Goal: Transaction & Acquisition: Purchase product/service

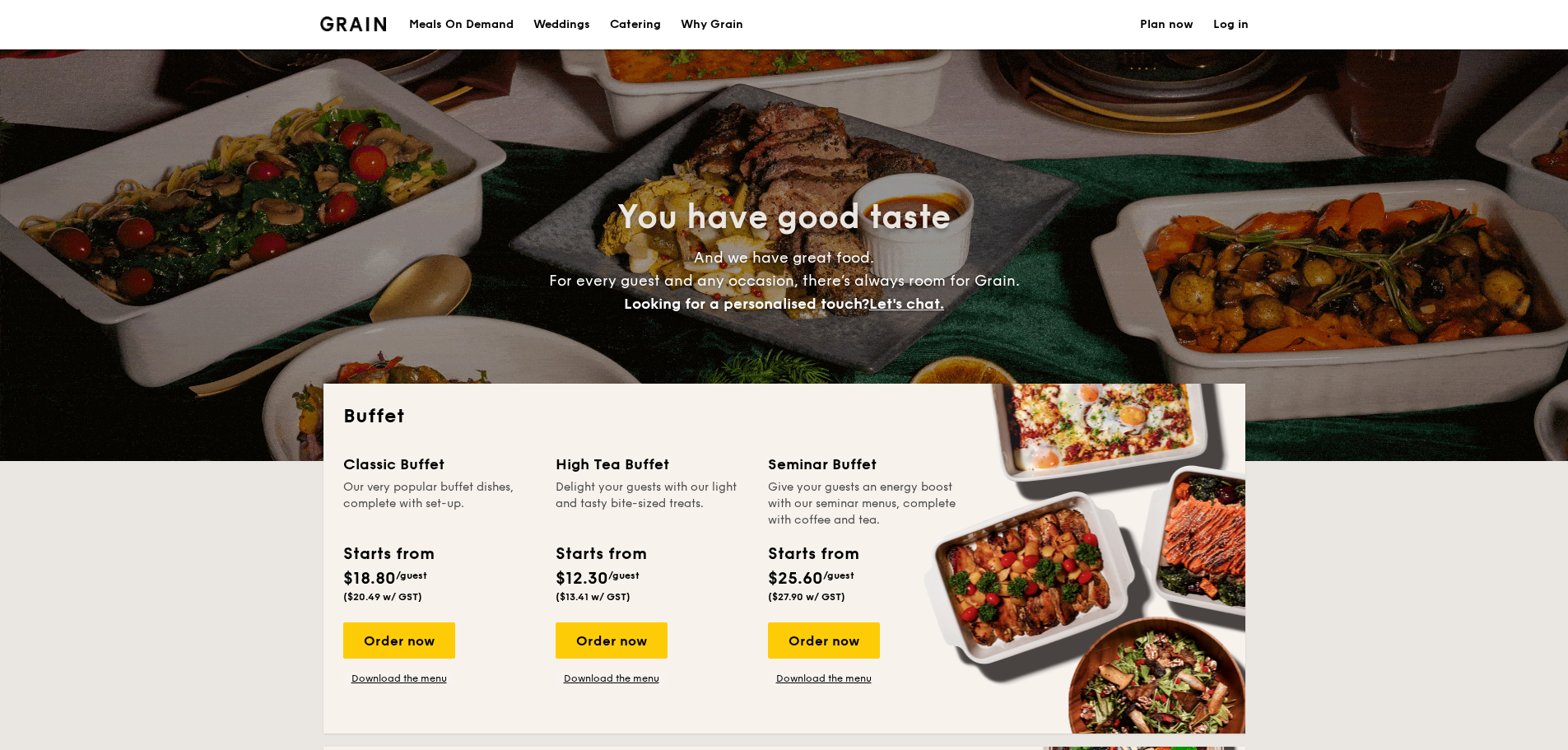
select select
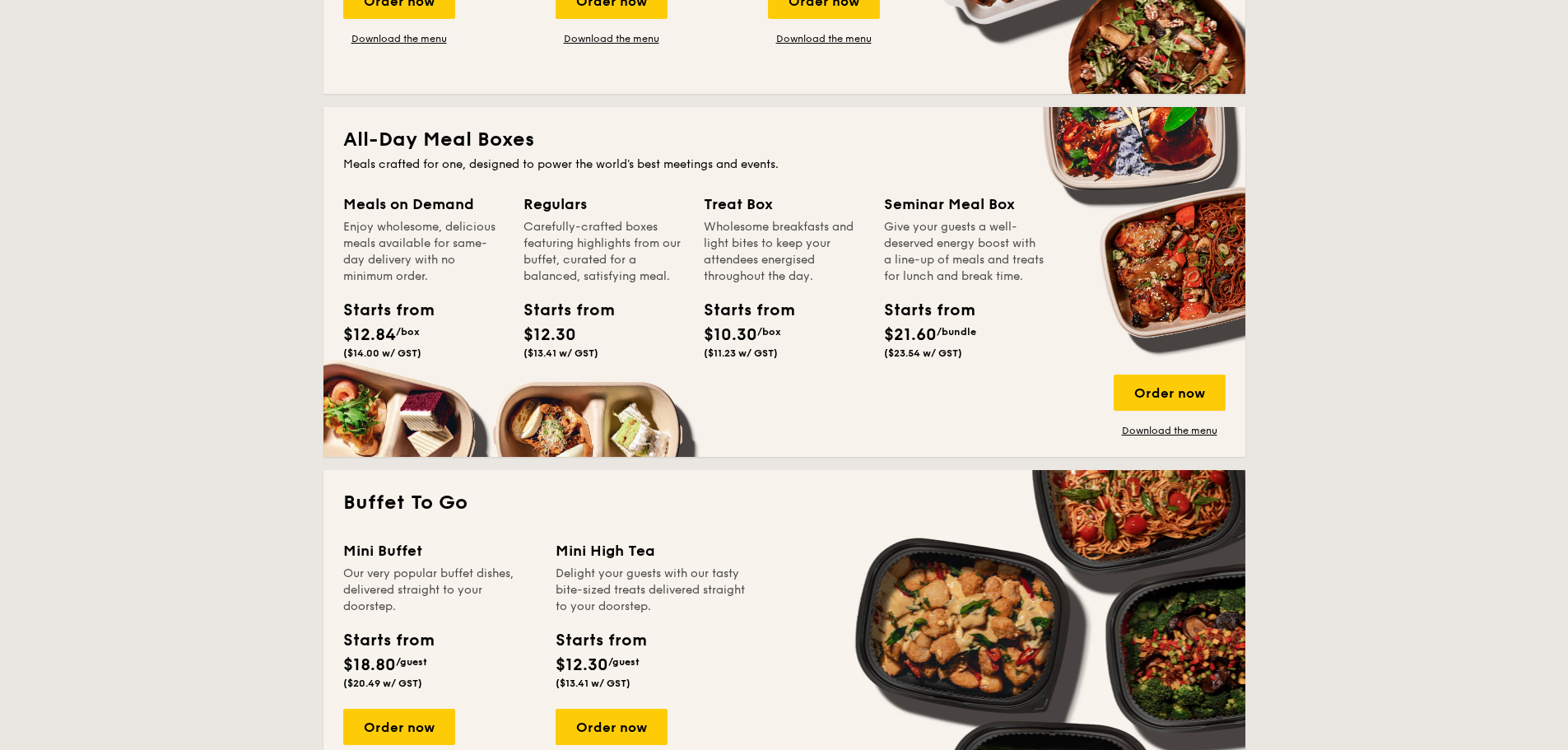
scroll to position [659, 0]
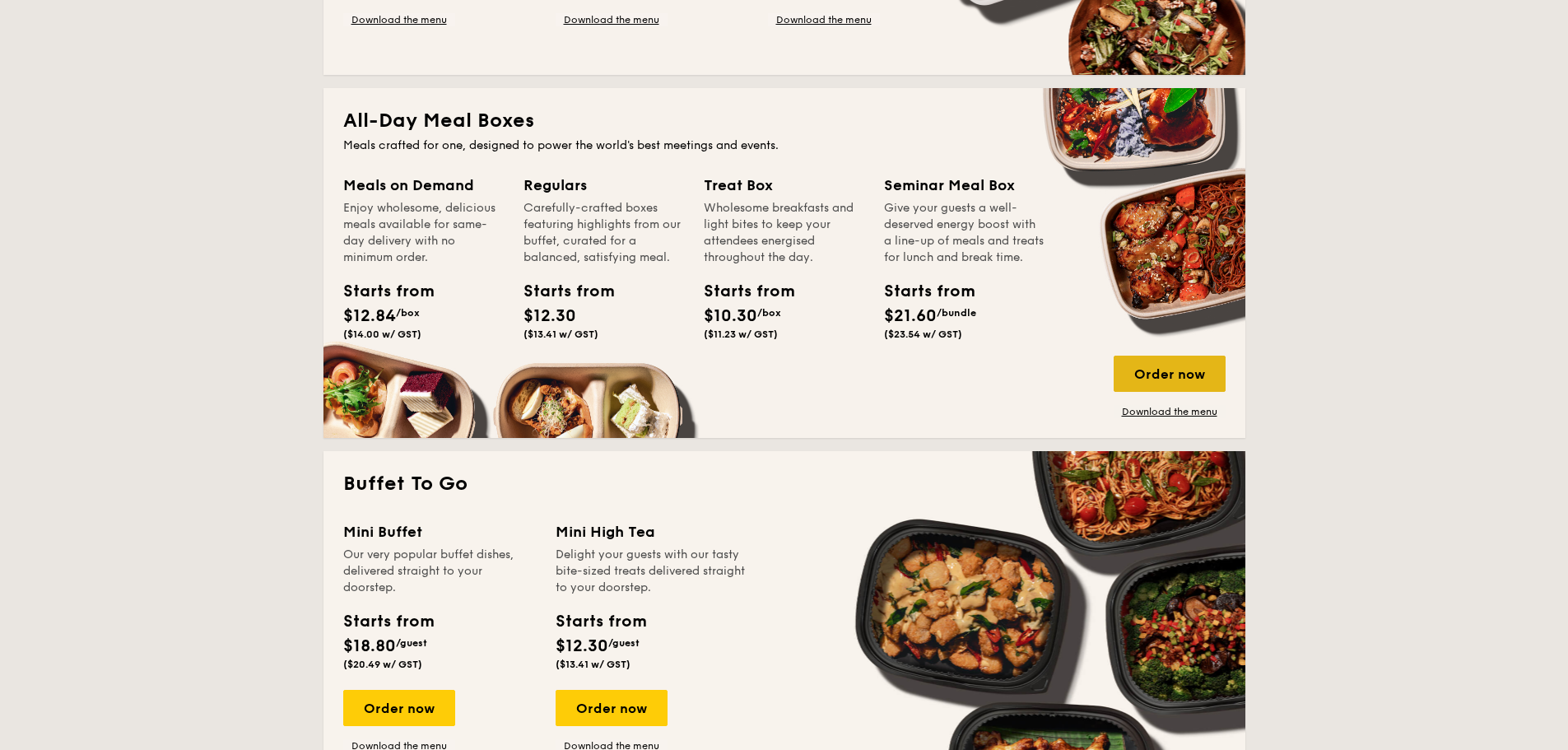
click at [1181, 380] on div "Order now" at bounding box center [1169, 374] width 112 height 36
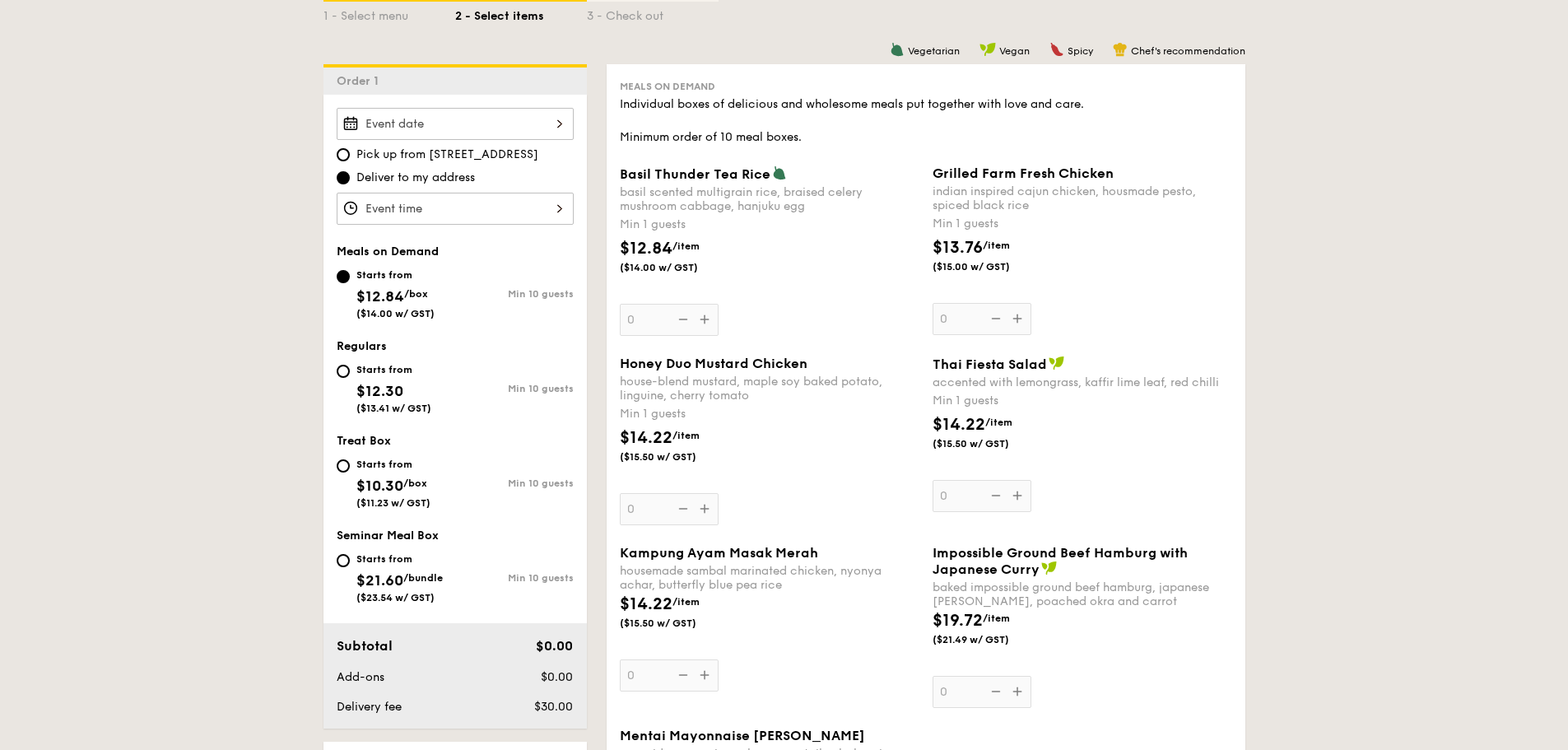
scroll to position [411, 0]
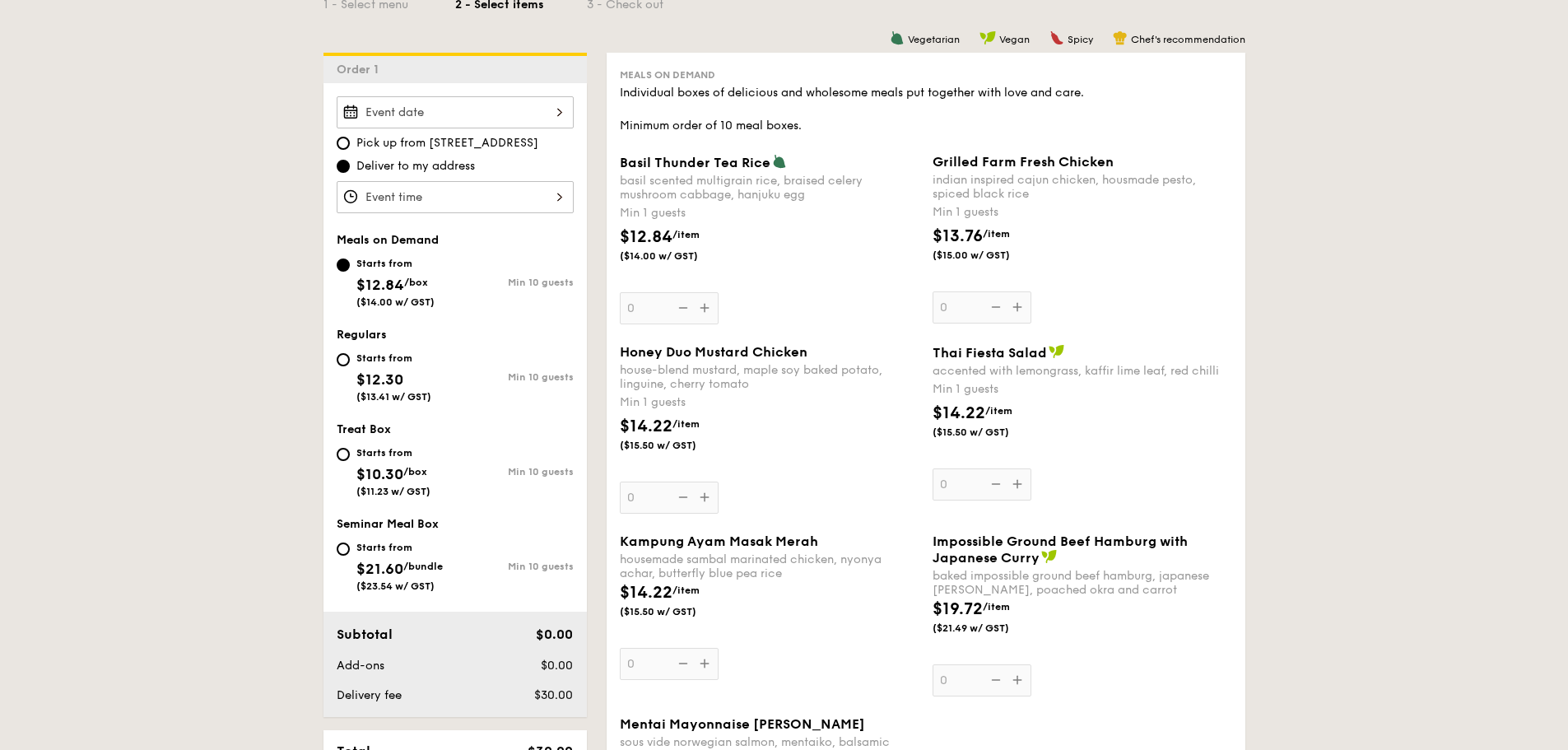
click at [706, 308] on div "Basil Thunder Tea [PERSON_NAME] scented multigrain rice, braised celery mushroo…" at bounding box center [769, 240] width 299 height 171
click at [706, 308] on input "0" at bounding box center [669, 308] width 99 height 32
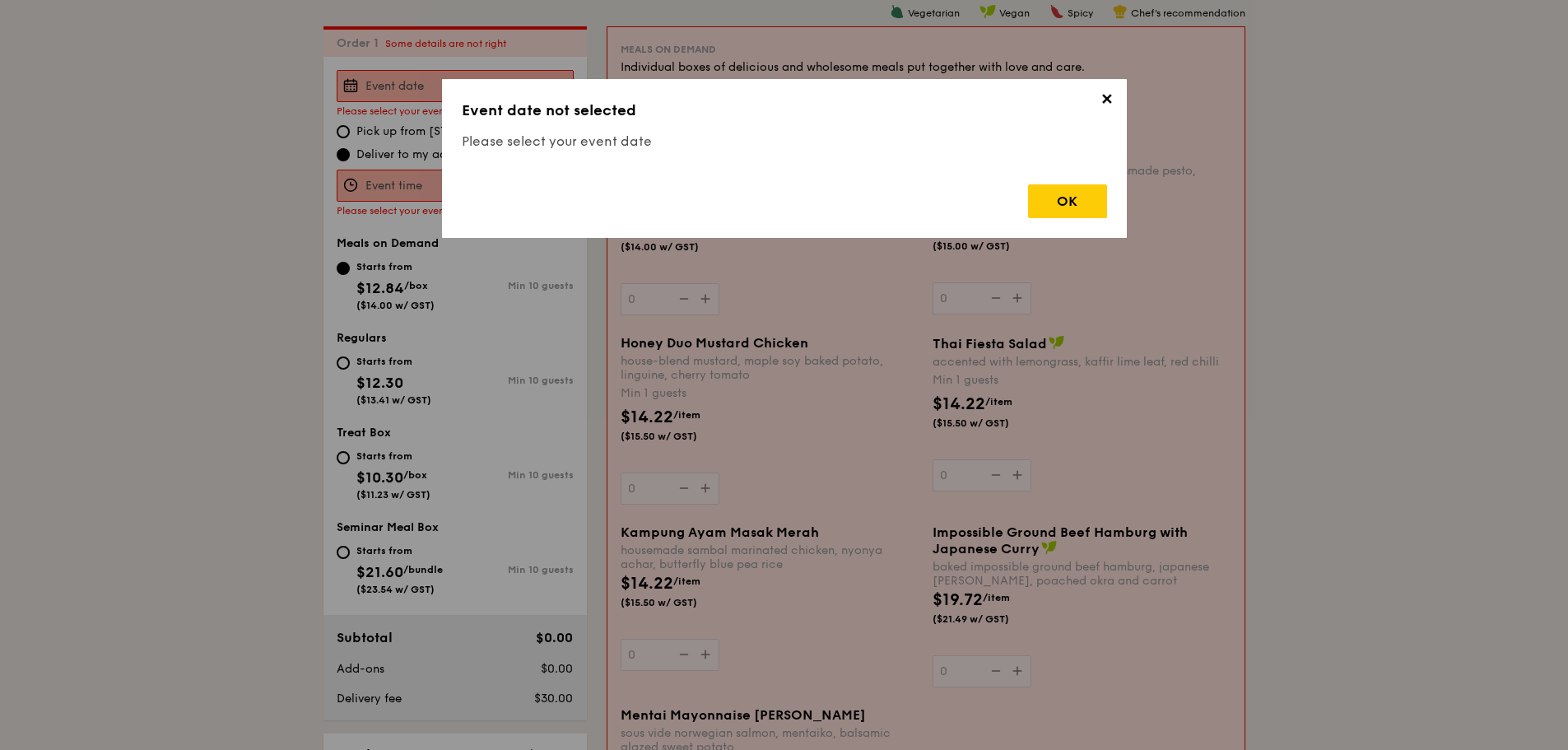
scroll to position [439, 0]
click at [1071, 204] on div "OK" at bounding box center [1067, 201] width 79 height 34
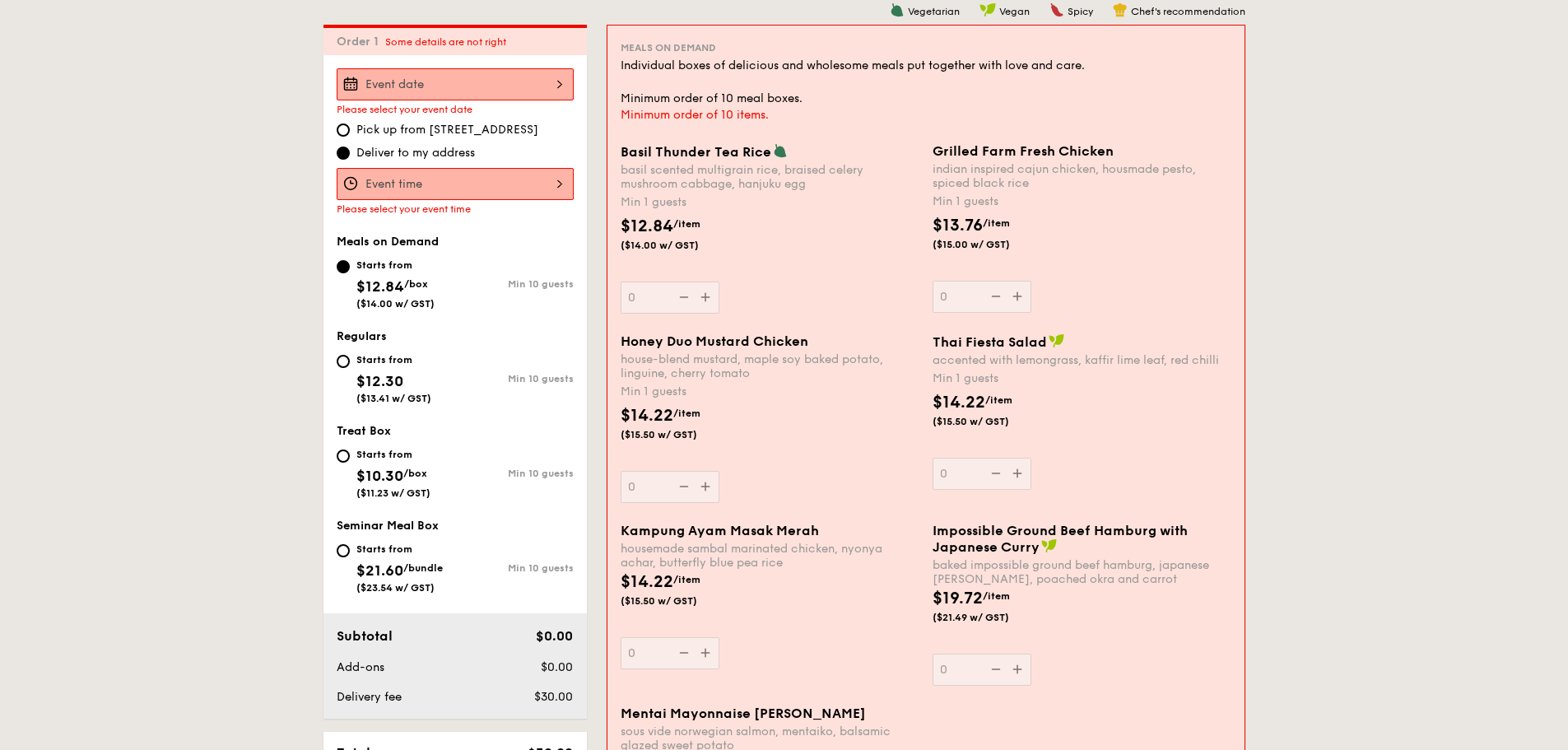
click at [415, 191] on div at bounding box center [455, 183] width 237 height 32
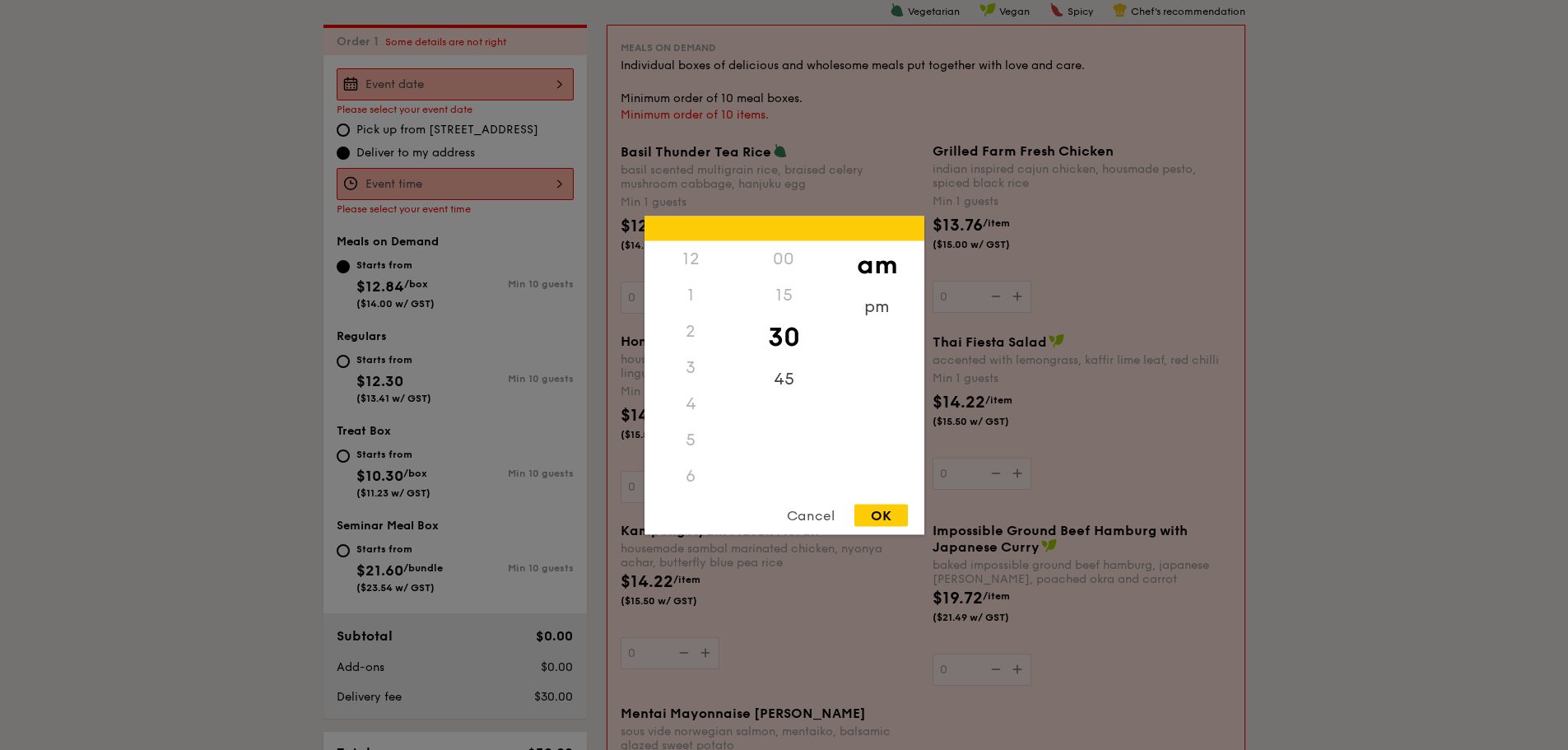
scroll to position [182, 0]
click at [808, 517] on div "Cancel" at bounding box center [810, 515] width 81 height 22
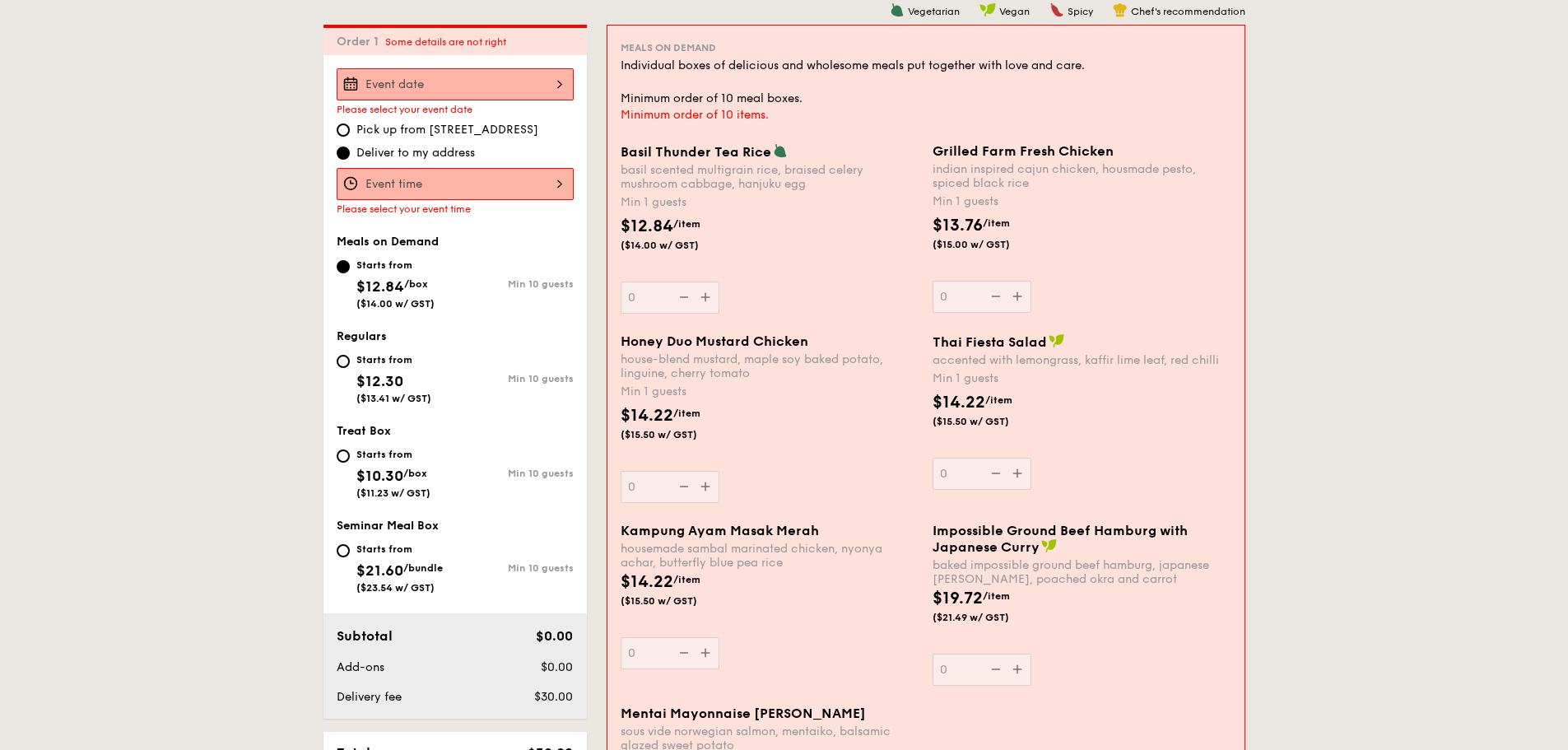
click at [439, 81] on div at bounding box center [455, 84] width 237 height 32
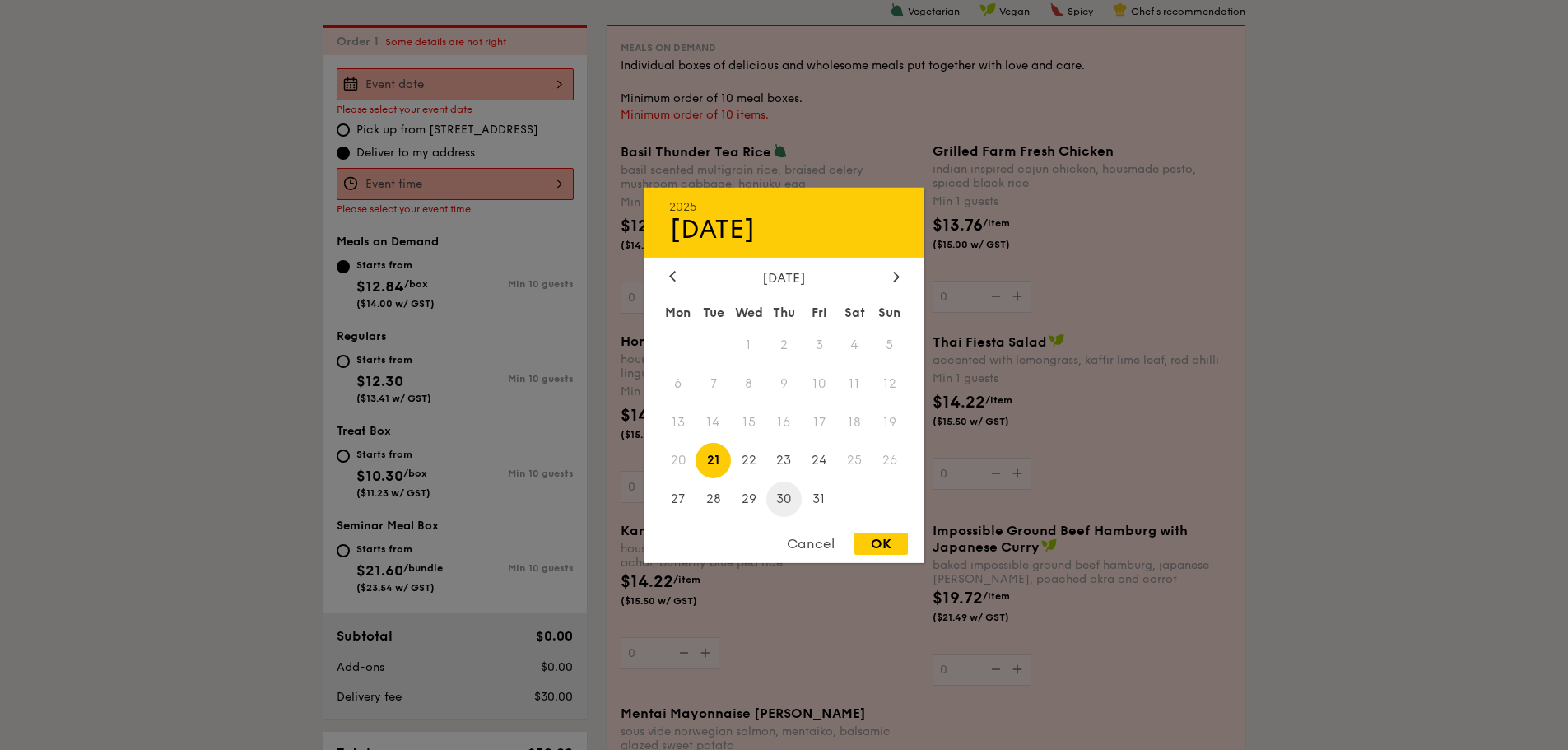
click at [780, 502] on span "30" at bounding box center [783, 499] width 35 height 35
click at [873, 540] on div "OK" at bounding box center [880, 544] width 54 height 22
type input "[DATE]"
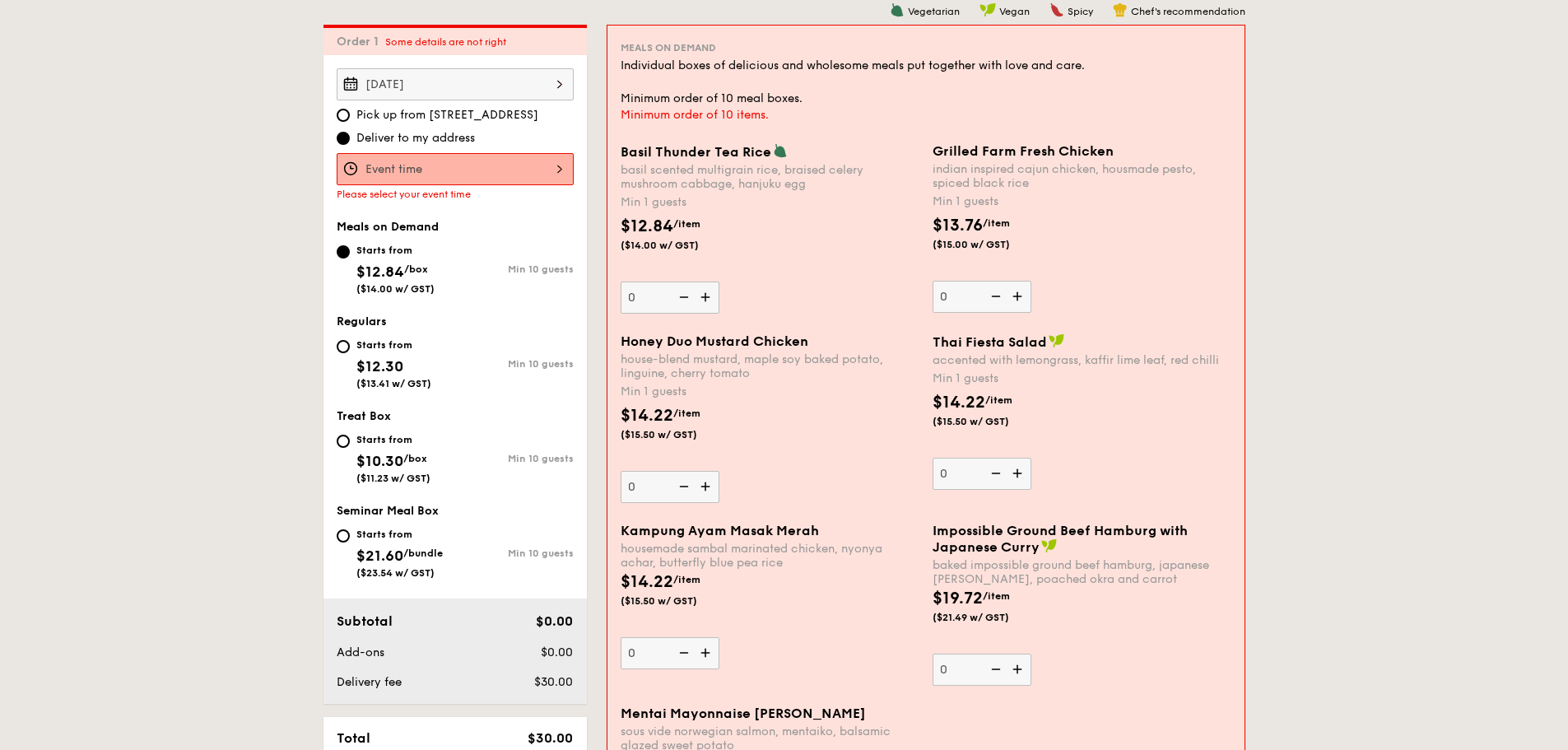
click at [453, 173] on div at bounding box center [455, 169] width 237 height 32
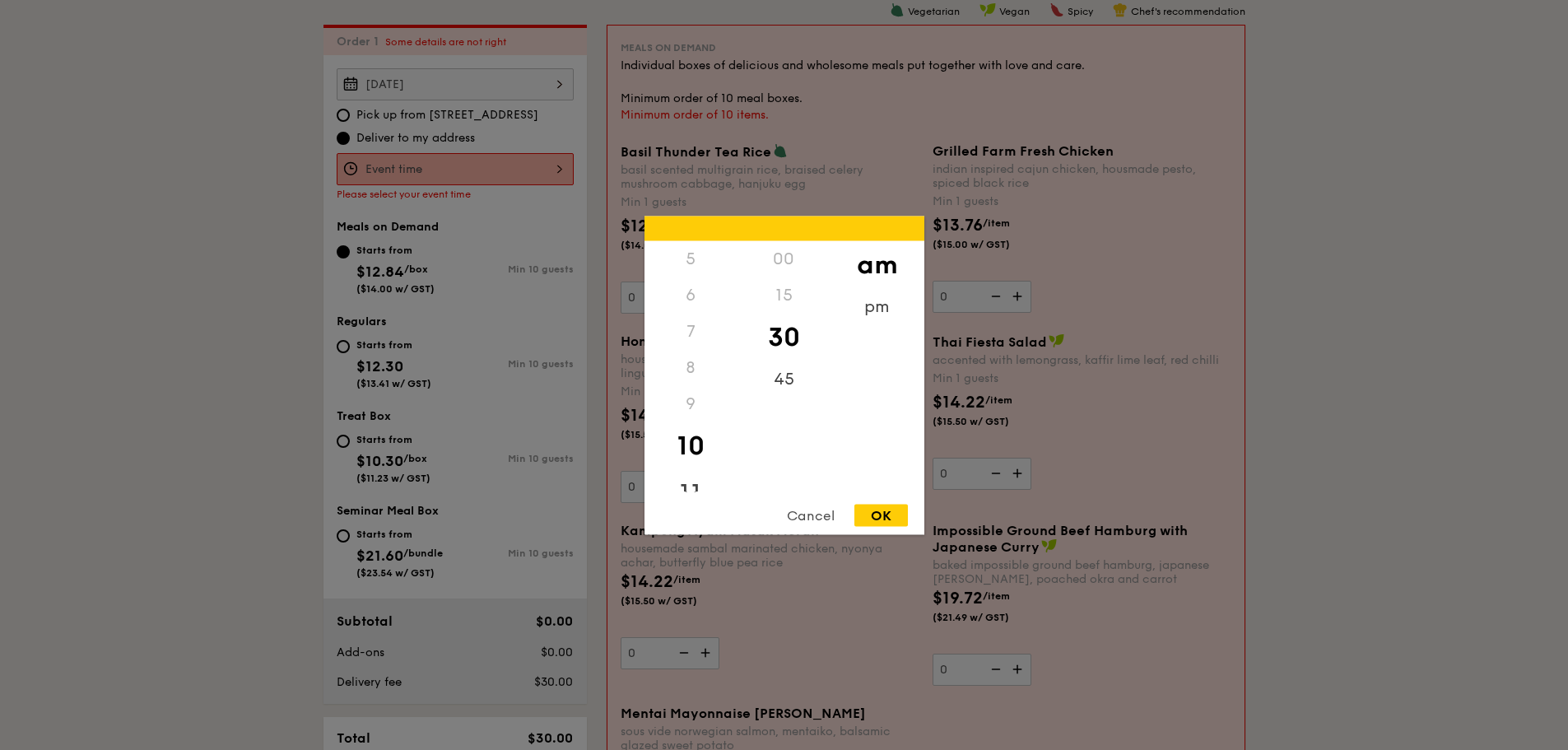
click at [686, 489] on div "11" at bounding box center [691, 493] width 93 height 48
click at [785, 372] on div "45" at bounding box center [784, 384] width 93 height 48
click at [866, 516] on div "OK" at bounding box center [880, 515] width 54 height 22
type input "11:45AM"
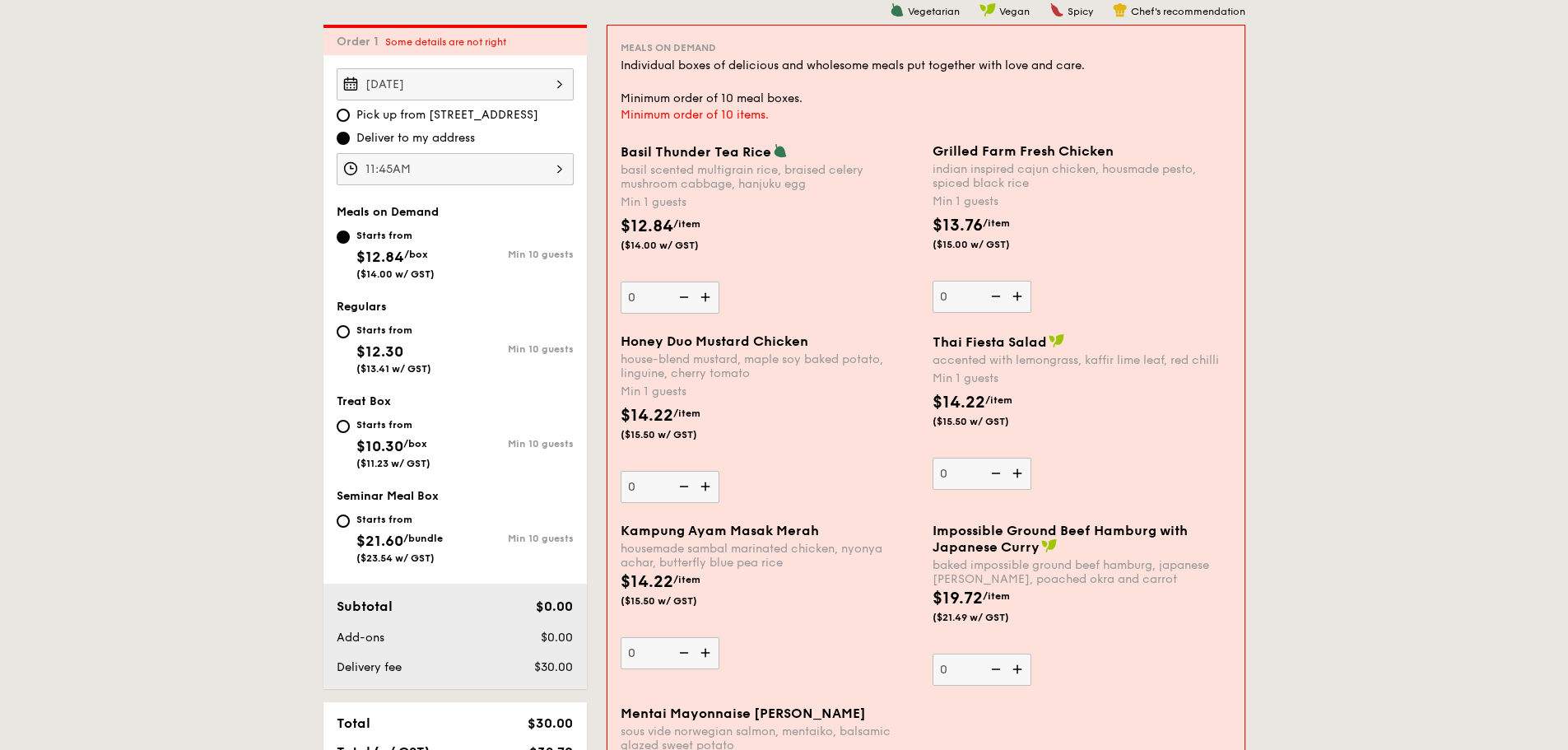
click at [707, 302] on img at bounding box center [706, 297] width 24 height 31
click at [707, 302] on input "0" at bounding box center [670, 297] width 99 height 32
type input "1"
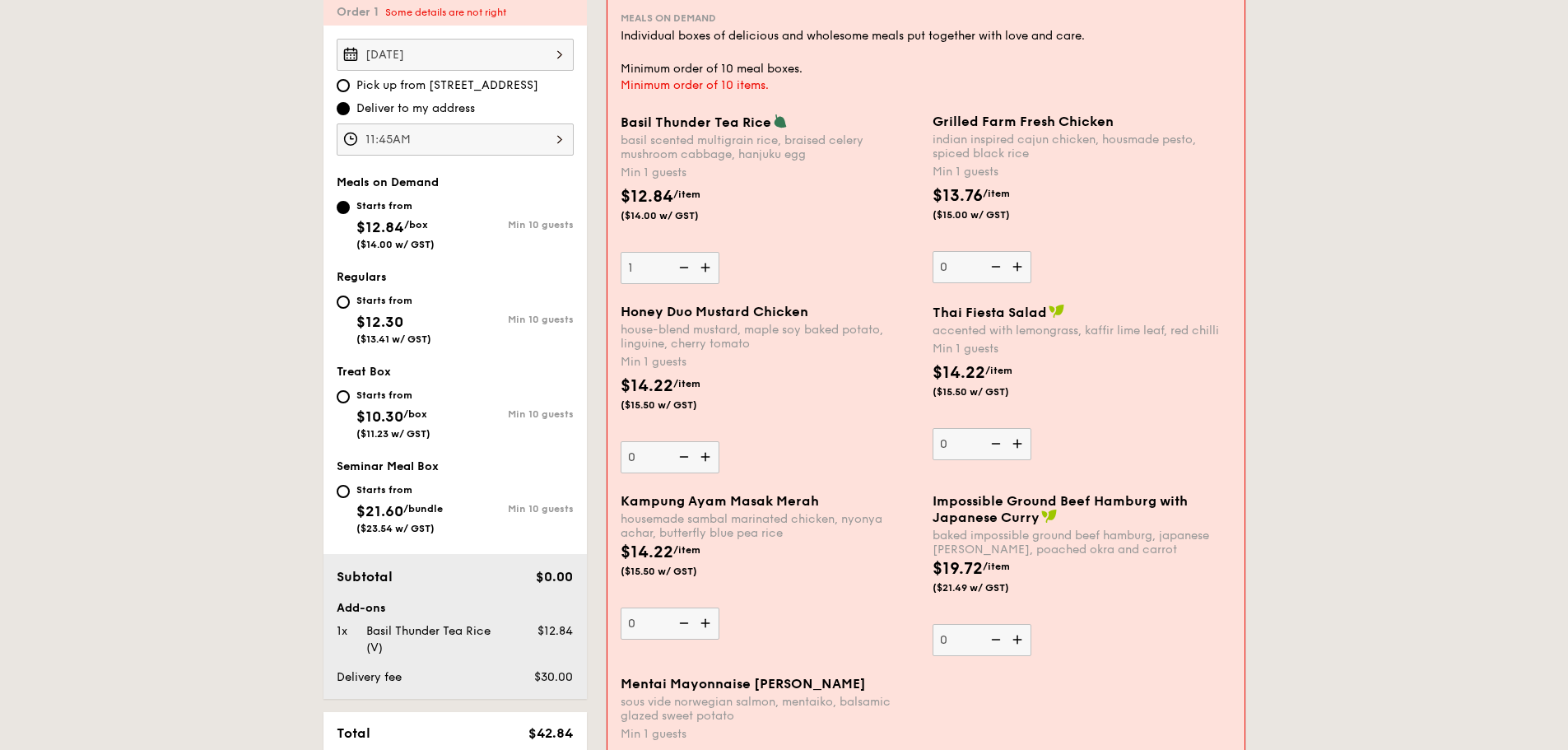
scroll to position [439, 0]
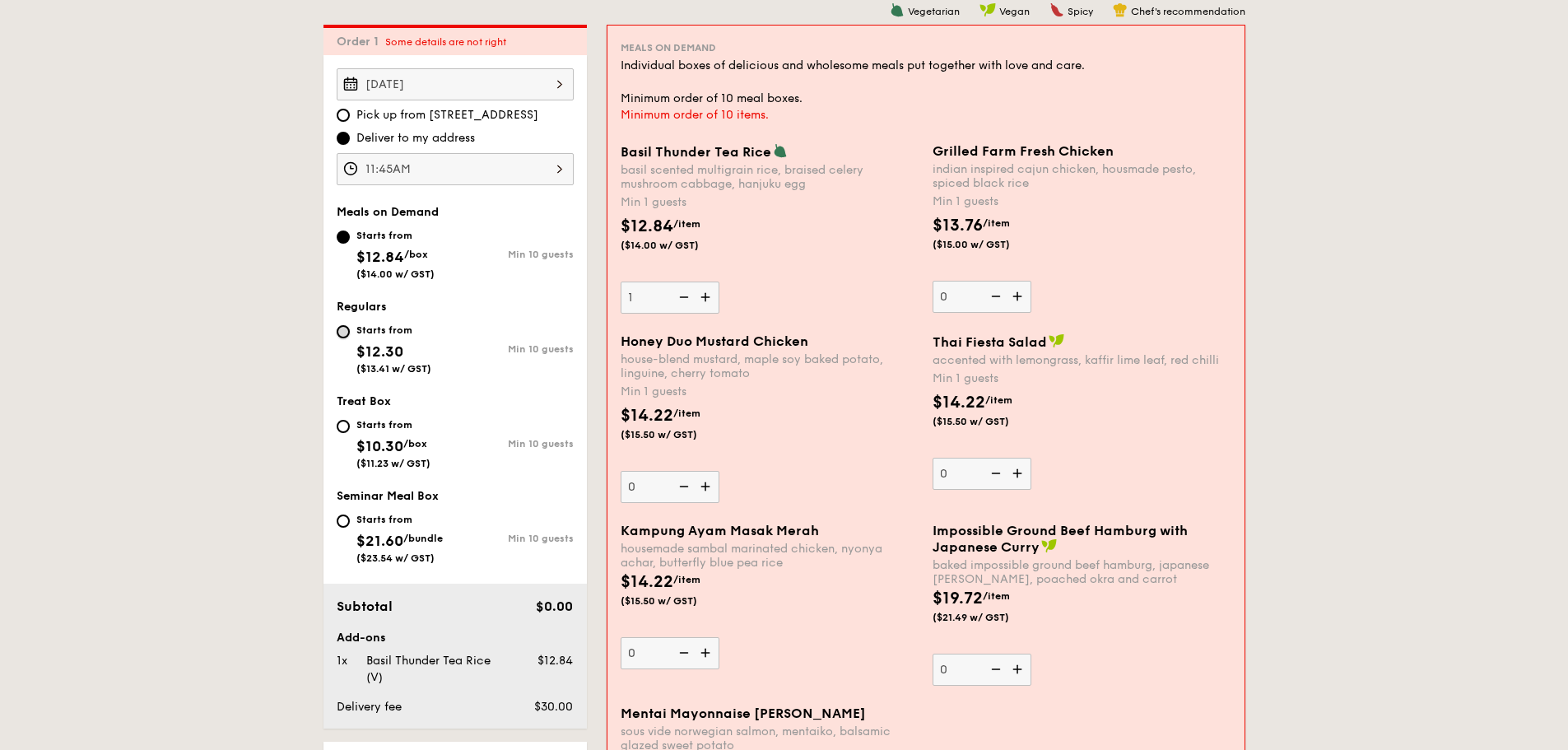
click at [343, 334] on input "Starts from $12.30 ($13.41 w/ GST) Min 10 guests" at bounding box center [343, 331] width 14 height 14
radio input "true"
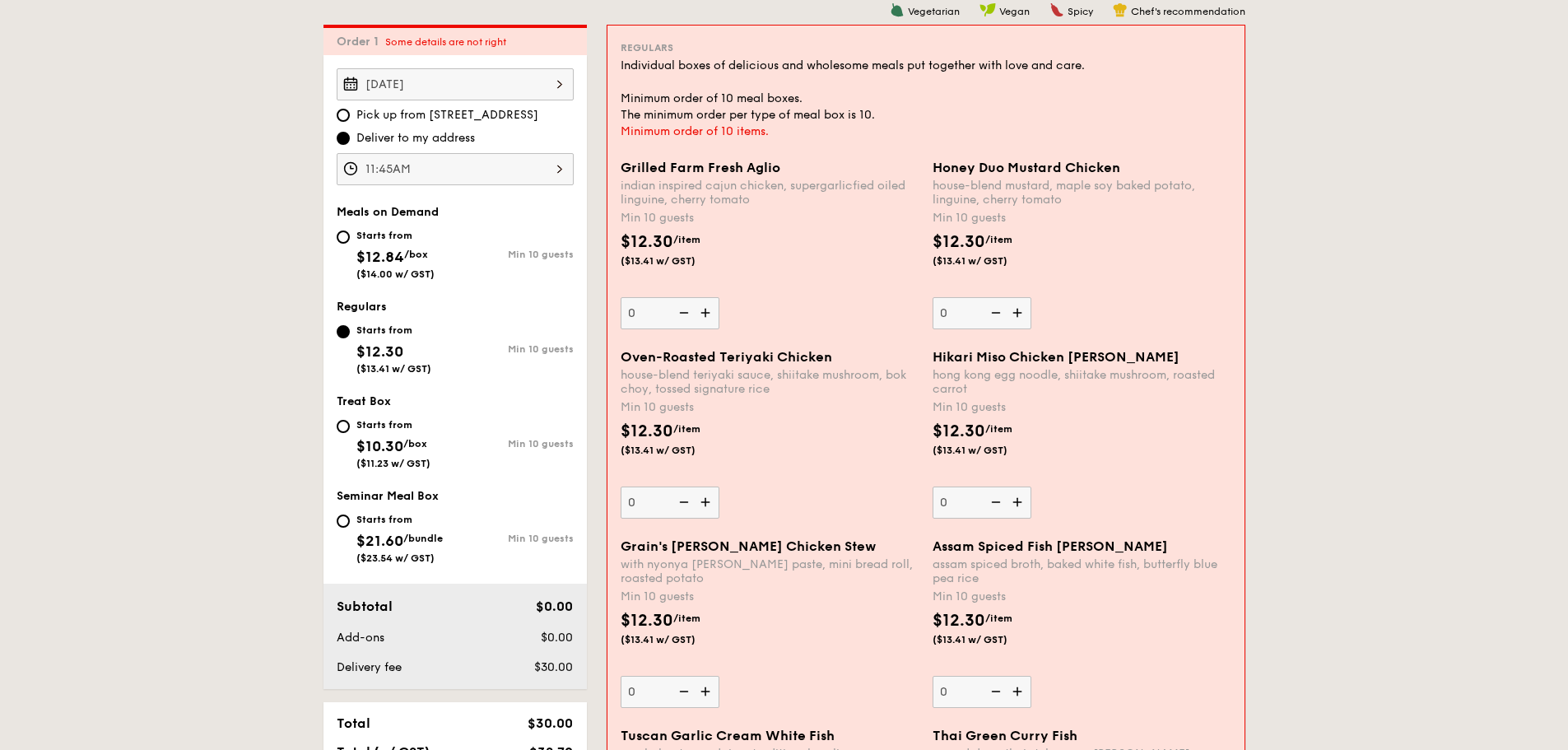
click at [1024, 508] on img at bounding box center [1018, 502] width 24 height 31
click at [1024, 508] on input "0" at bounding box center [982, 502] width 99 height 32
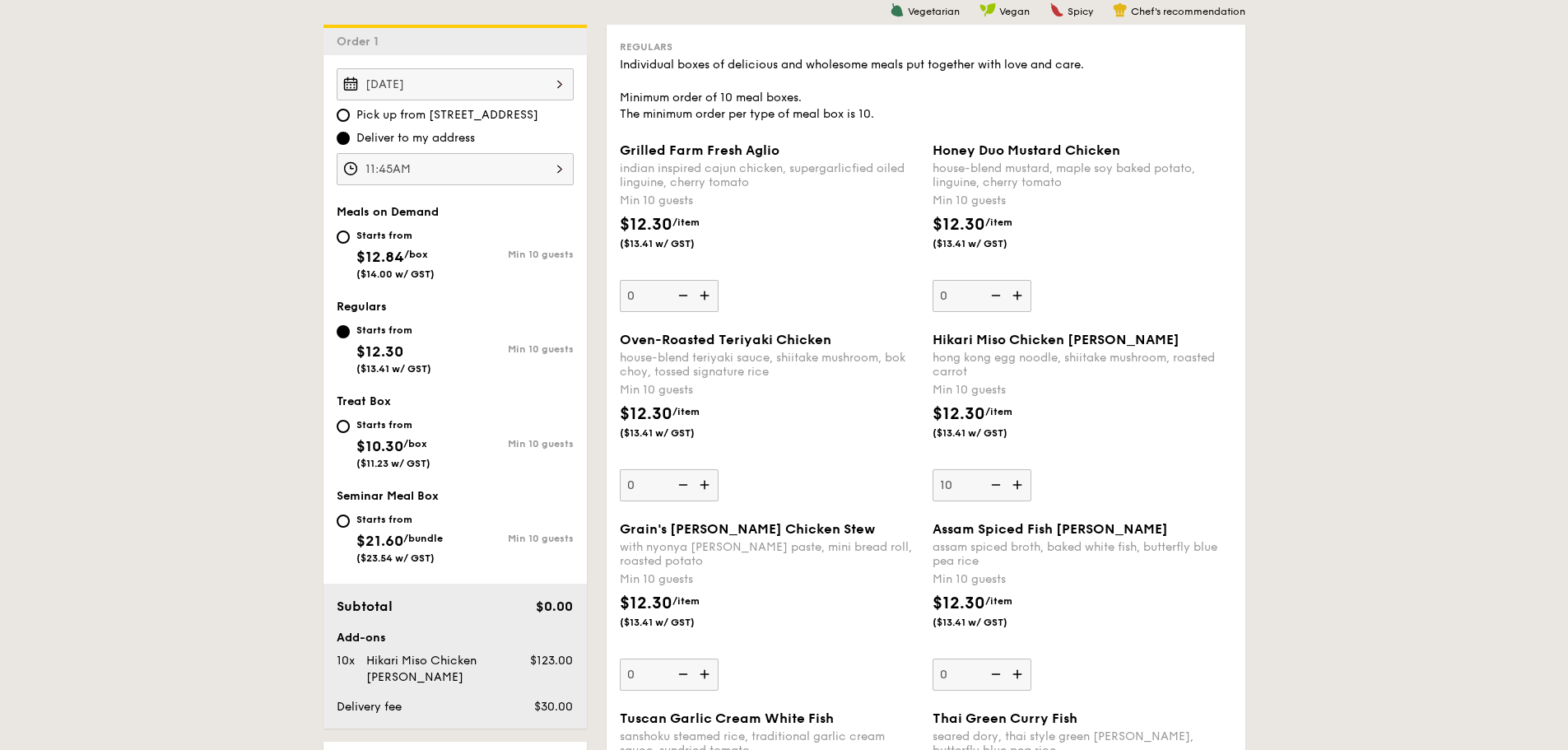
click at [1024, 508] on div "Oven-Roasted Teriyaki Chicken house-blend teriyaki sauce, shiitake mushroom, bo…" at bounding box center [926, 427] width 625 height 190
click at [1138, 488] on div "Hikari Miso Chicken Chow [PERSON_NAME] kong egg noodle, shiitake mushroom, roas…" at bounding box center [1083, 417] width 299 height 170
click at [1031, 488] on input "10" at bounding box center [982, 485] width 99 height 32
click at [1024, 488] on img at bounding box center [1018, 485] width 24 height 31
click at [1024, 488] on input "10" at bounding box center [982, 485] width 99 height 32
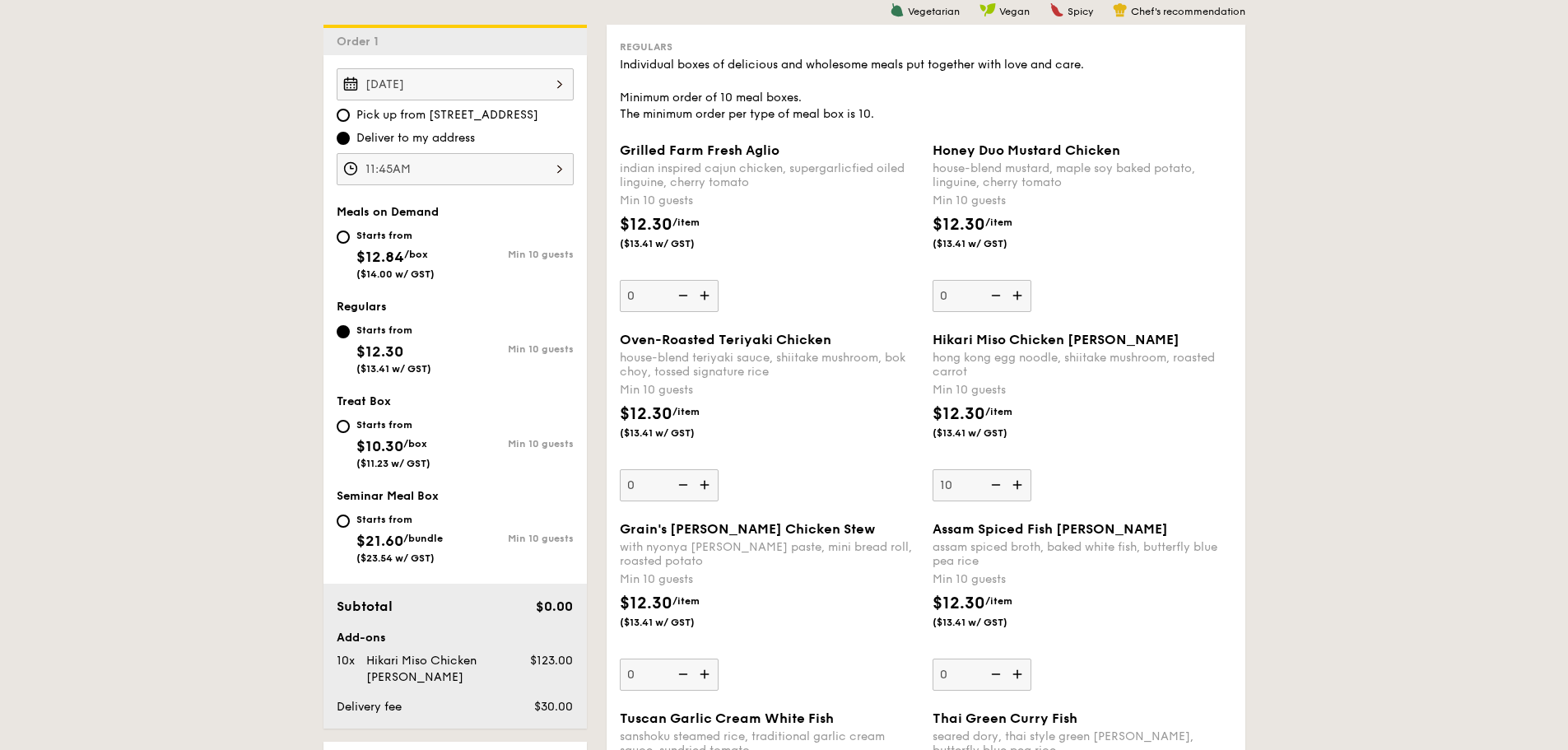
type input "11"
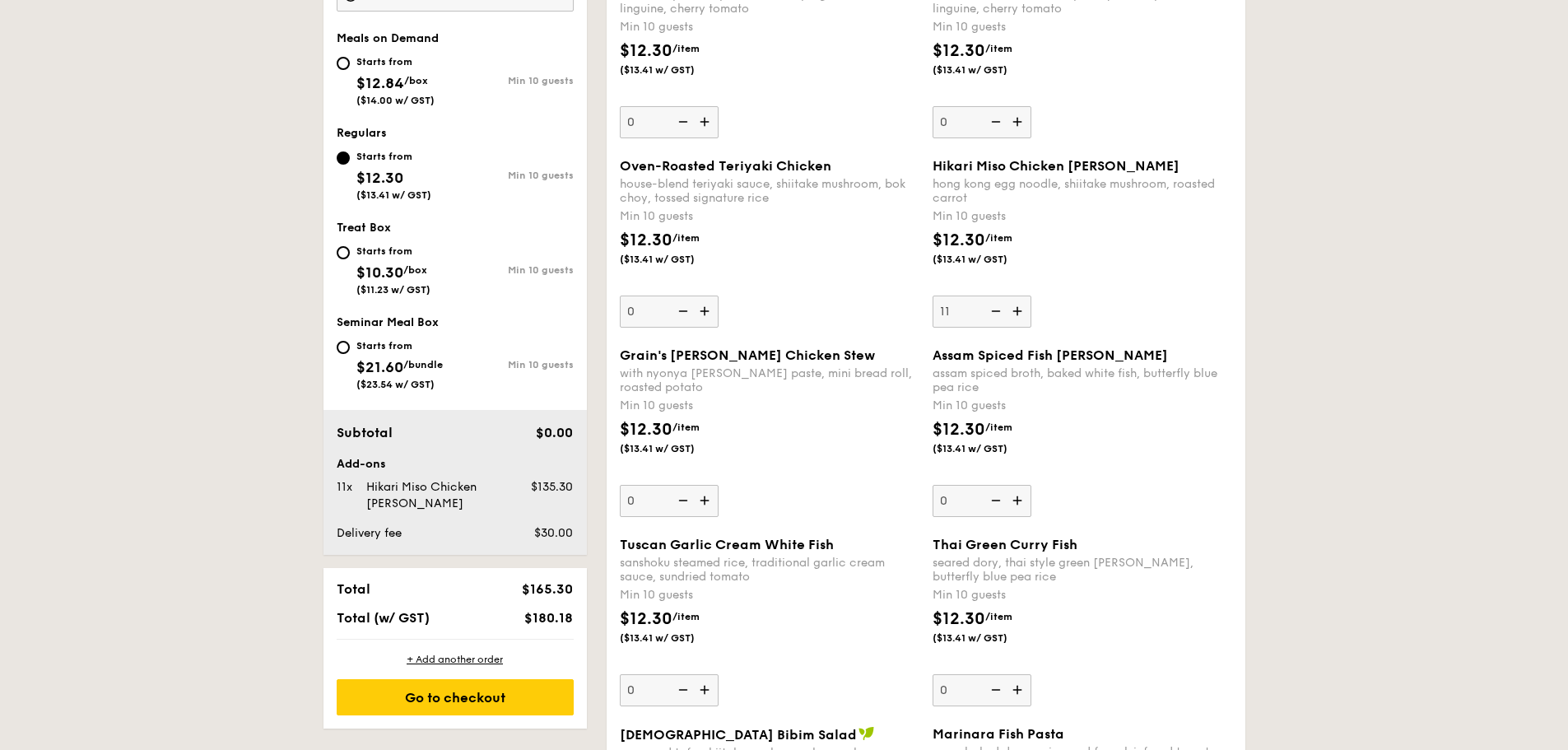
scroll to position [769, 0]
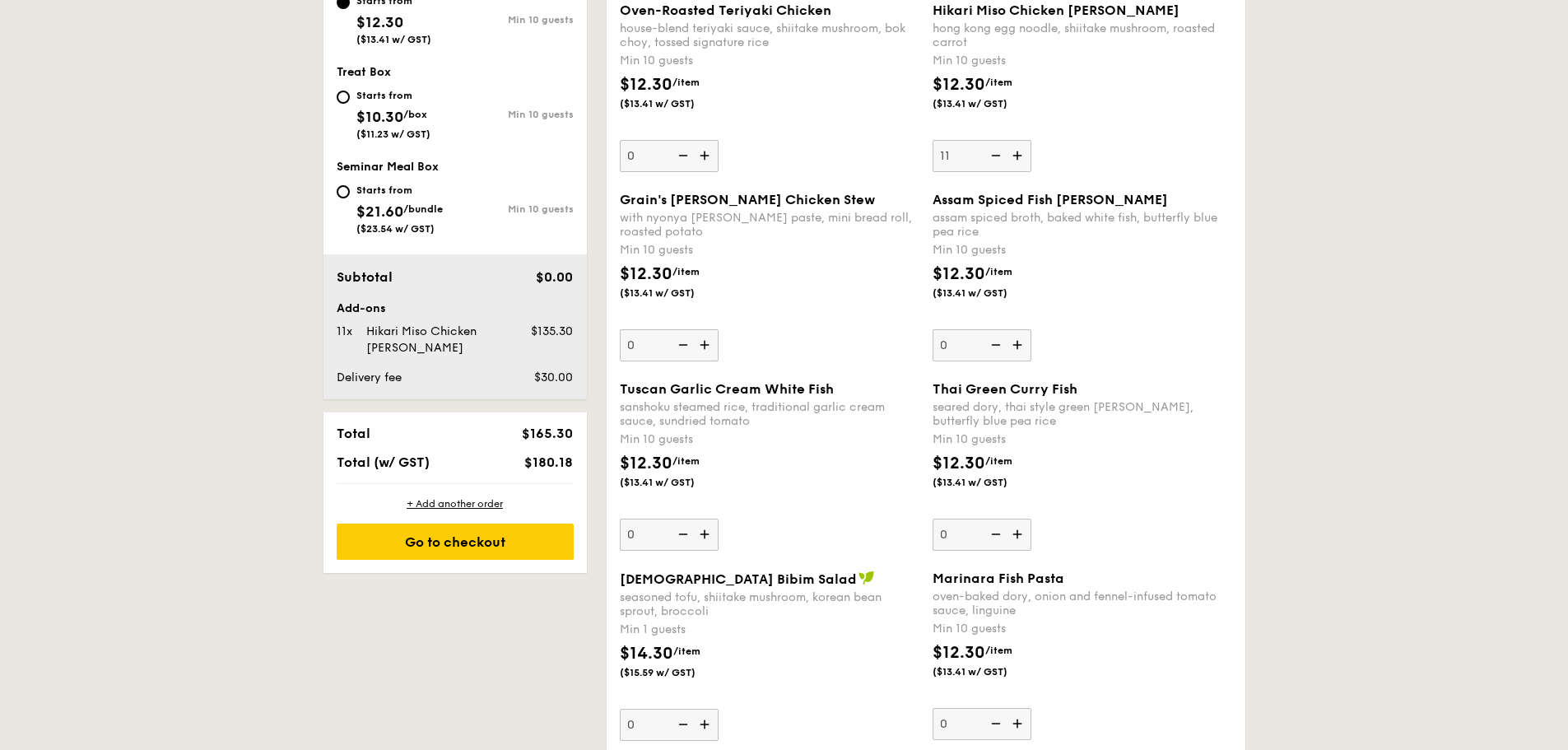
click at [708, 534] on img at bounding box center [706, 534] width 24 height 31
click at [708, 534] on input "0" at bounding box center [669, 534] width 99 height 32
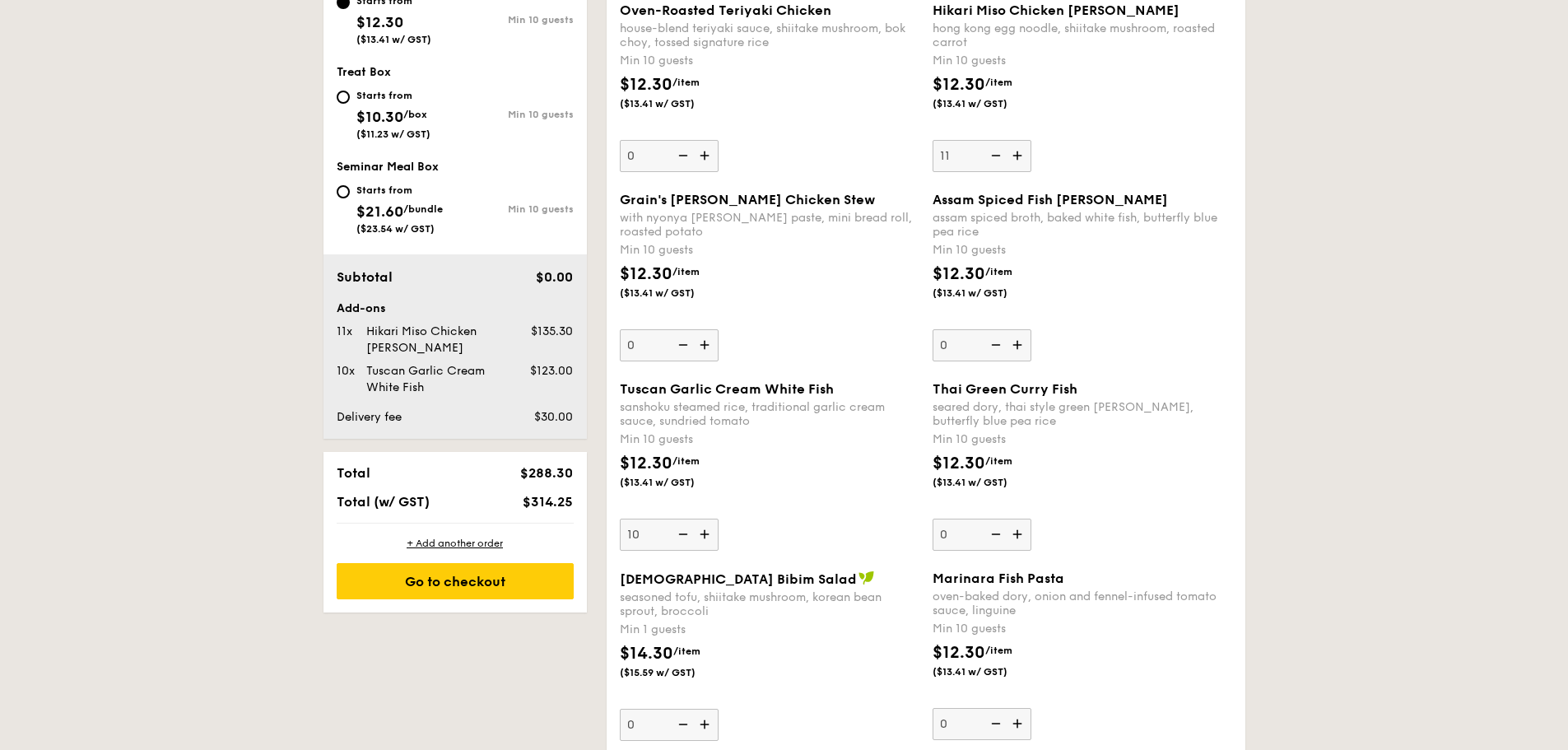
click at [708, 538] on img at bounding box center [706, 534] width 24 height 31
click at [708, 538] on input "10" at bounding box center [669, 534] width 99 height 32
type input "11"
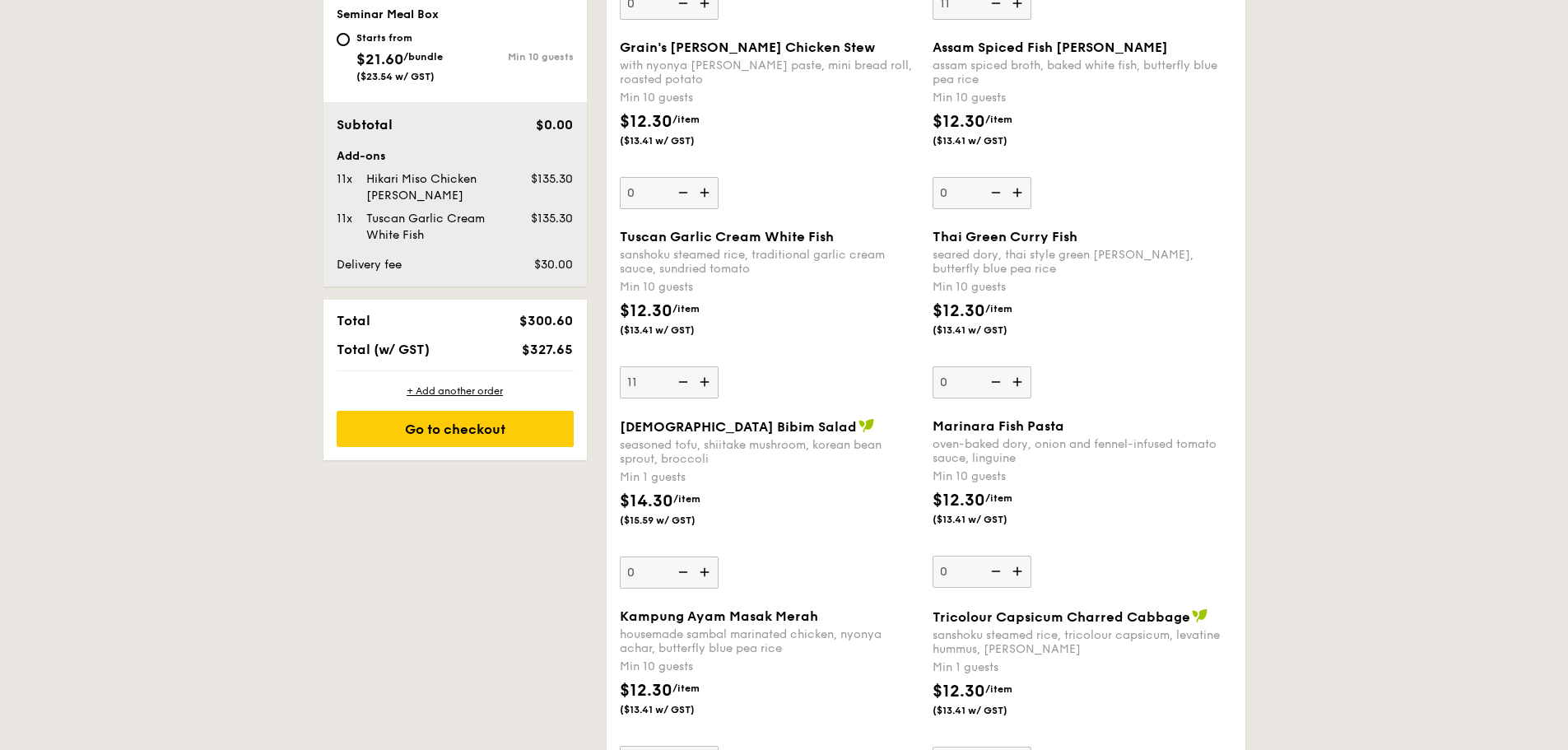
scroll to position [934, 0]
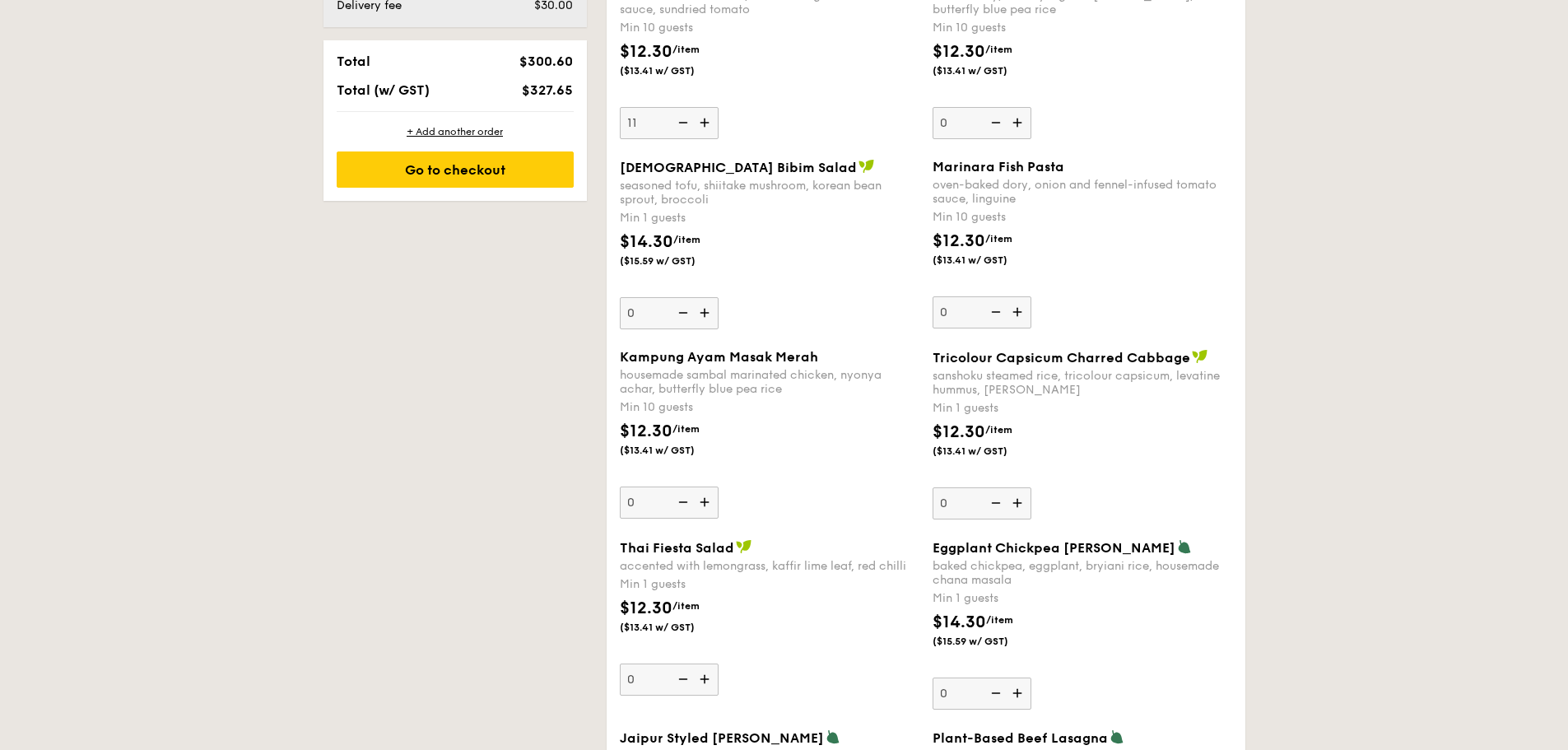
click at [710, 500] on img at bounding box center [706, 502] width 24 height 31
click at [710, 500] on input "0" at bounding box center [669, 502] width 99 height 32
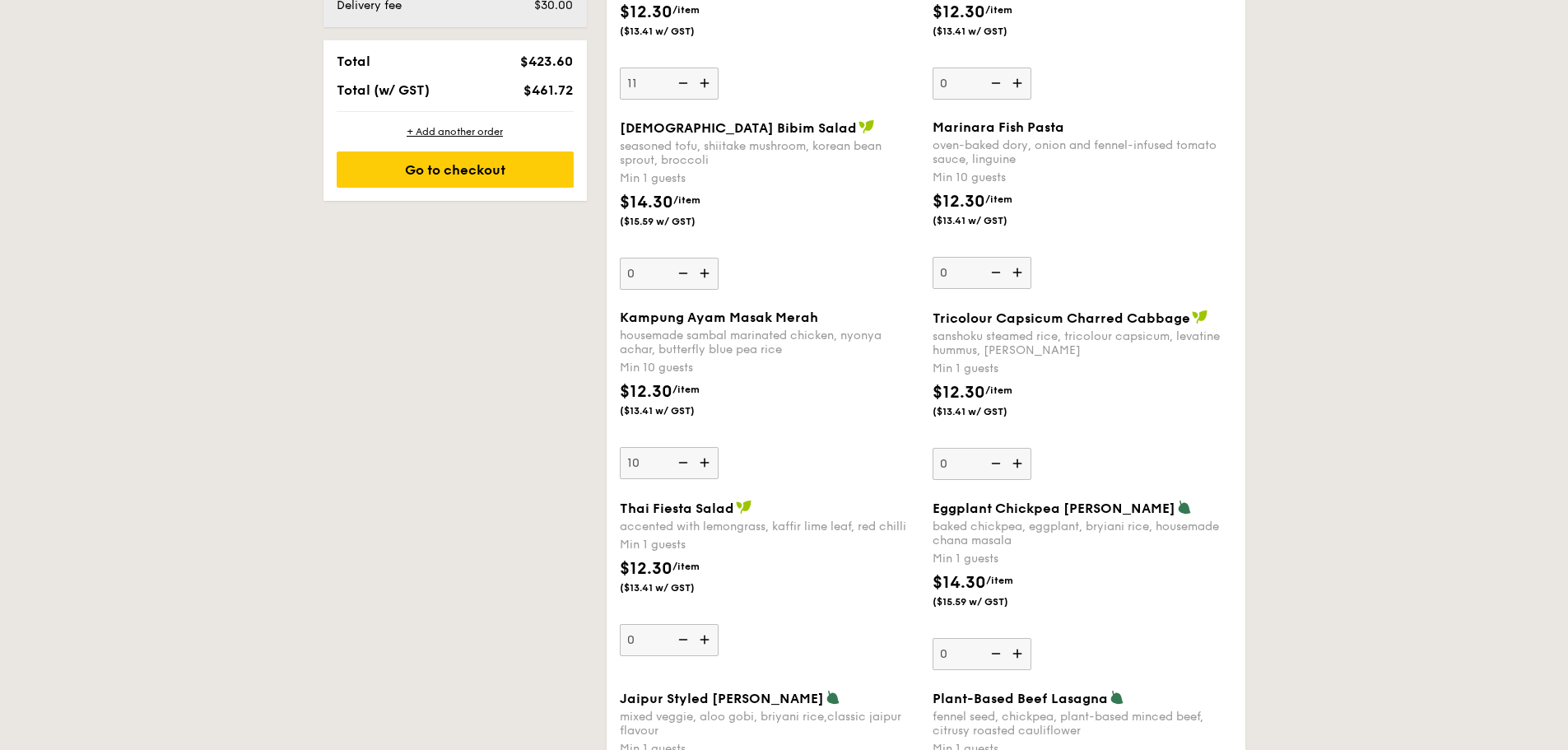
click at [711, 467] on img at bounding box center [706, 462] width 24 height 31
click at [711, 467] on input "10" at bounding box center [669, 462] width 99 height 32
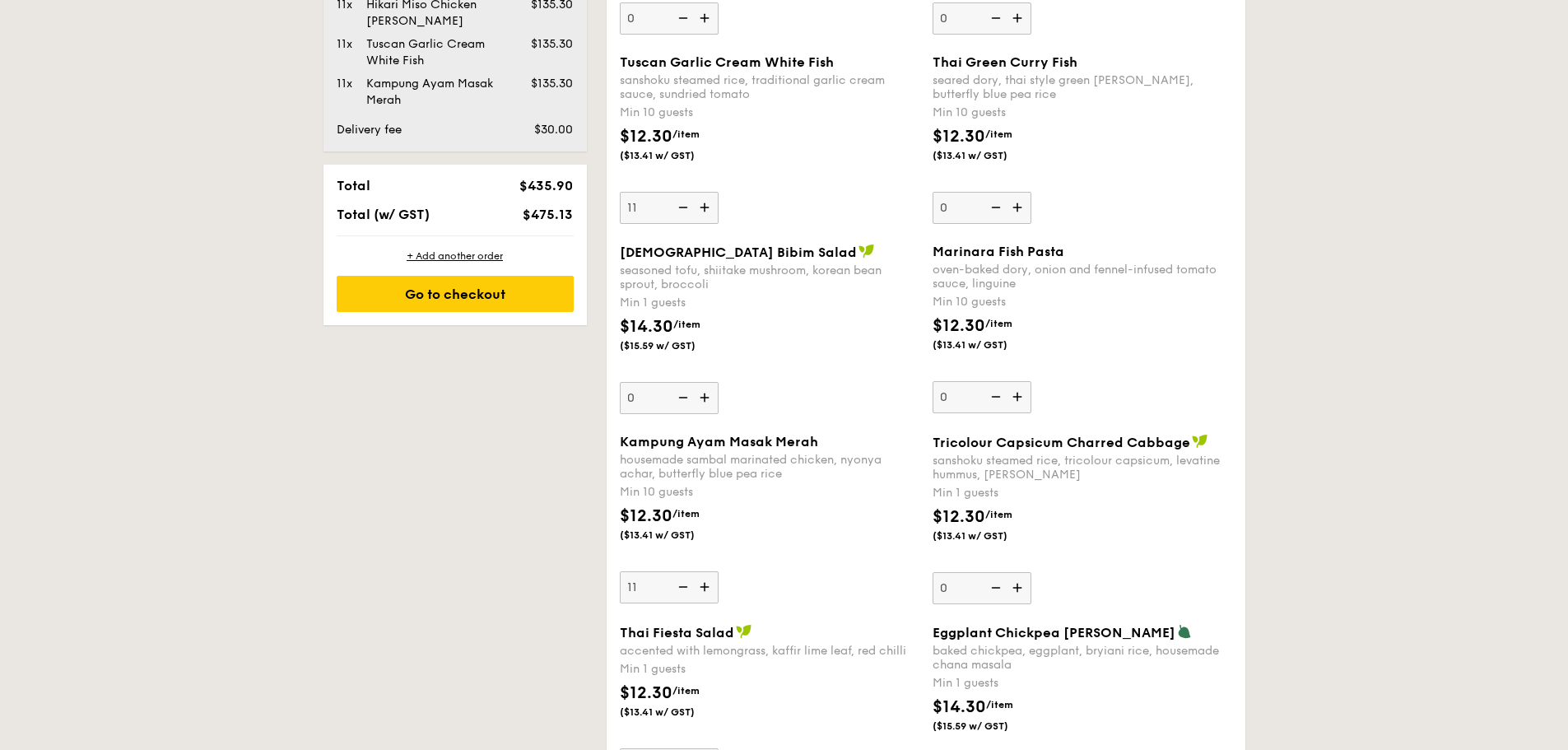
scroll to position [1056, 0]
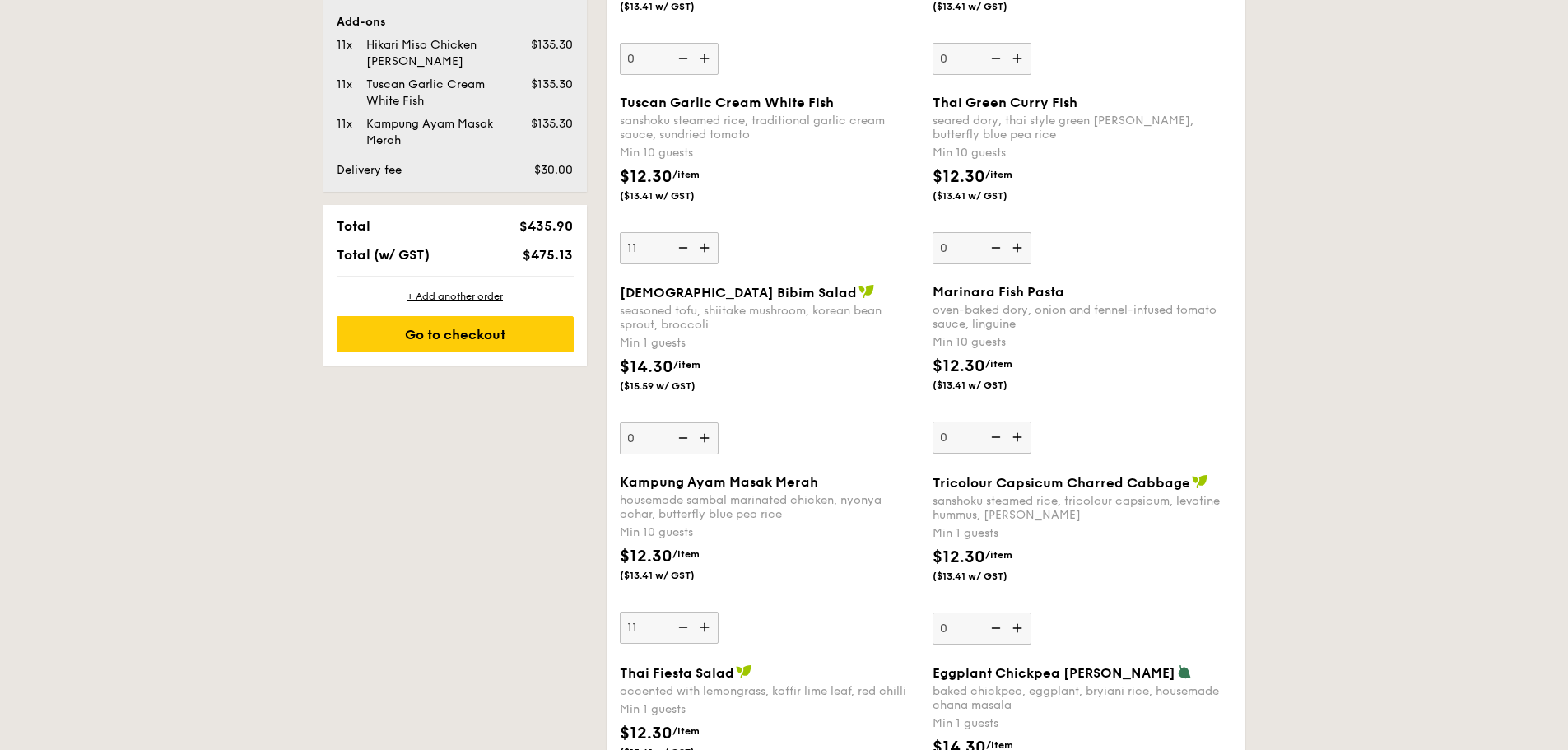
click at [710, 629] on img at bounding box center [706, 627] width 24 height 31
click at [710, 629] on input "11" at bounding box center [669, 627] width 99 height 32
type input "12"
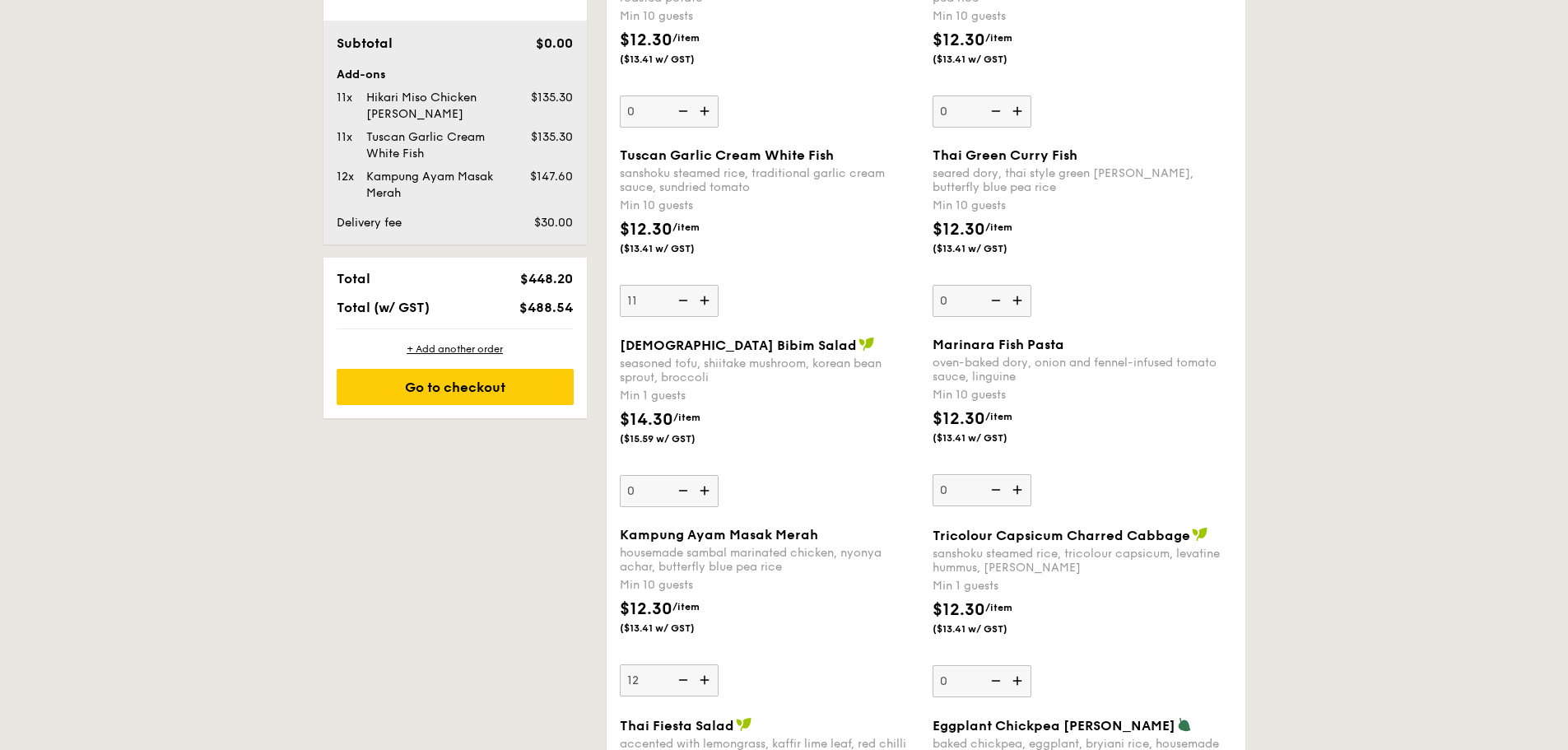
scroll to position [973, 0]
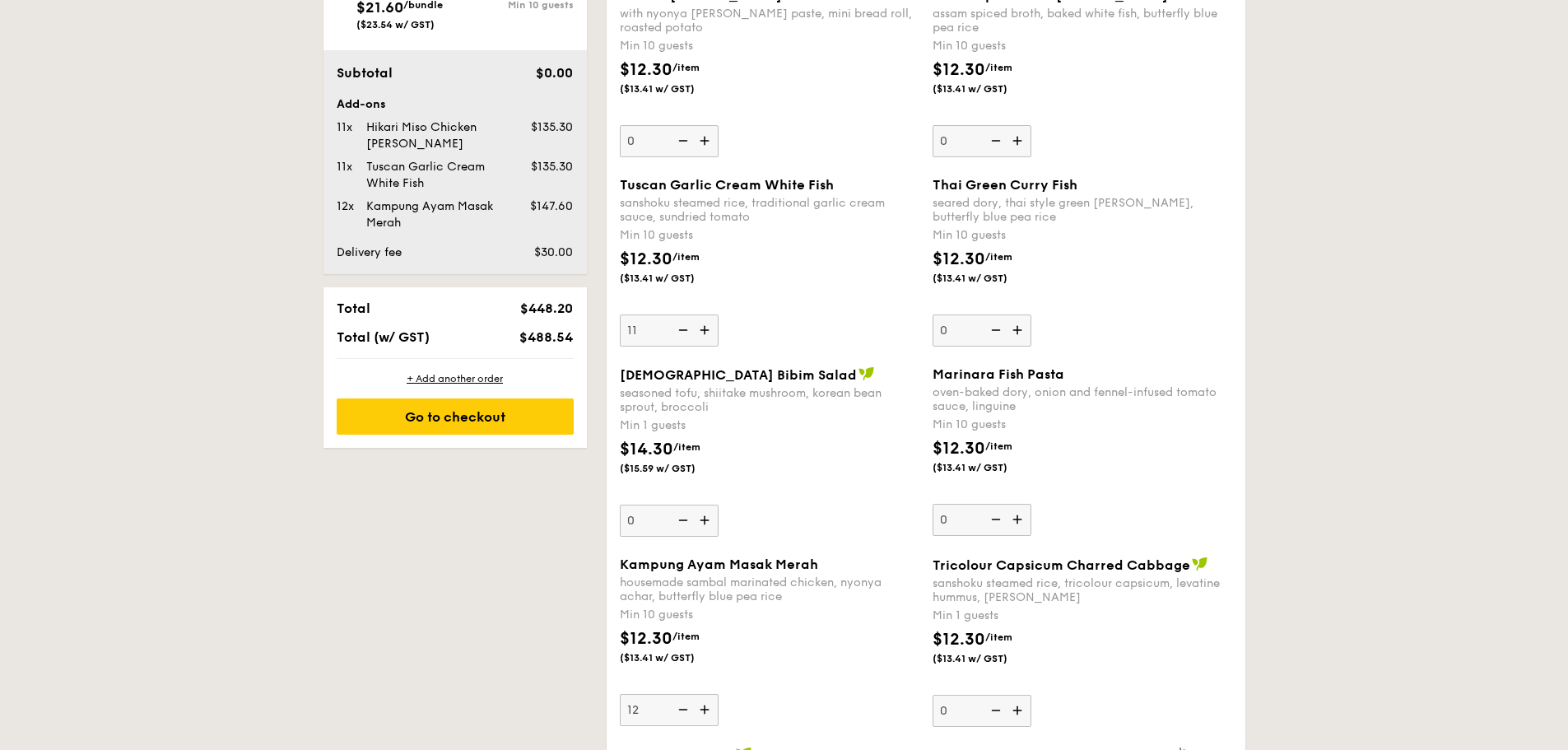
click at [708, 329] on img at bounding box center [706, 330] width 24 height 31
click at [708, 329] on input "11" at bounding box center [669, 330] width 99 height 32
type input "12"
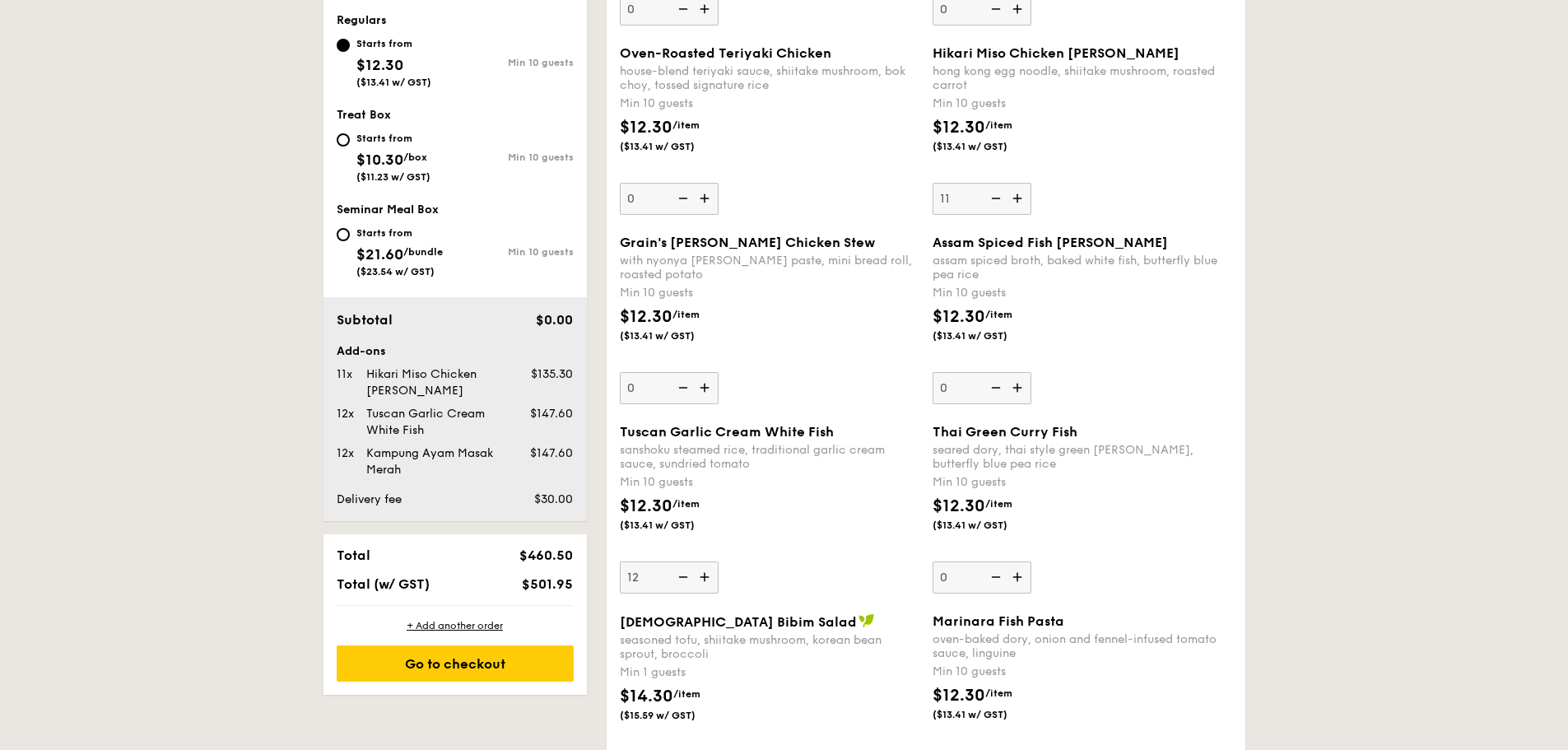
scroll to position [644, 0]
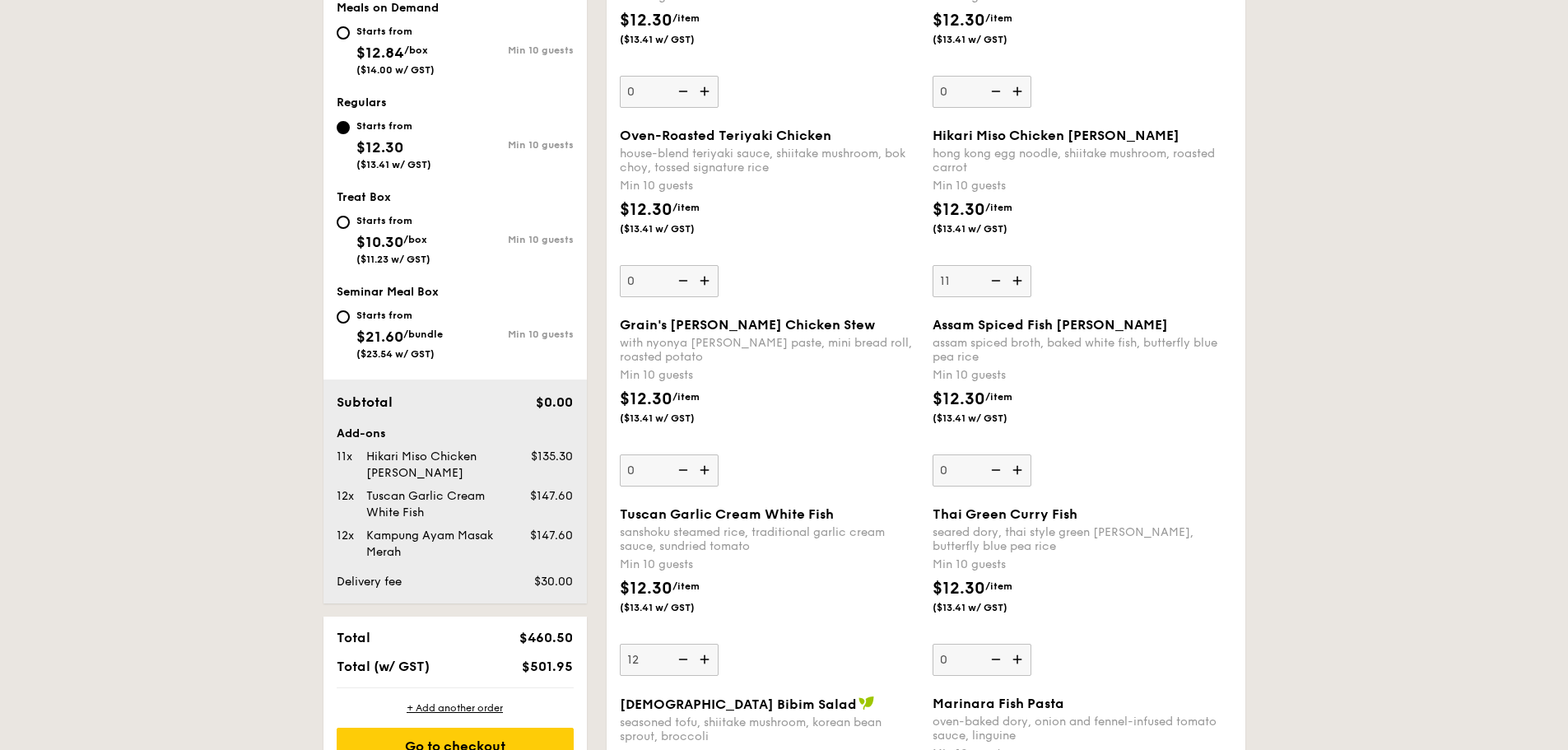
click at [1020, 282] on img at bounding box center [1018, 281] width 24 height 31
click at [1020, 282] on input "11" at bounding box center [982, 281] width 99 height 32
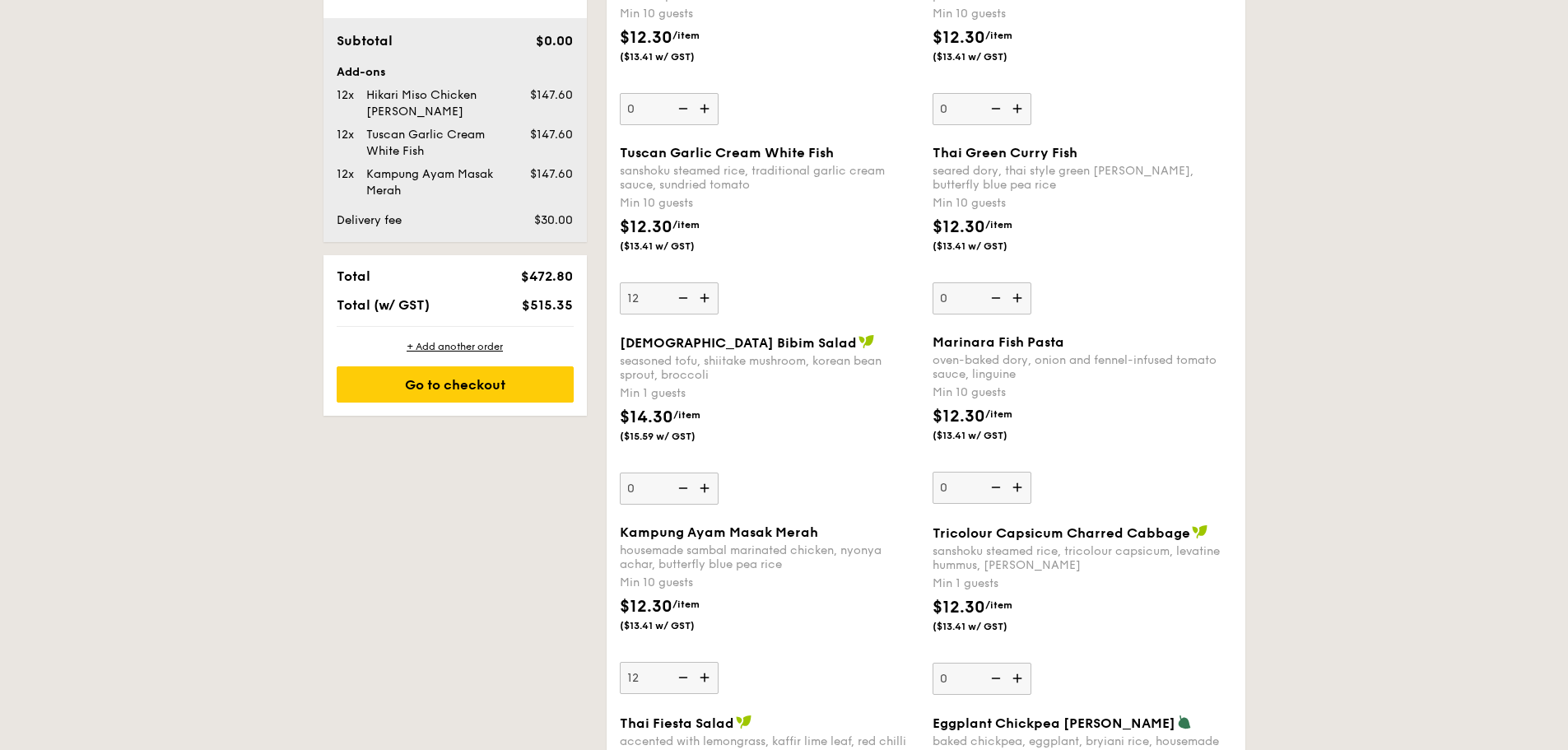
scroll to position [891, 0]
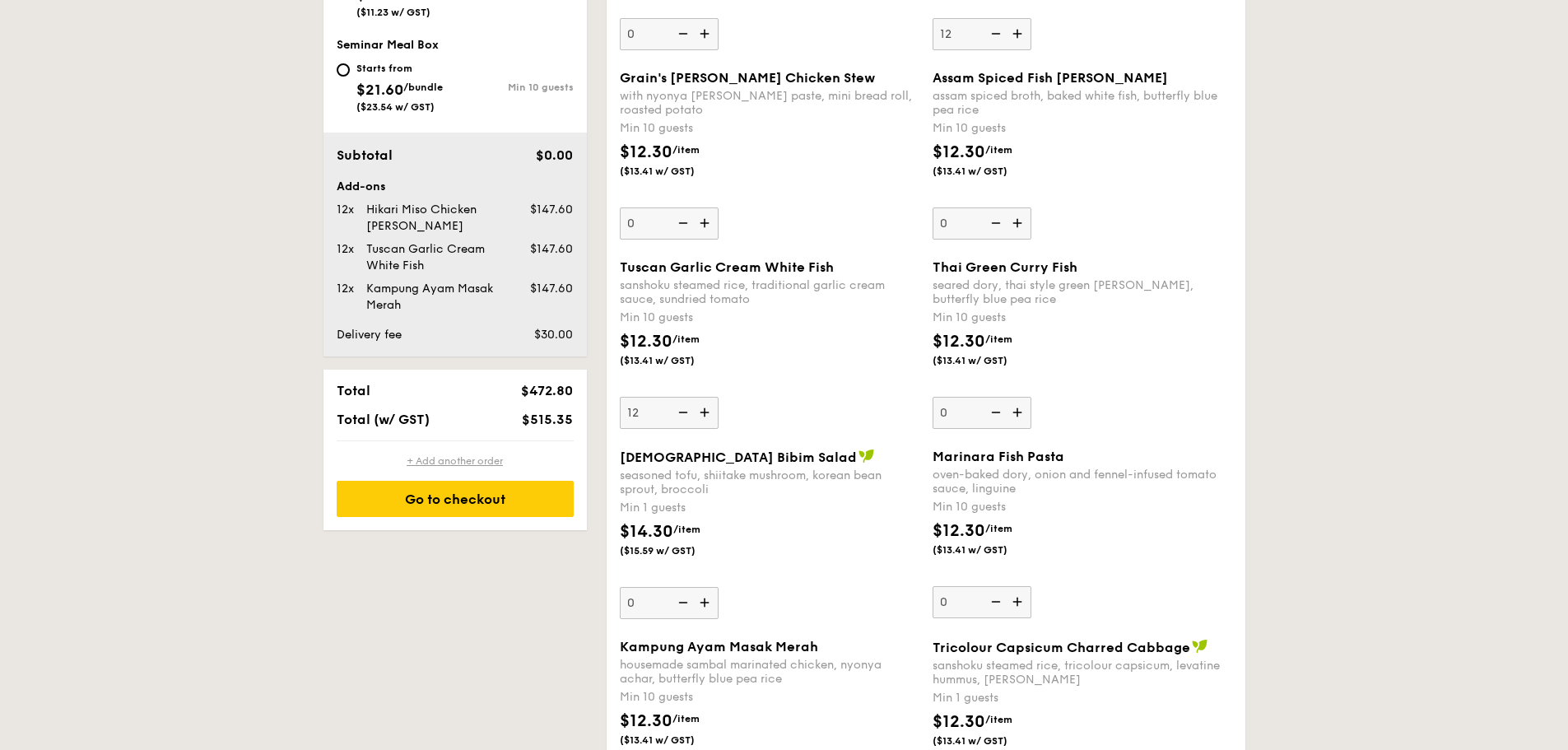
click at [476, 460] on div "+ Add another order" at bounding box center [455, 461] width 237 height 14
type input "0"
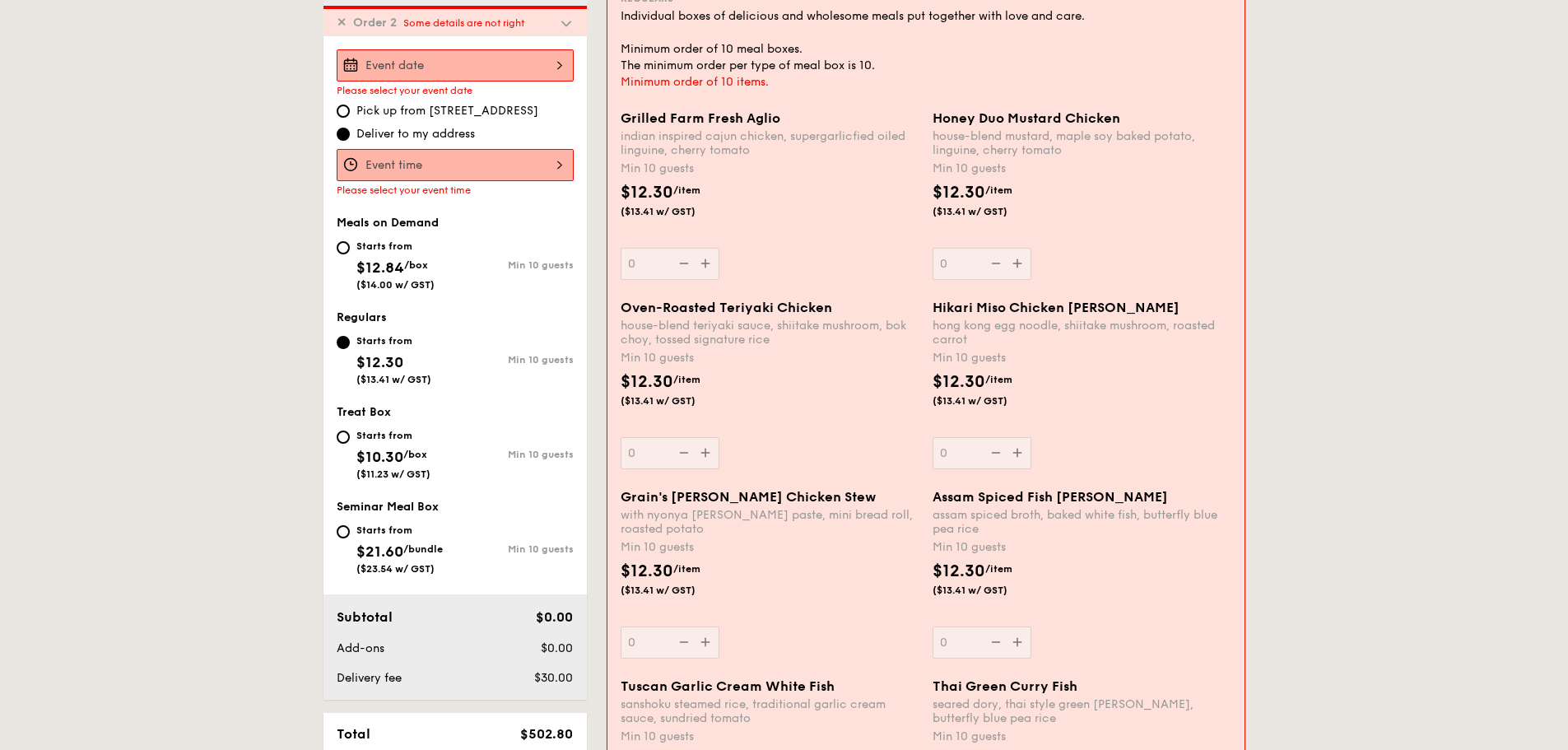
scroll to position [470, 0]
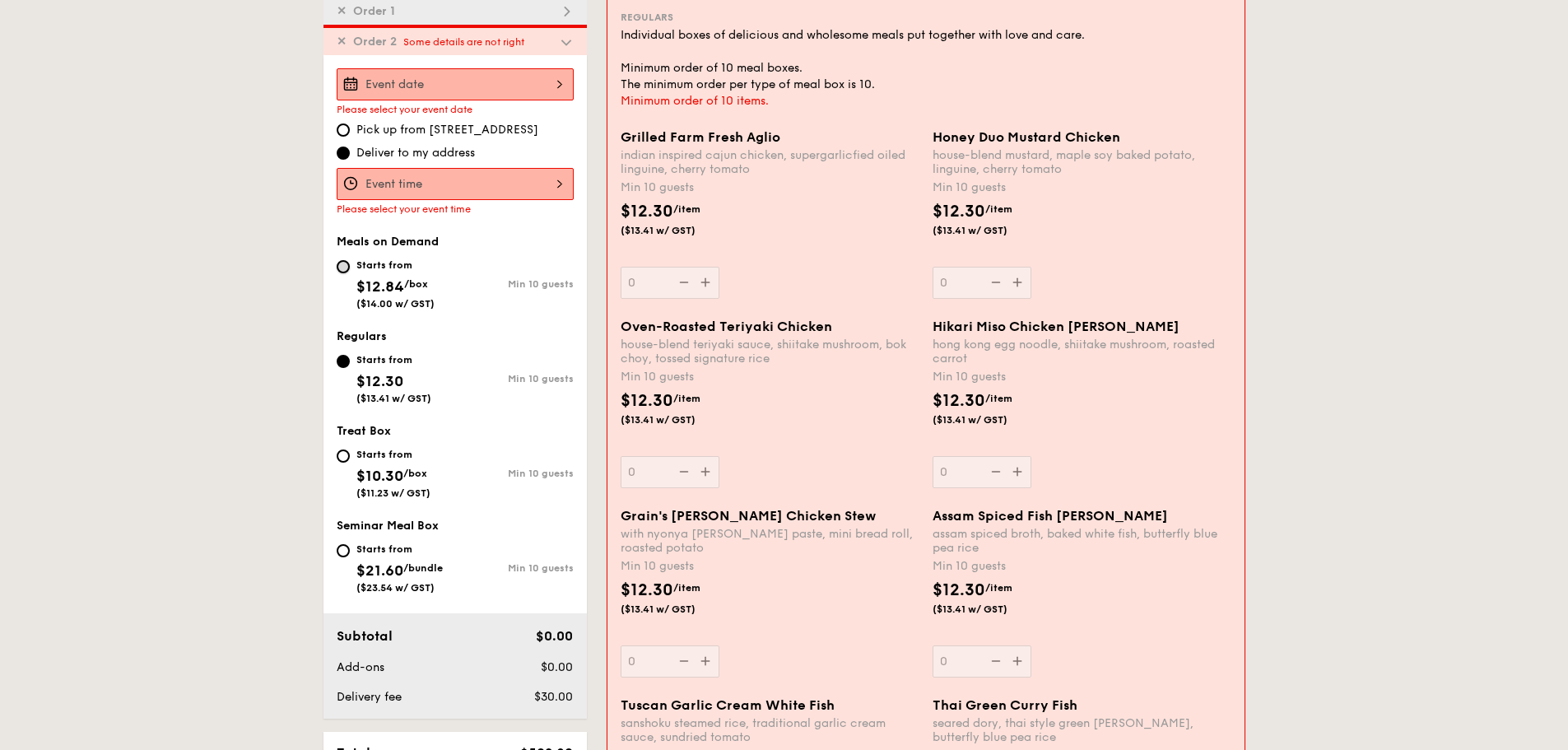
click at [343, 265] on input "Starts from $12.84 /box ($14.00 w/ GST) Min 10 guests" at bounding box center [343, 267] width 14 height 14
radio input "true"
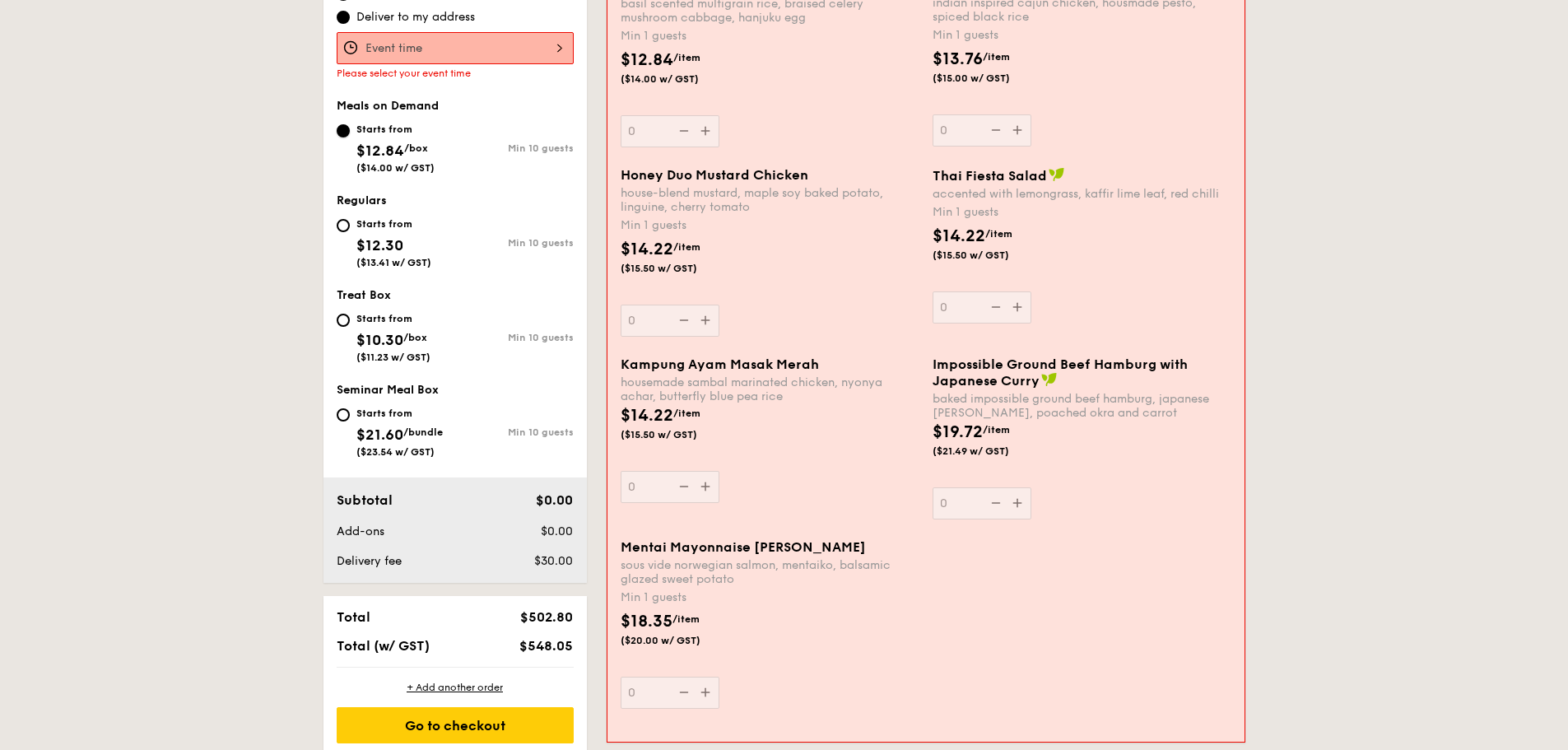
scroll to position [553, 0]
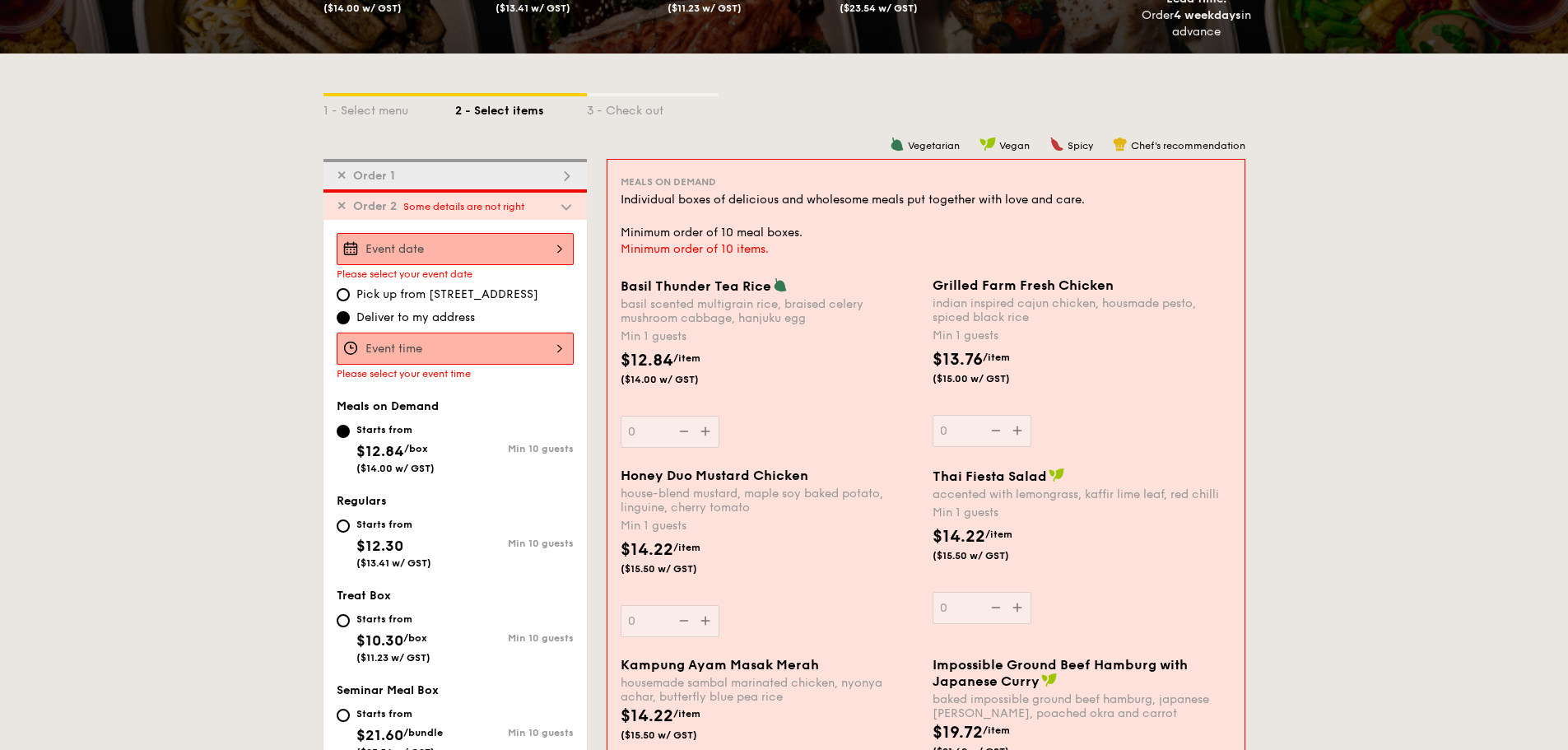
click at [703, 430] on div "Basil Thunder Tea [PERSON_NAME] scented multigrain rice, braised celery mushroo…" at bounding box center [769, 363] width 299 height 171
click at [703, 430] on input "0" at bounding box center [670, 431] width 99 height 32
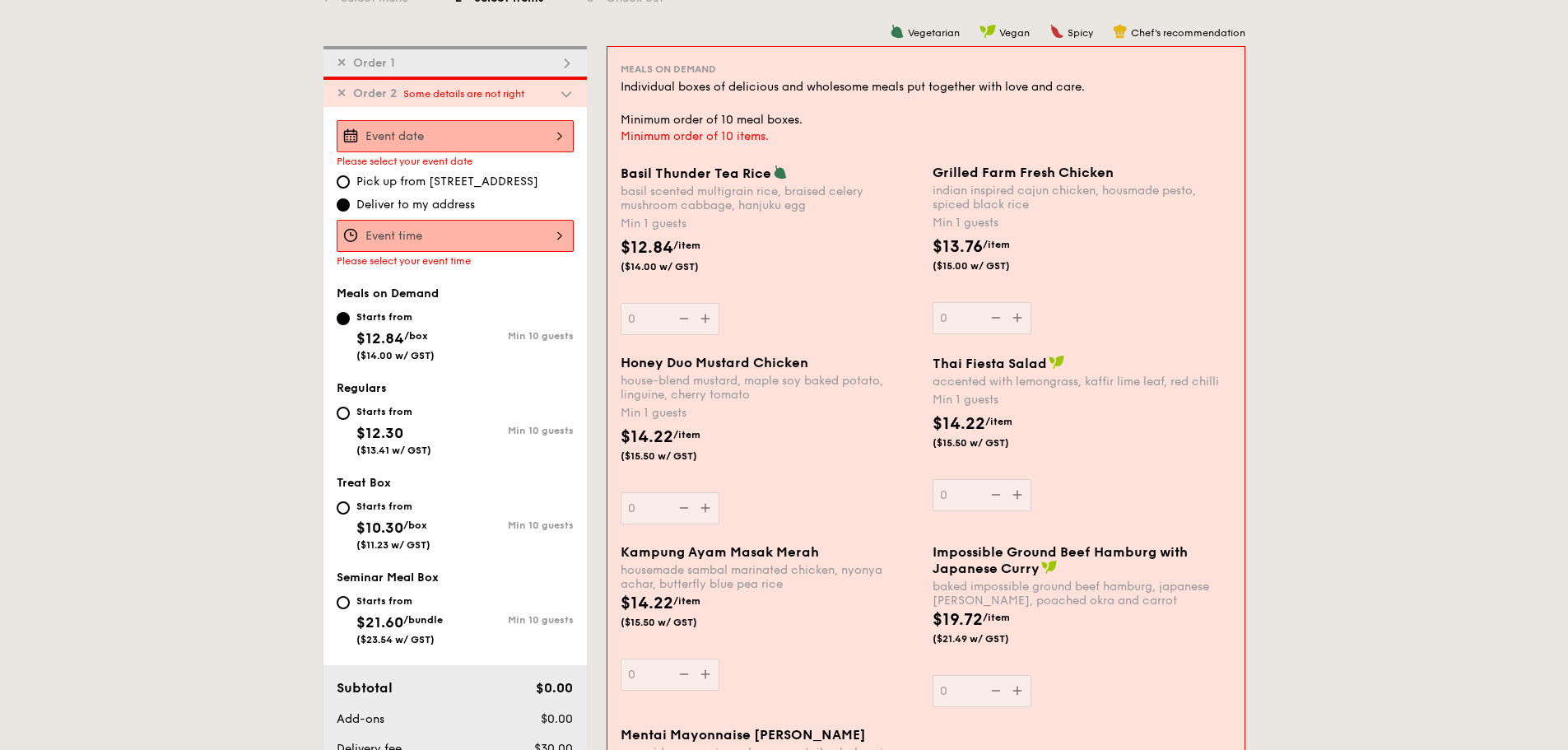
click at [708, 432] on div "Honey Duo Mustard Chicken house-blend mustard, maple soy baked potato, linguine…" at bounding box center [769, 439] width 299 height 170
click at [708, 491] on input "0" at bounding box center [670, 507] width 99 height 32
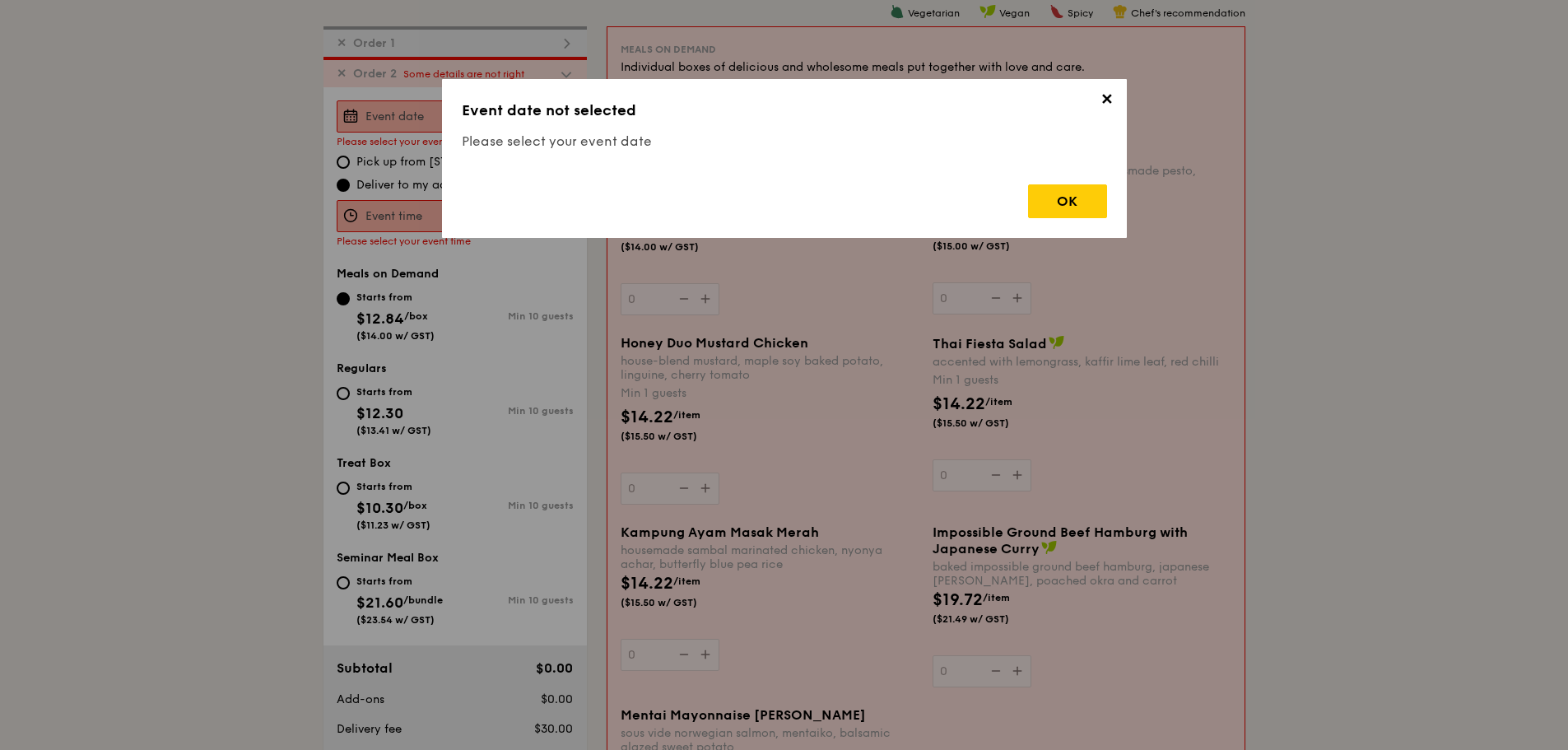
scroll to position [439, 0]
click at [1097, 94] on span "✕" at bounding box center [1106, 102] width 23 height 23
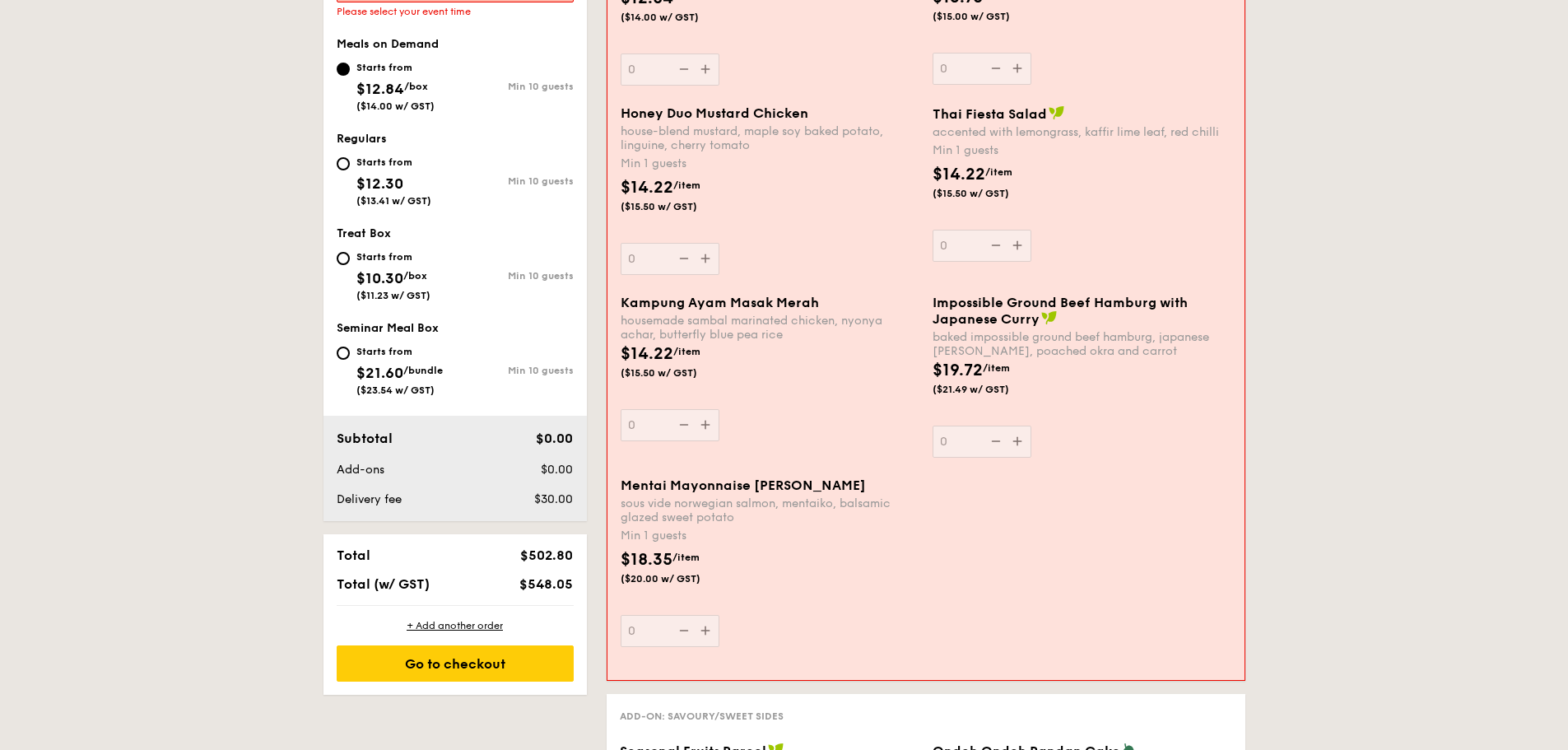
scroll to position [769, 0]
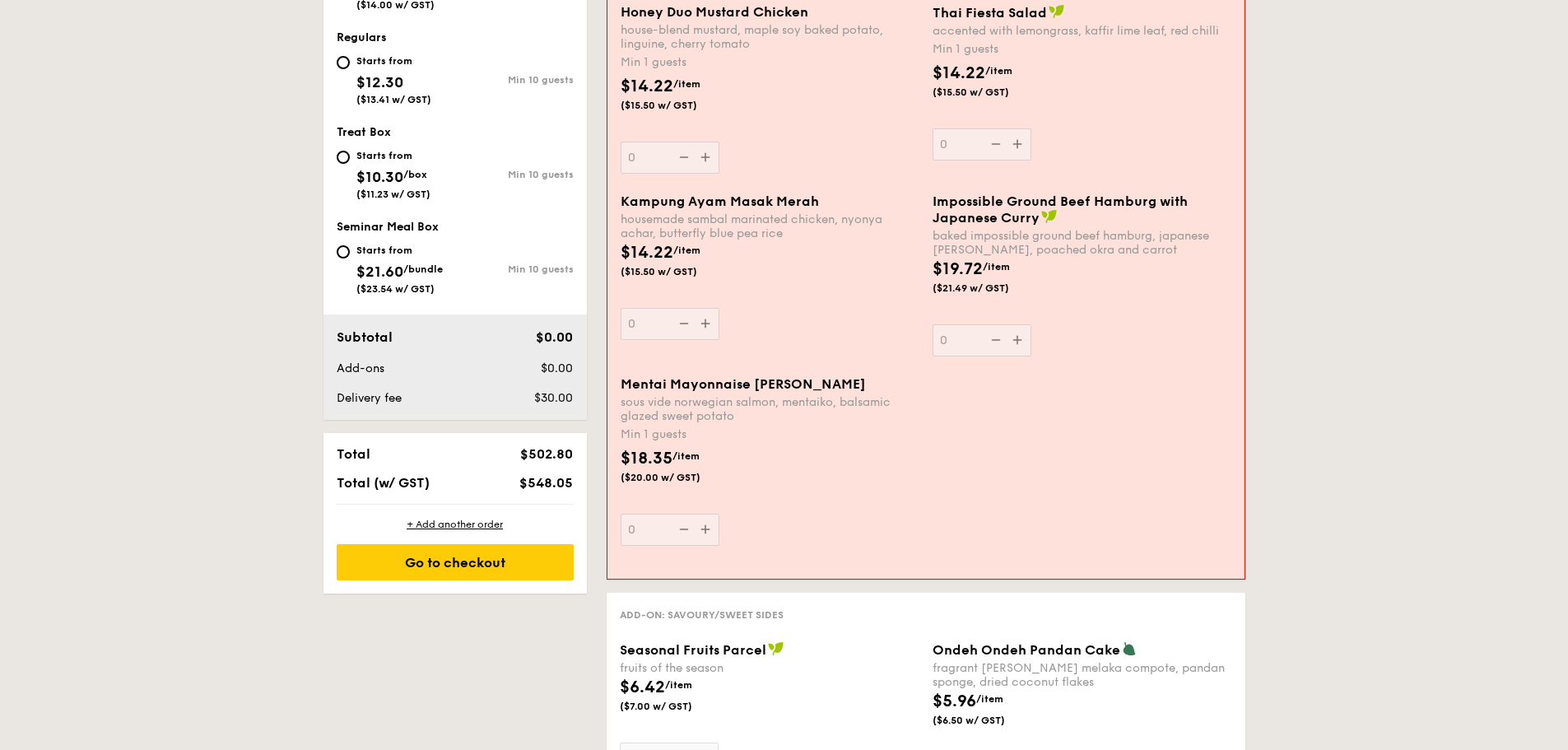
click at [435, 411] on div "Subtotal $0.00 Add-ons $0.00 Delivery fee $30.00" at bounding box center [455, 367] width 263 height 105
click at [529, 471] on div "Total $502.80 Total (w/ GST) $548.05" at bounding box center [455, 469] width 263 height 71
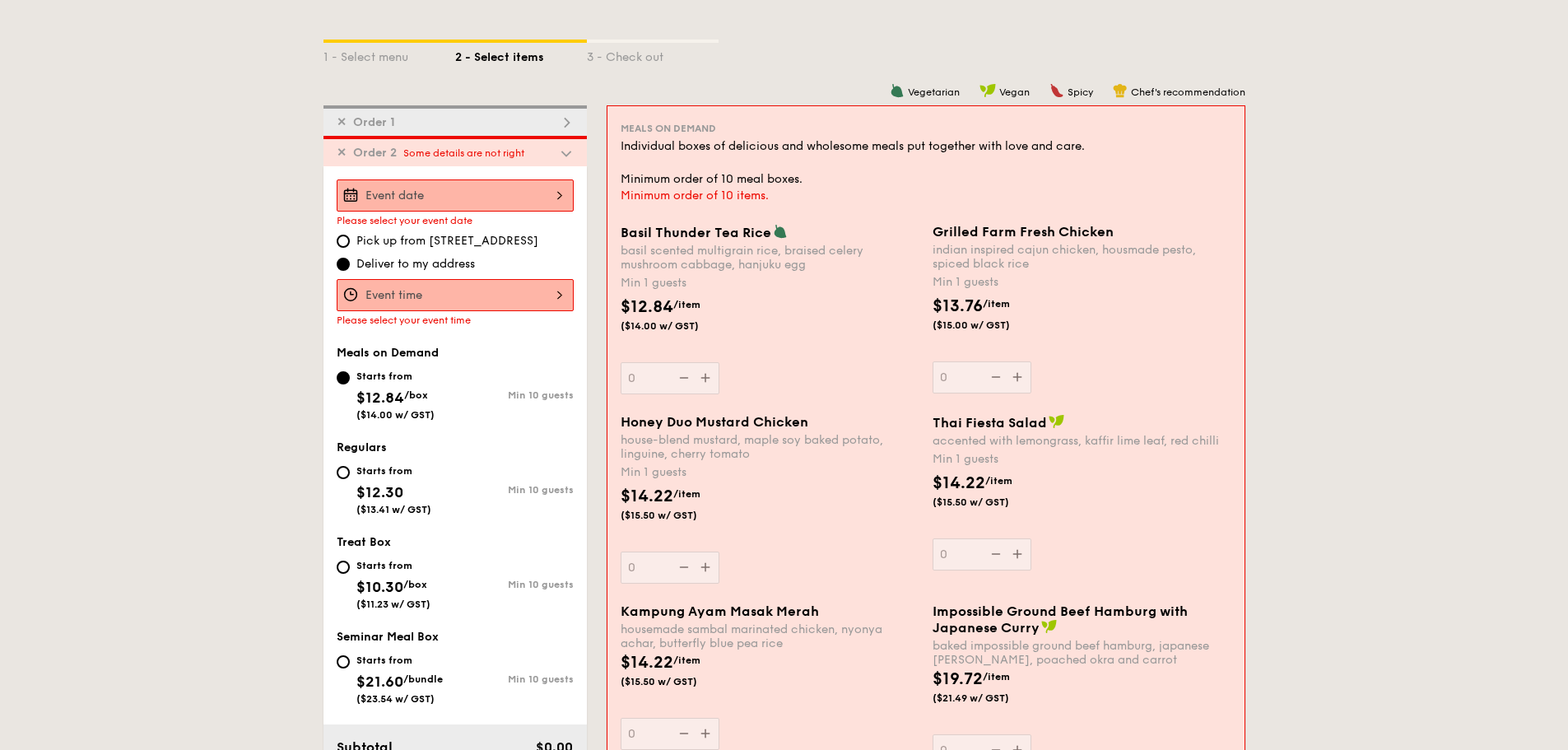
scroll to position [358, 0]
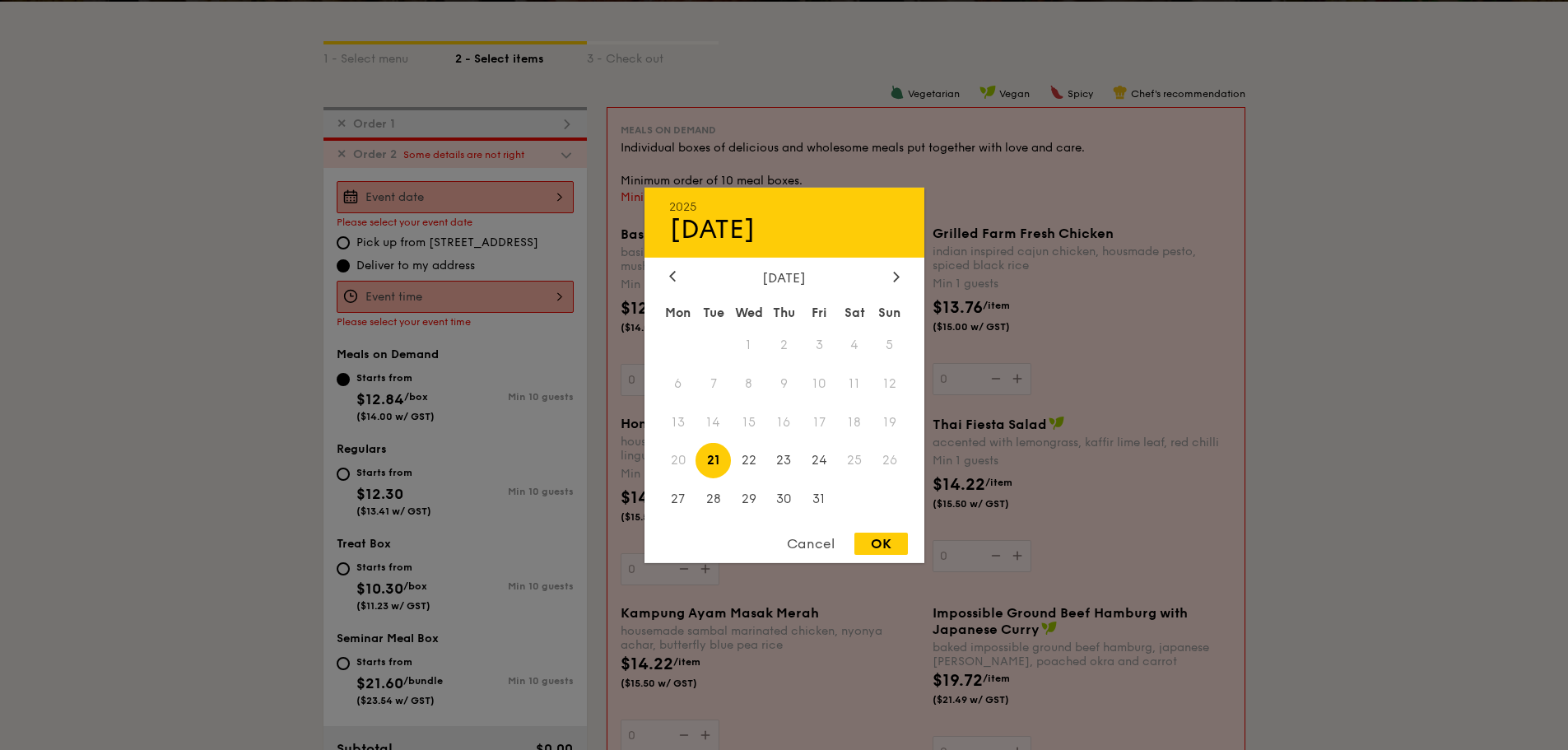
click at [426, 190] on div "2025 Oct [DATE] Tue Wed Thu Fri Sat Sun 1 2 3 4 5 6 7 8 9 10 11 12 13 14 15 16 …" at bounding box center [455, 197] width 237 height 32
click at [788, 498] on span "30" at bounding box center [783, 499] width 35 height 35
click at [880, 545] on div "OK" at bounding box center [880, 544] width 54 height 22
type input "[DATE]"
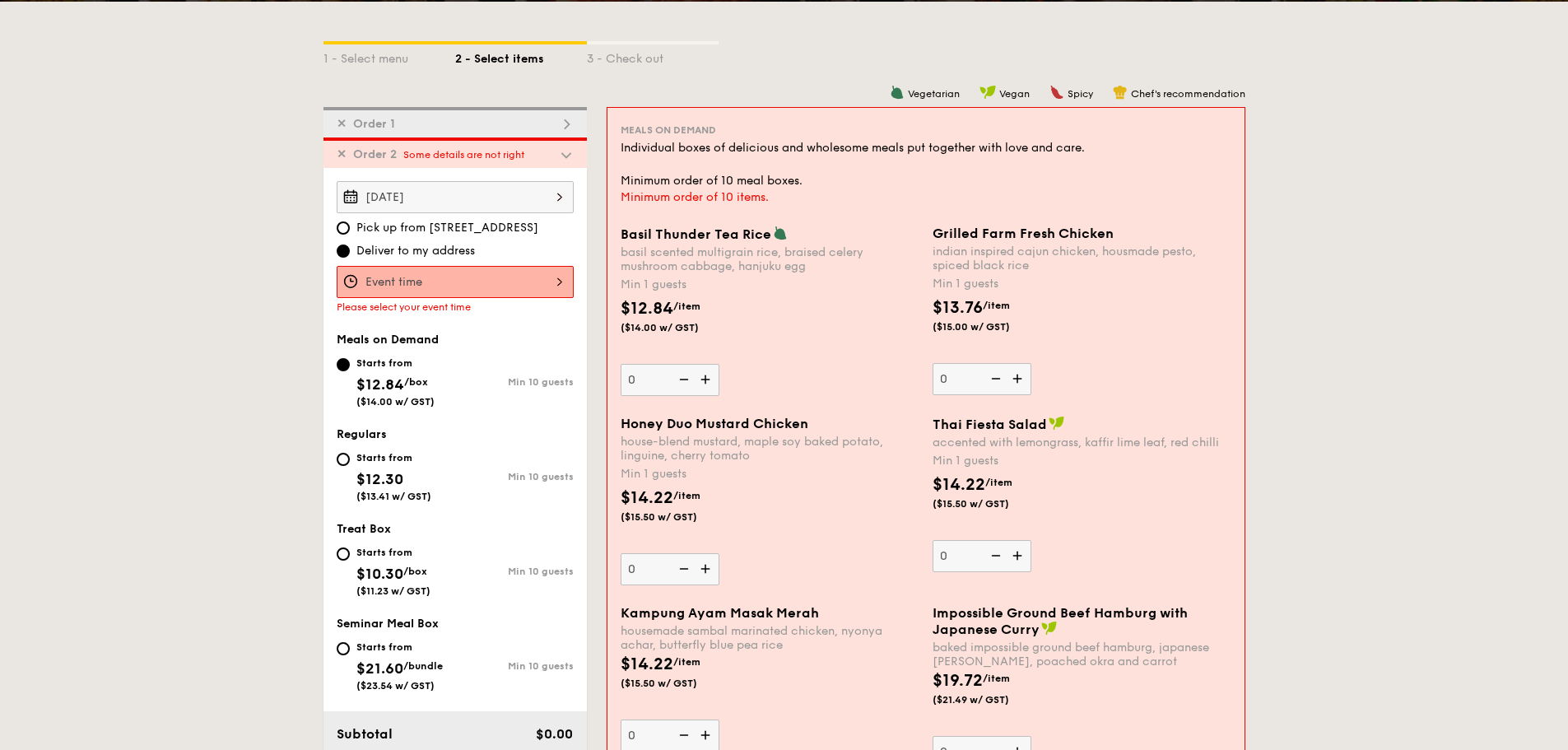
click at [455, 265] on div "[DATE] Pick up from [STREET_ADDRESS] Deliver to my address Please select your e…" at bounding box center [455, 247] width 237 height 132
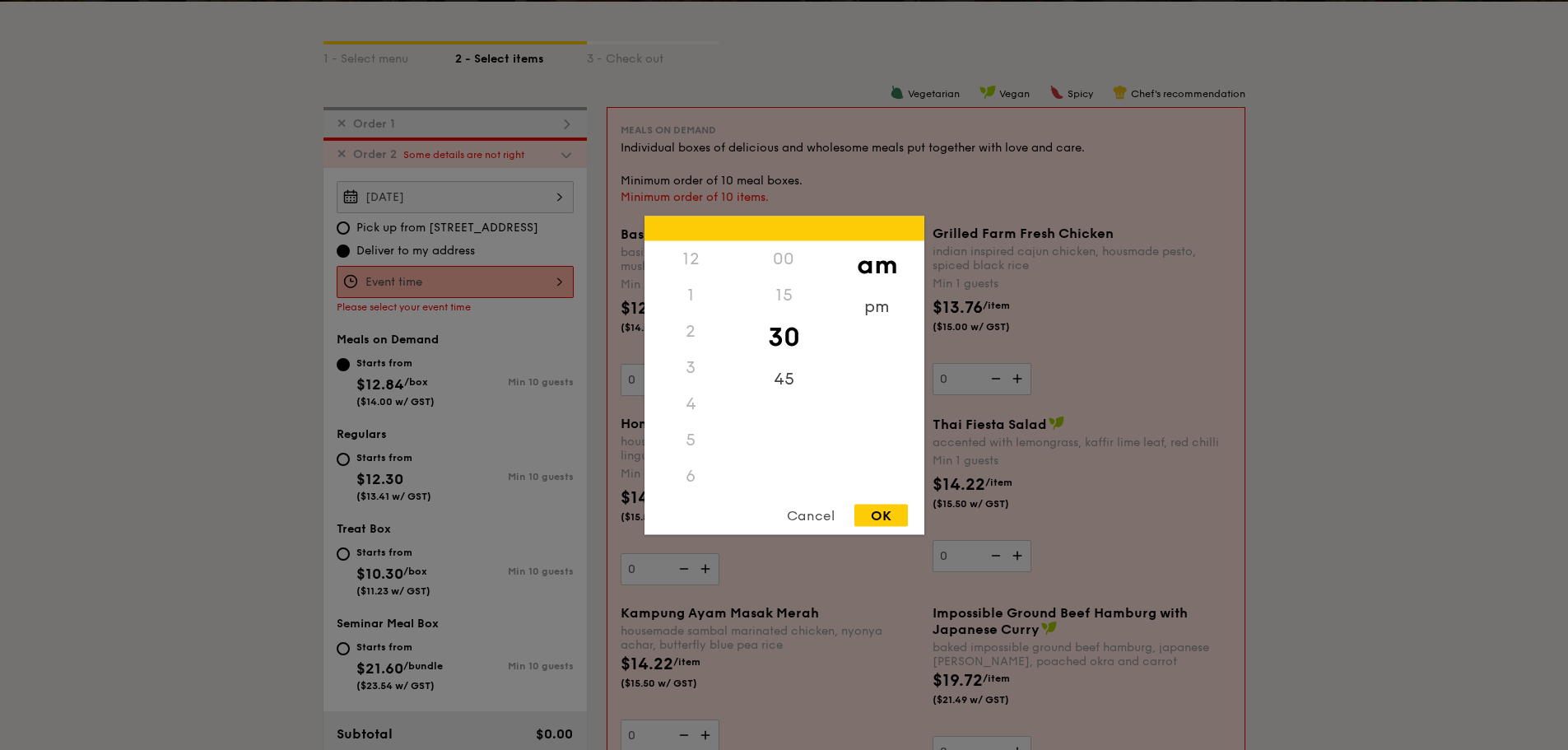
click at [447, 281] on div "12 1 2 3 4 5 6 7 8 9 10 11 00 15 30 45 am pm Cancel OK" at bounding box center [455, 281] width 237 height 32
click at [691, 482] on div "11" at bounding box center [691, 493] width 93 height 48
click at [787, 393] on div "45" at bounding box center [784, 384] width 93 height 48
click at [876, 514] on div "OK" at bounding box center [880, 515] width 54 height 22
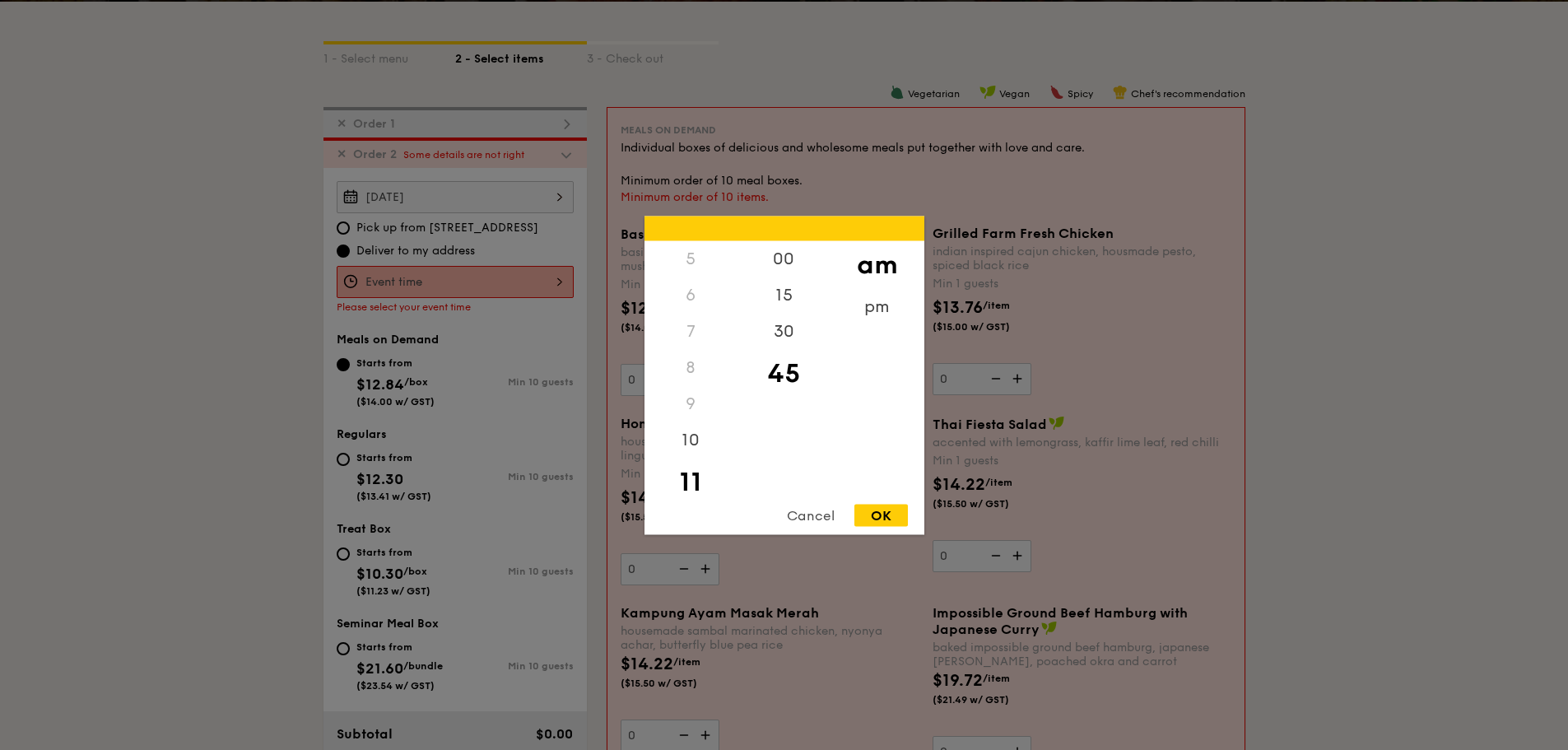
type input "11:45AM"
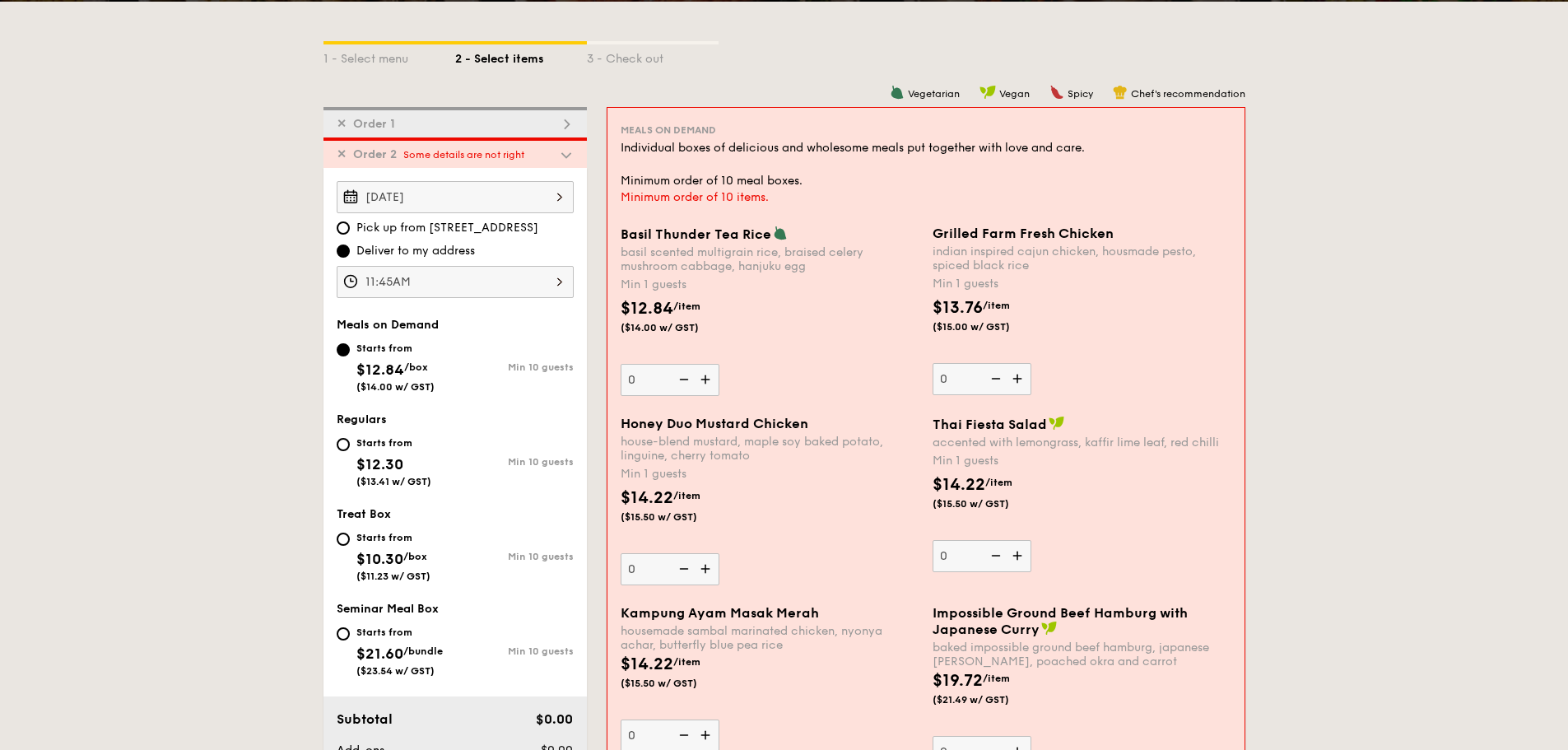
click at [712, 386] on img at bounding box center [706, 380] width 24 height 31
click at [712, 386] on input "0" at bounding box center [670, 380] width 99 height 32
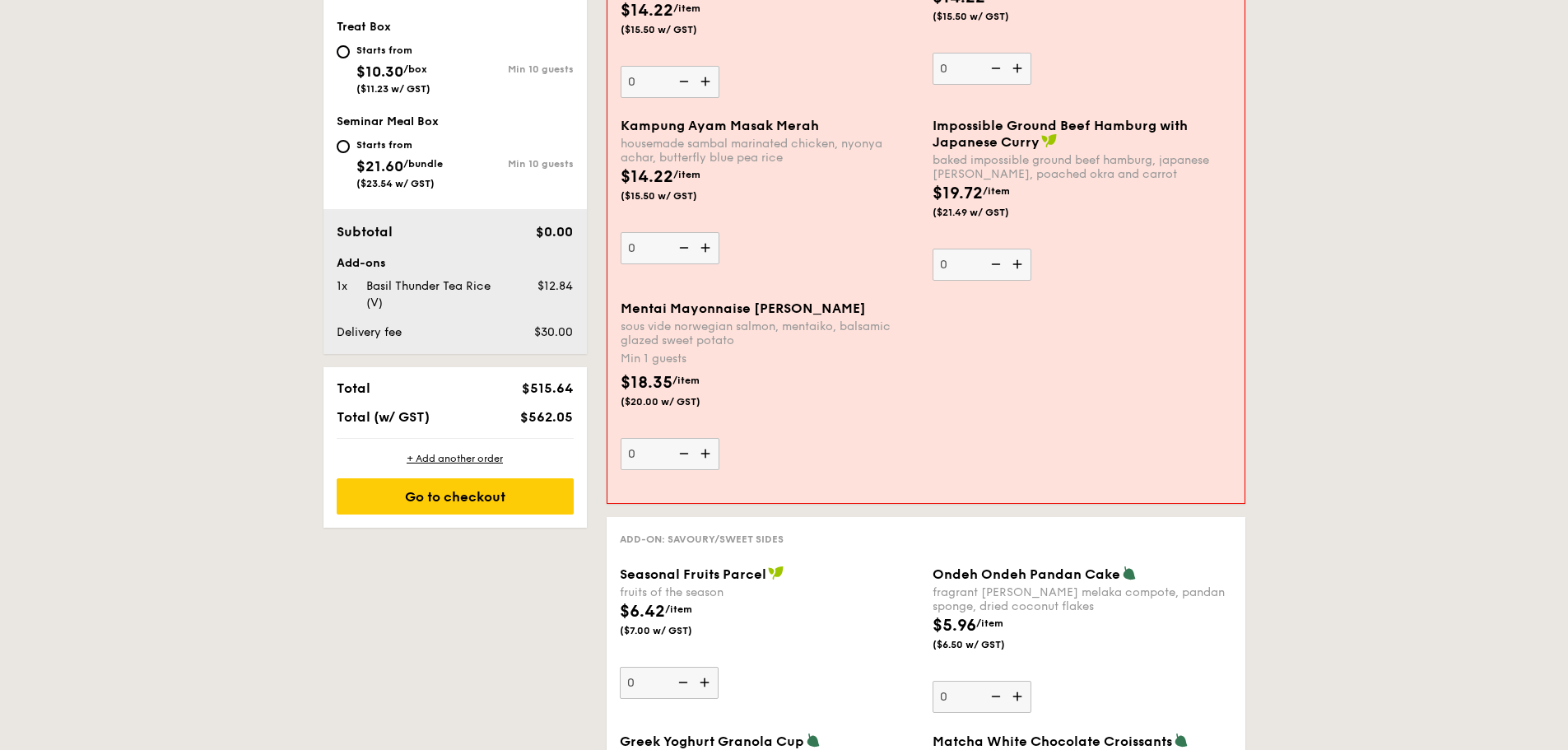
scroll to position [852, 0]
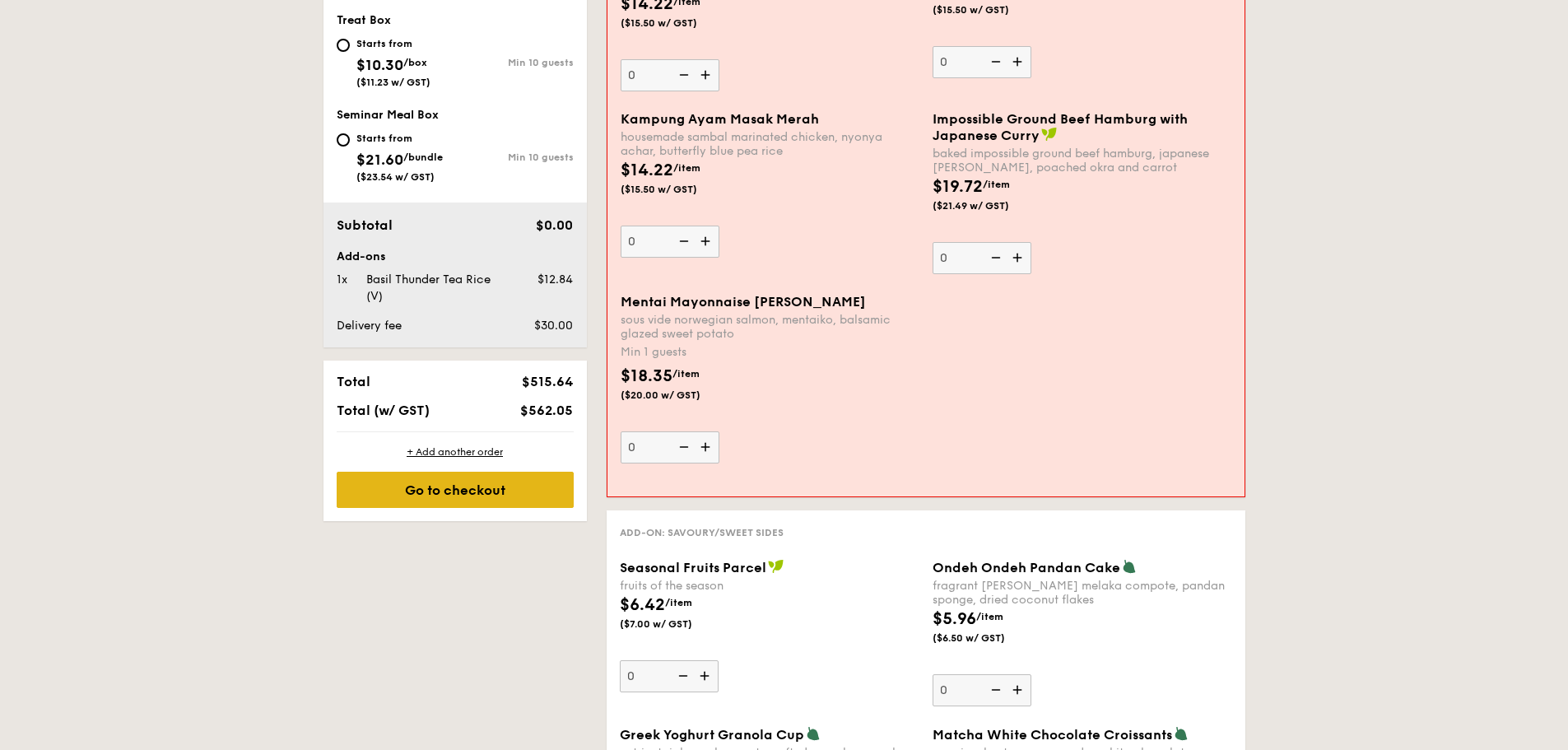
click at [466, 491] on div "Go to checkout" at bounding box center [455, 490] width 237 height 36
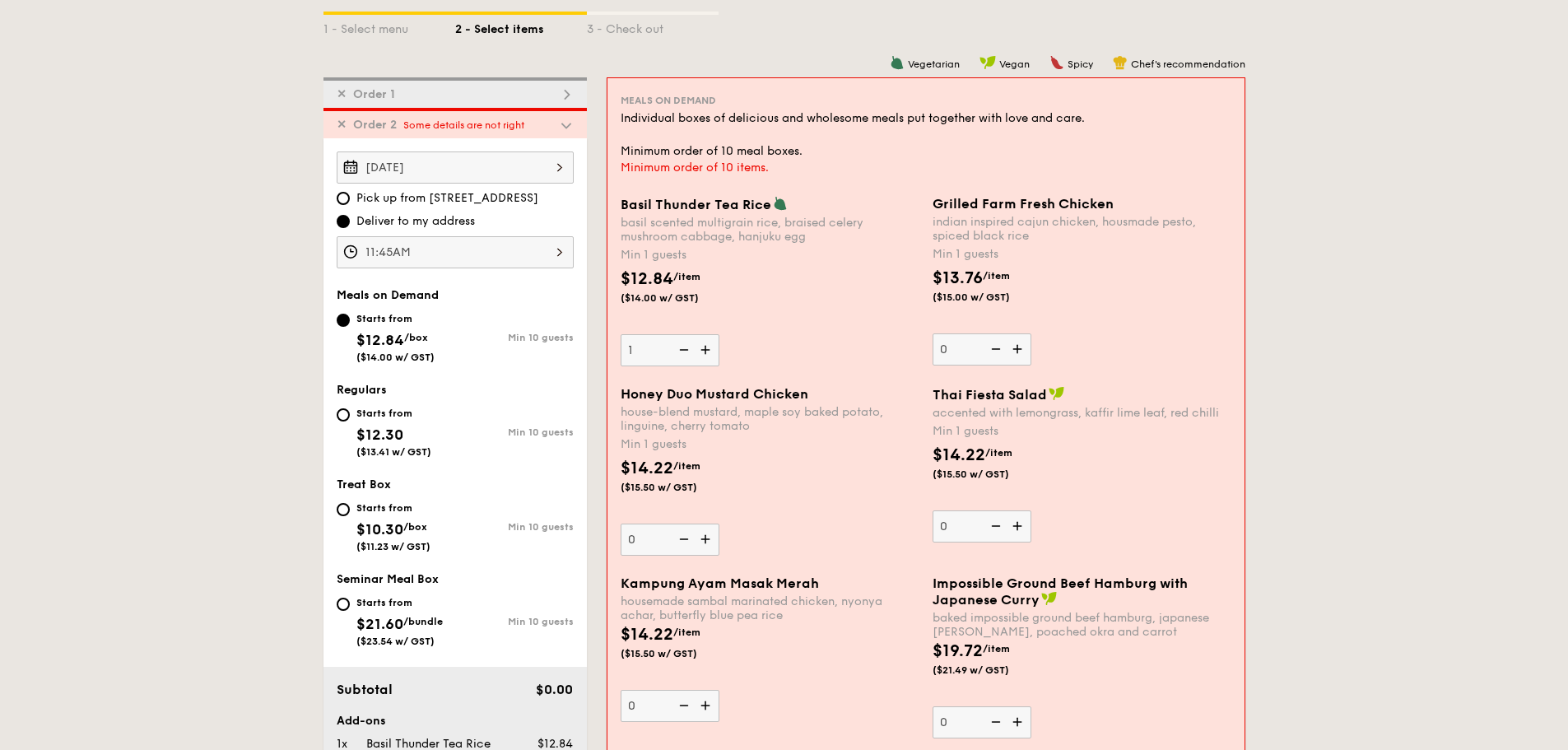
scroll to position [358, 0]
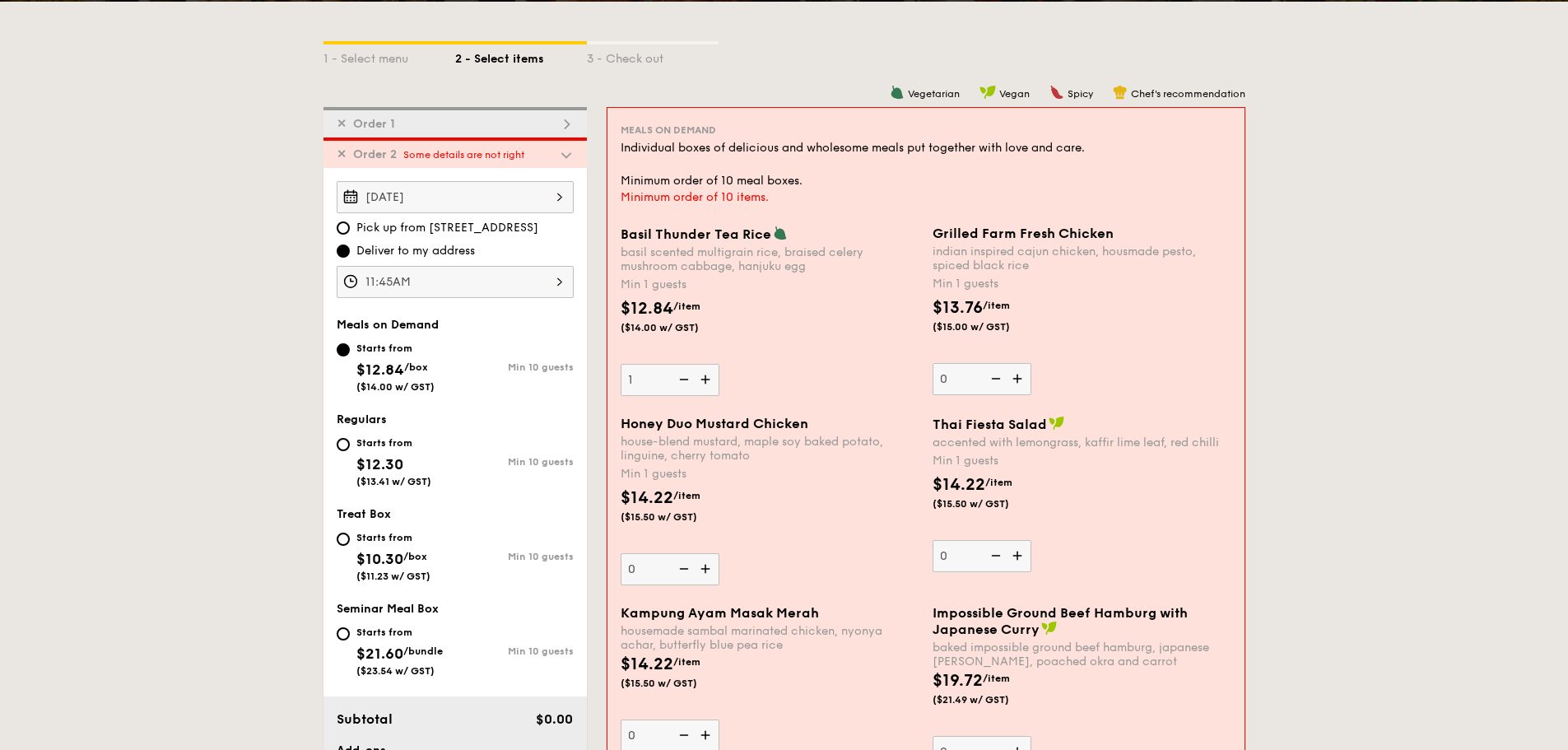
click at [541, 149] on div "✕ Order 2 Some details are not right" at bounding box center [455, 153] width 263 height 31
click at [552, 150] on div "✕ Order 2 Some details are not right" at bounding box center [455, 153] width 263 height 31
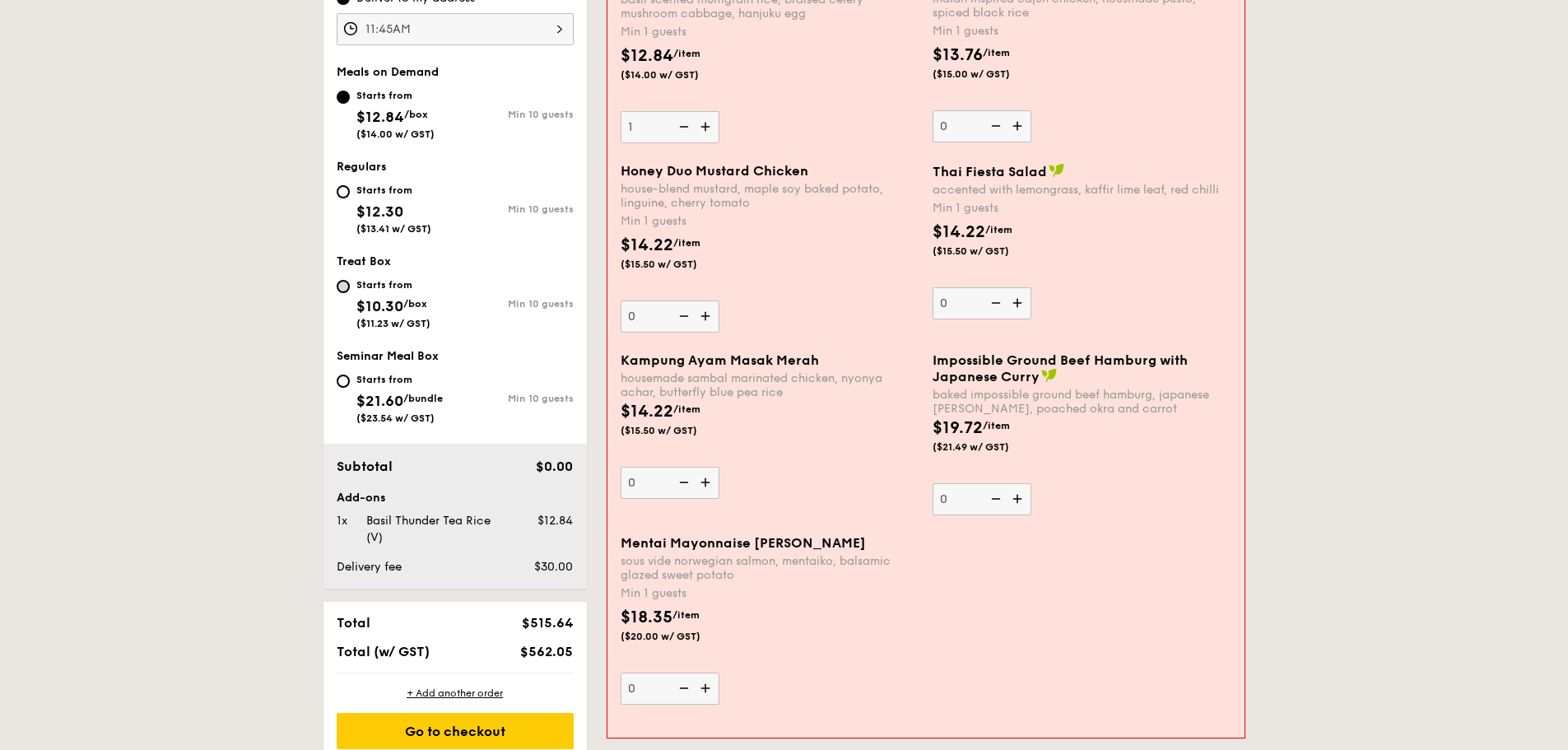
scroll to position [522, 0]
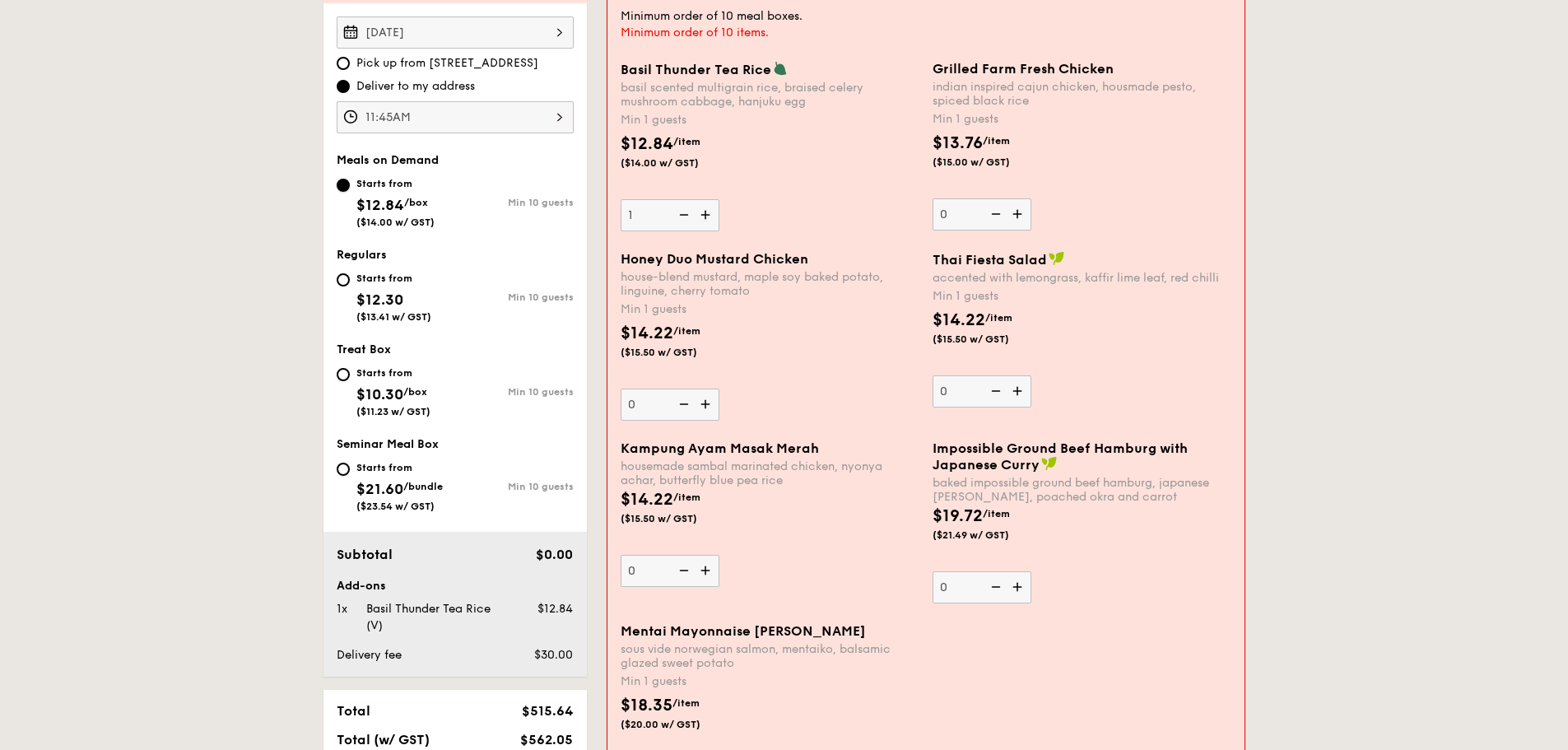
click at [342, 188] on input "Starts from $12.84 /box ($14.00 w/ GST) Min 10 guests" at bounding box center [343, 185] width 14 height 14
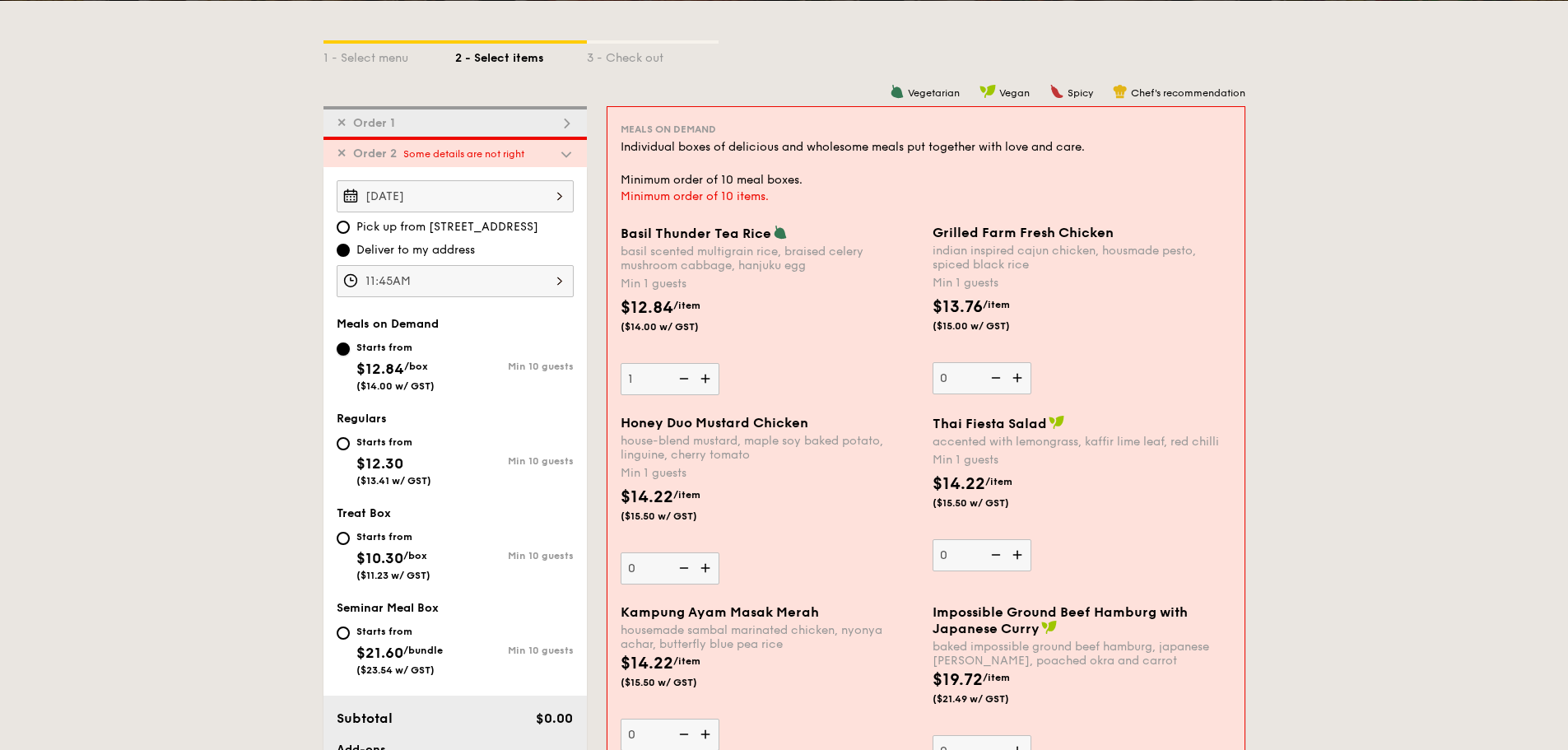
scroll to position [358, 0]
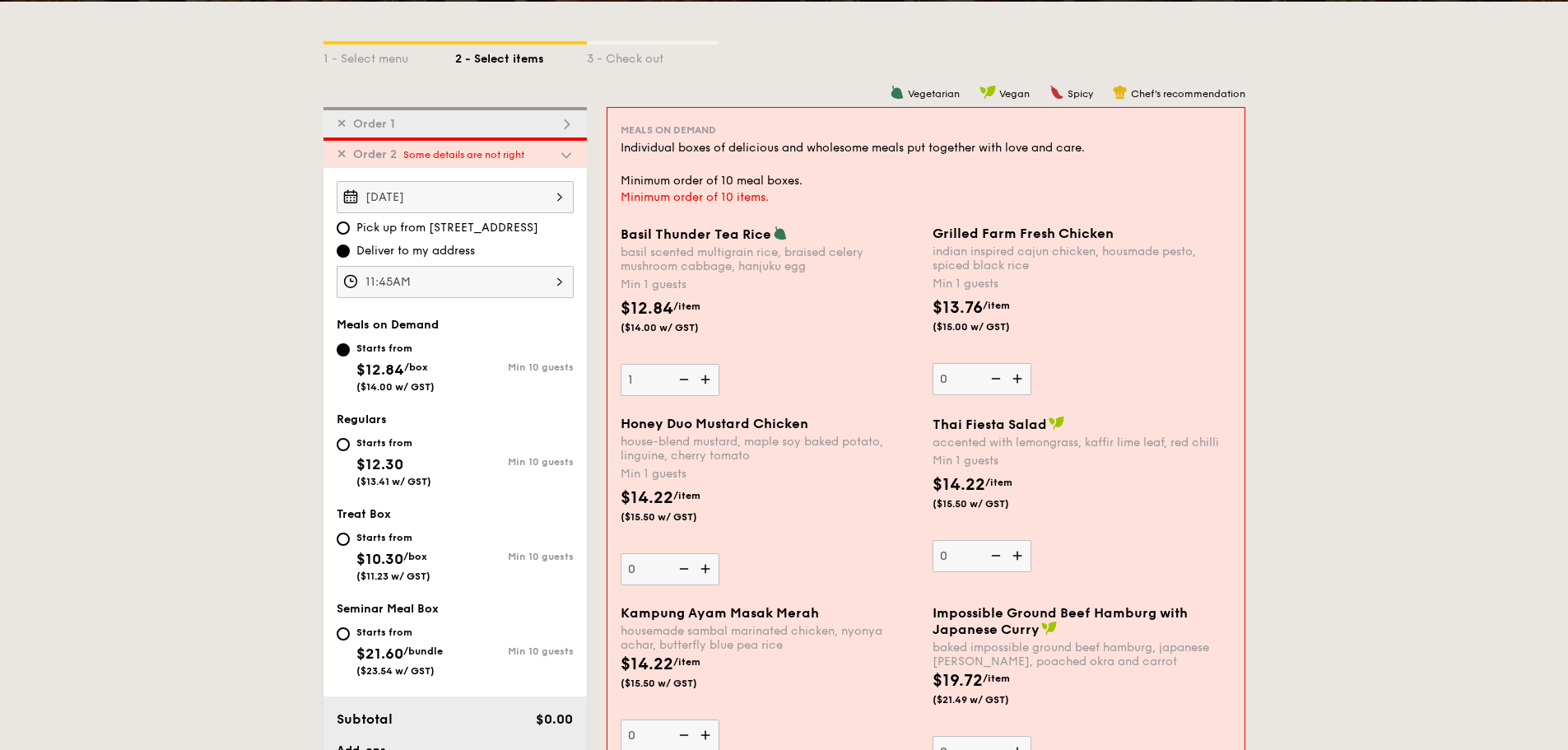
click at [681, 380] on img at bounding box center [681, 380] width 24 height 31
click at [681, 380] on input "1" at bounding box center [670, 380] width 99 height 32
type input "0"
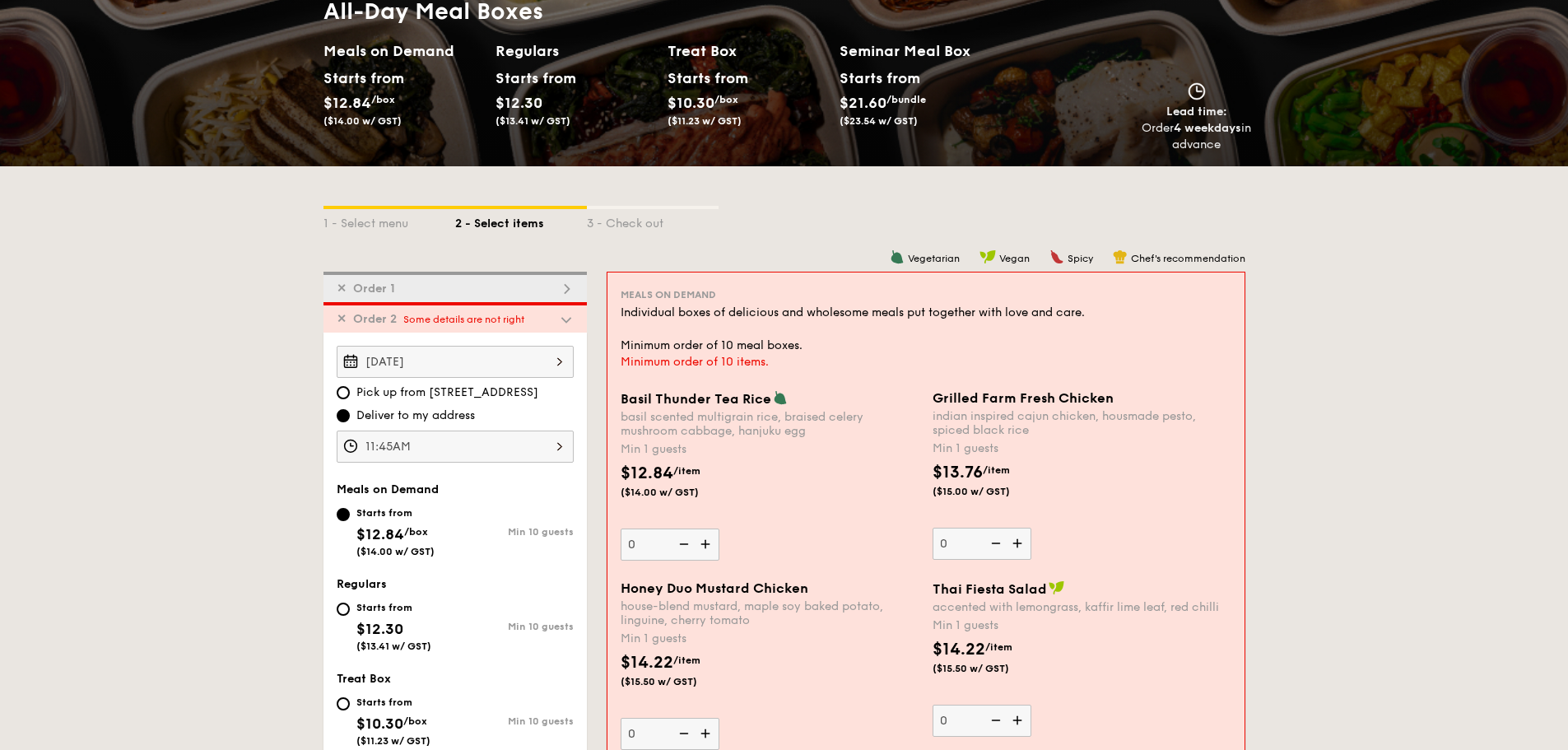
click at [446, 295] on div "✕ Order 1" at bounding box center [455, 287] width 263 height 31
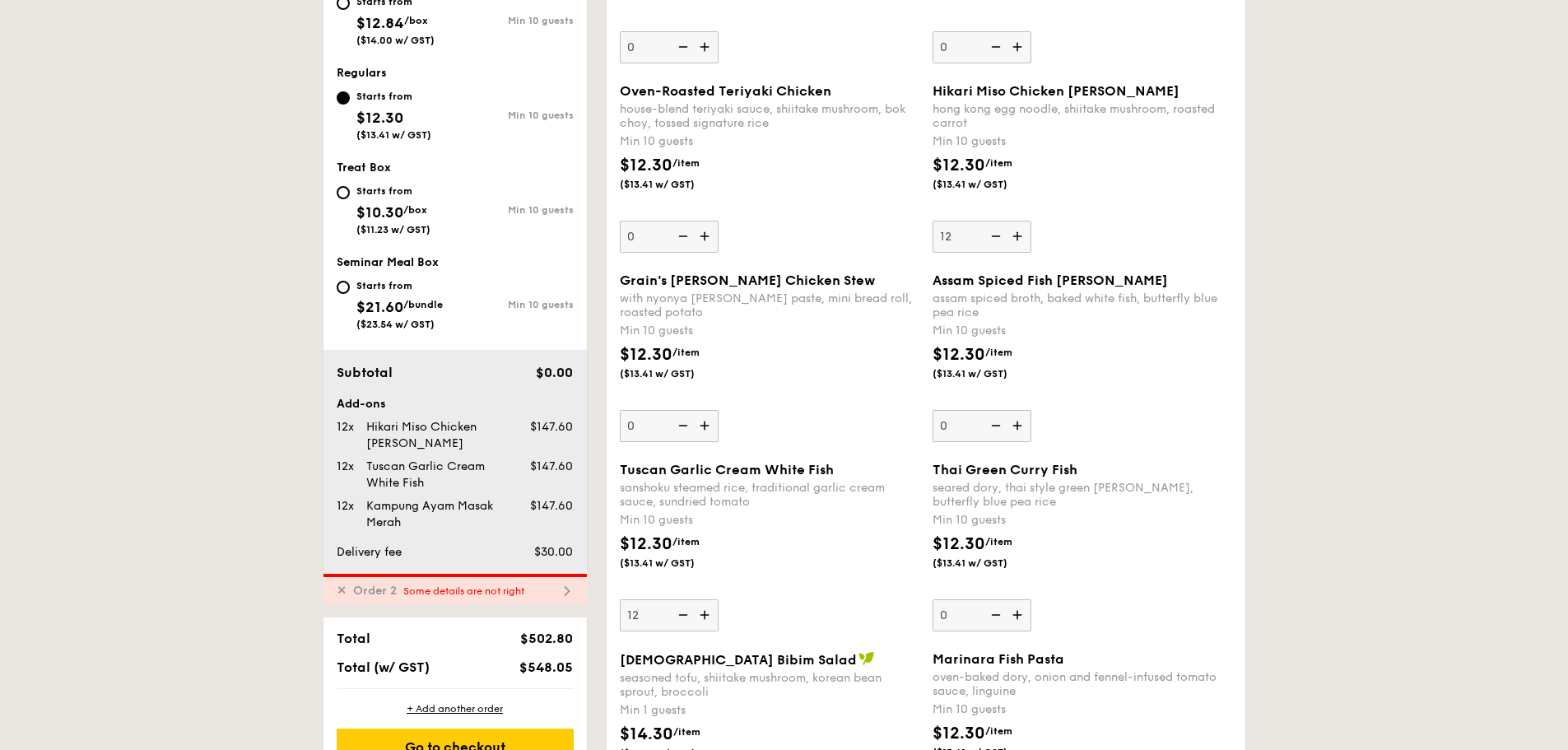
scroll to position [686, 0]
click at [340, 593] on span "✕" at bounding box center [341, 592] width 10 height 14
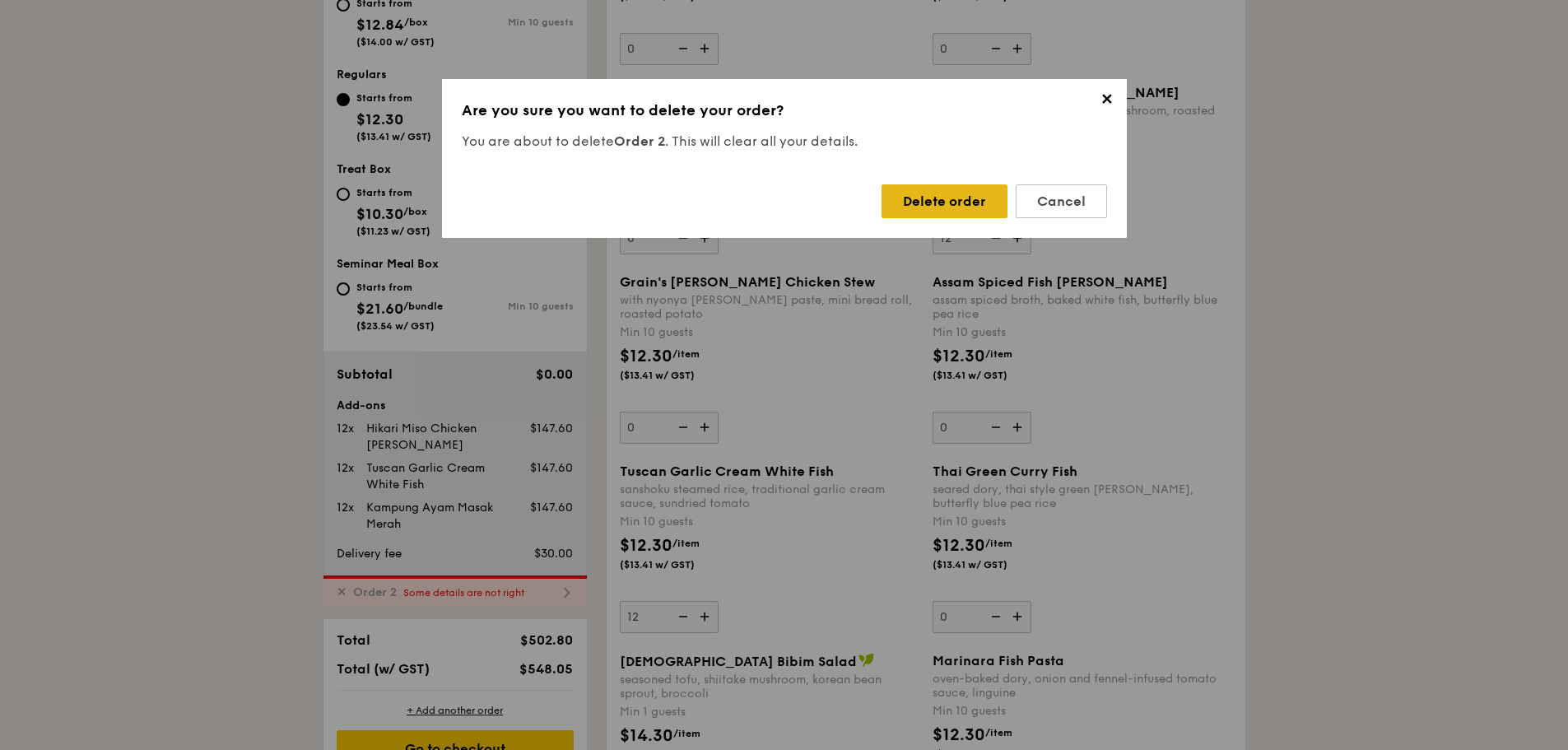
click at [930, 196] on div "Delete order" at bounding box center [944, 201] width 126 height 34
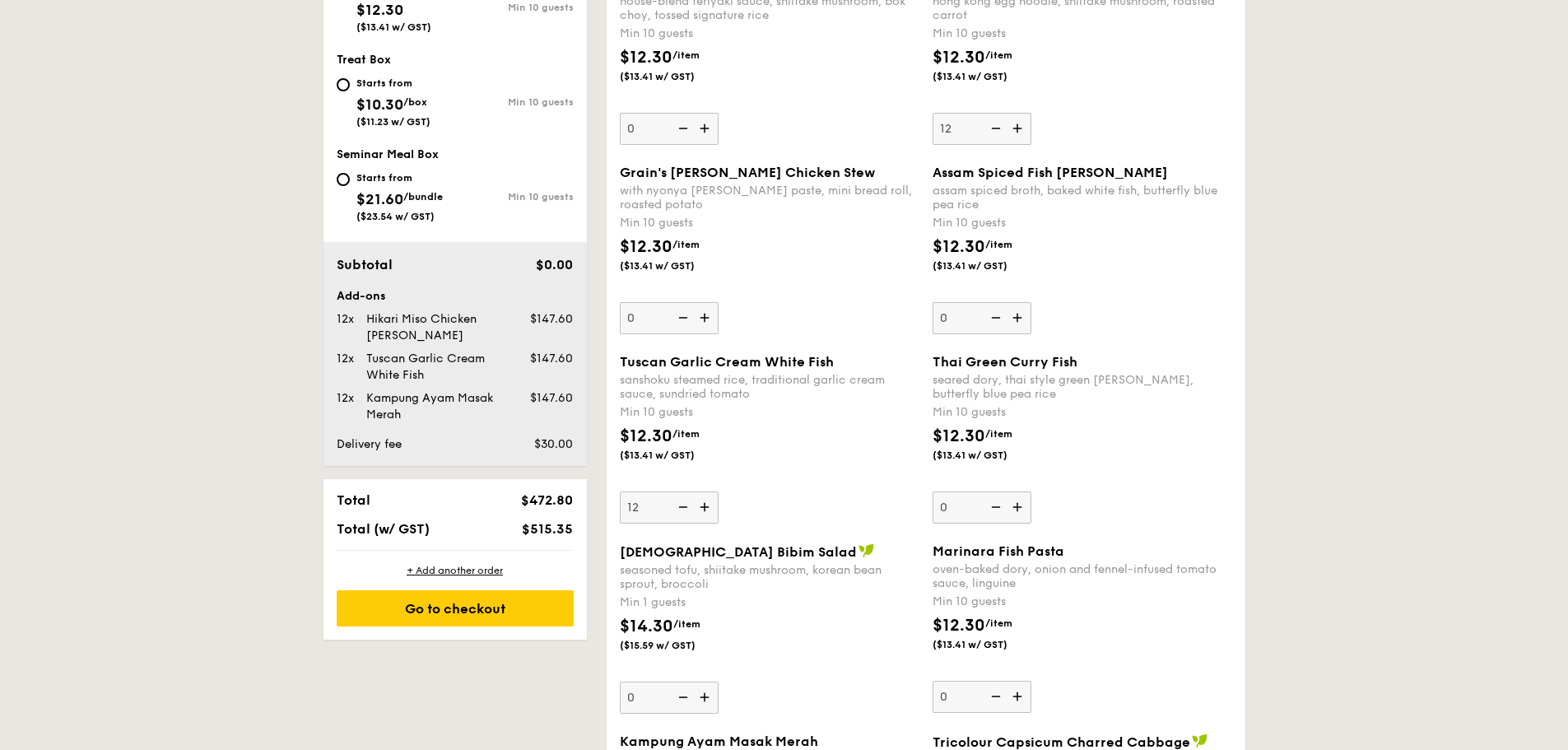
scroll to position [824, 0]
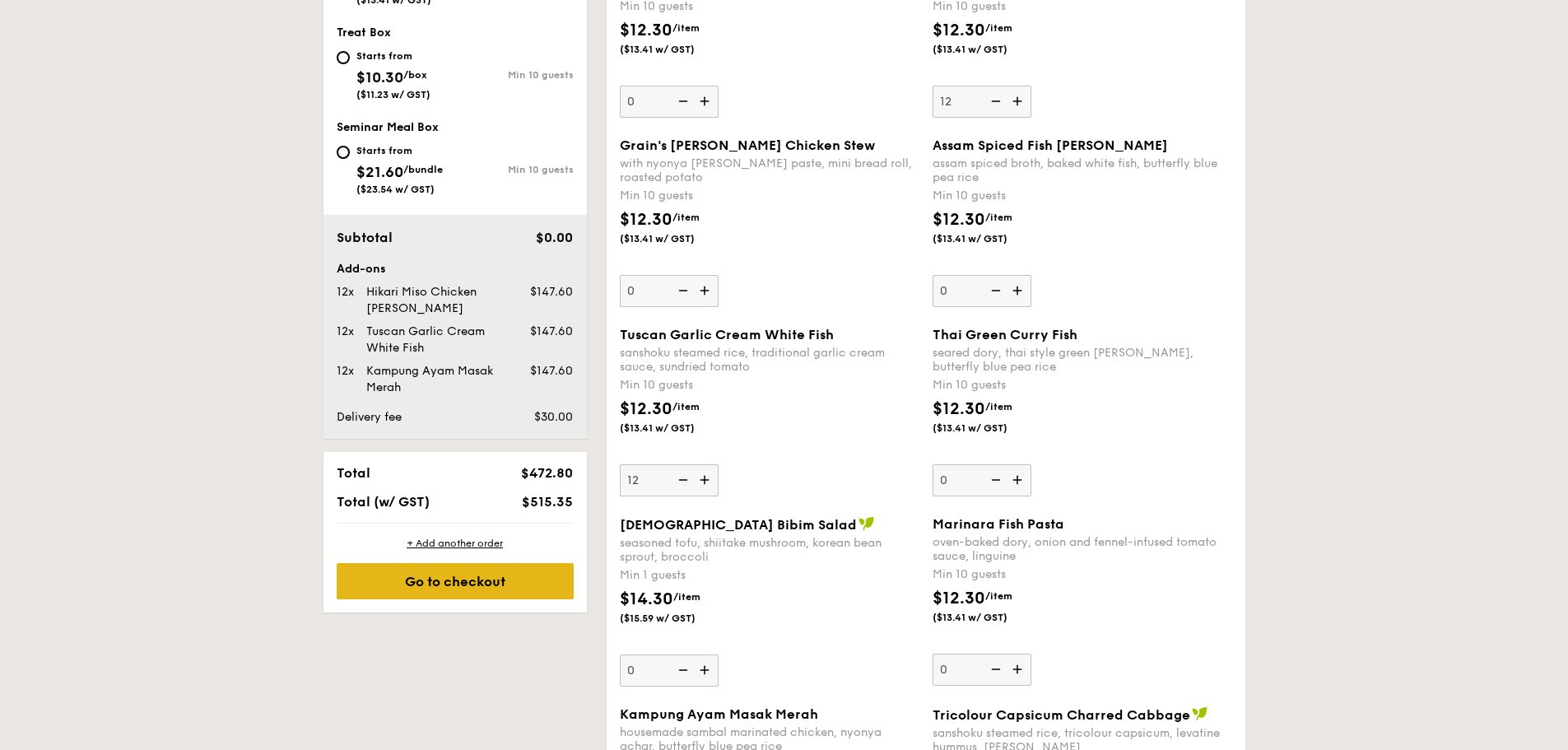
click at [518, 582] on div "Go to checkout" at bounding box center [455, 581] width 237 height 36
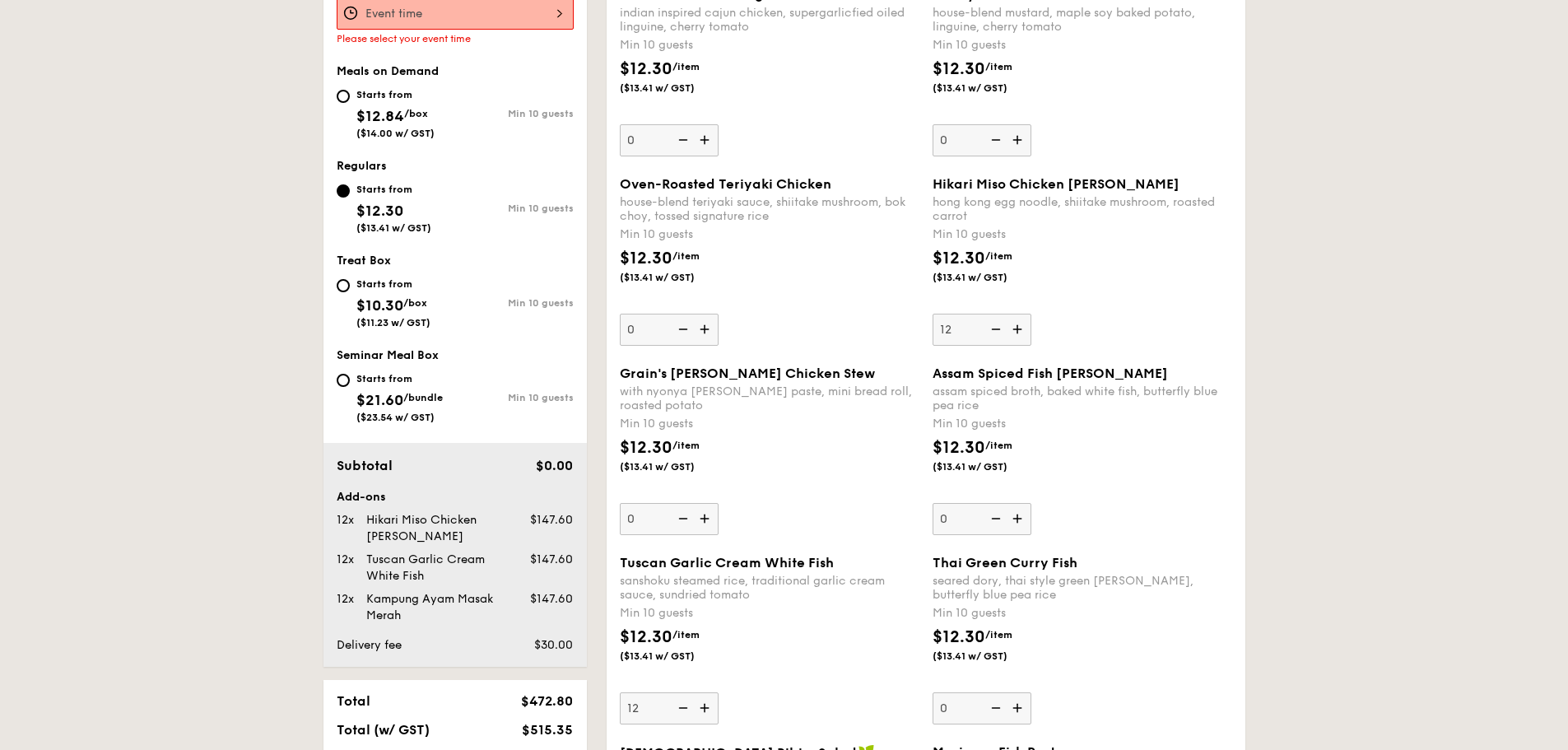
scroll to position [439, 0]
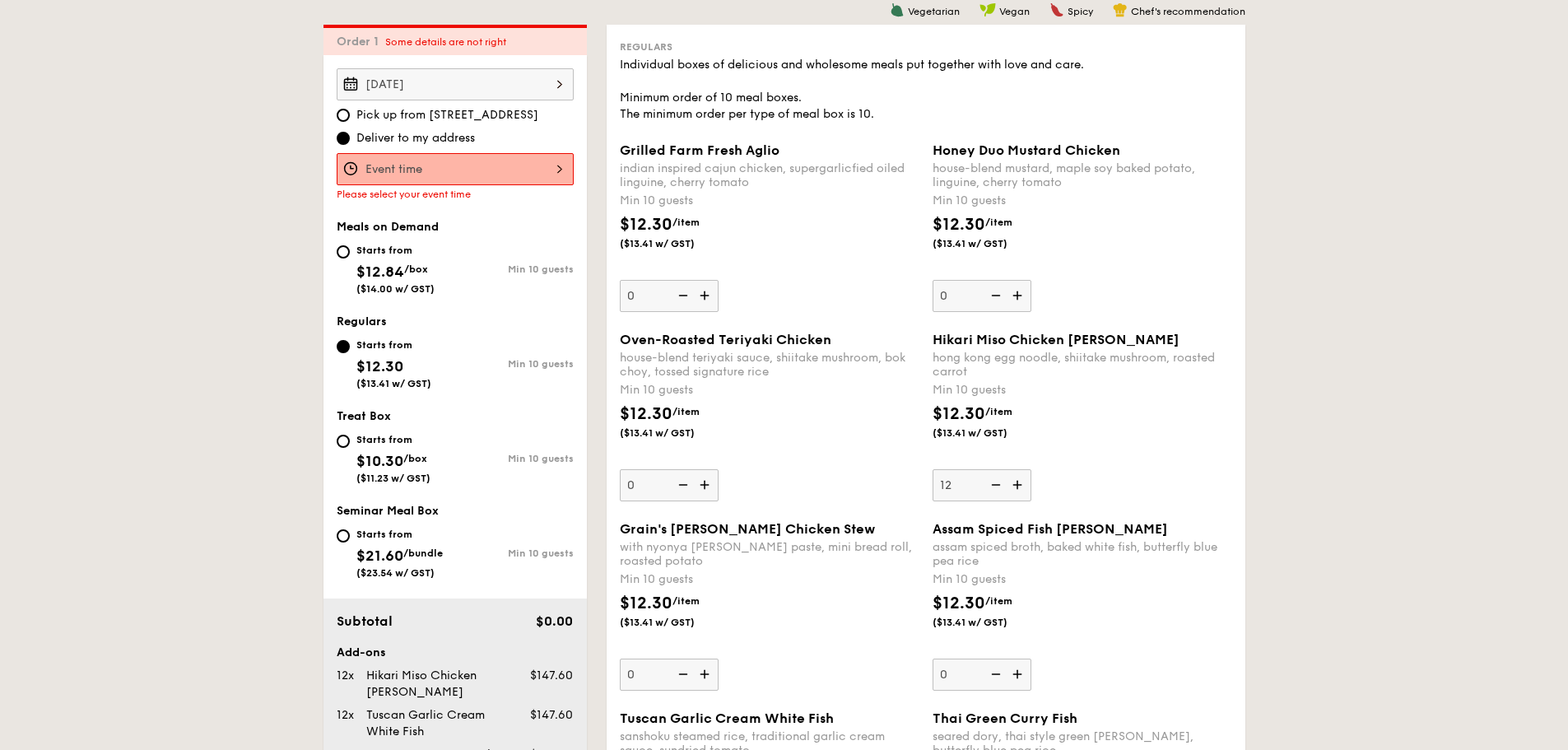
click at [388, 163] on div at bounding box center [455, 169] width 237 height 32
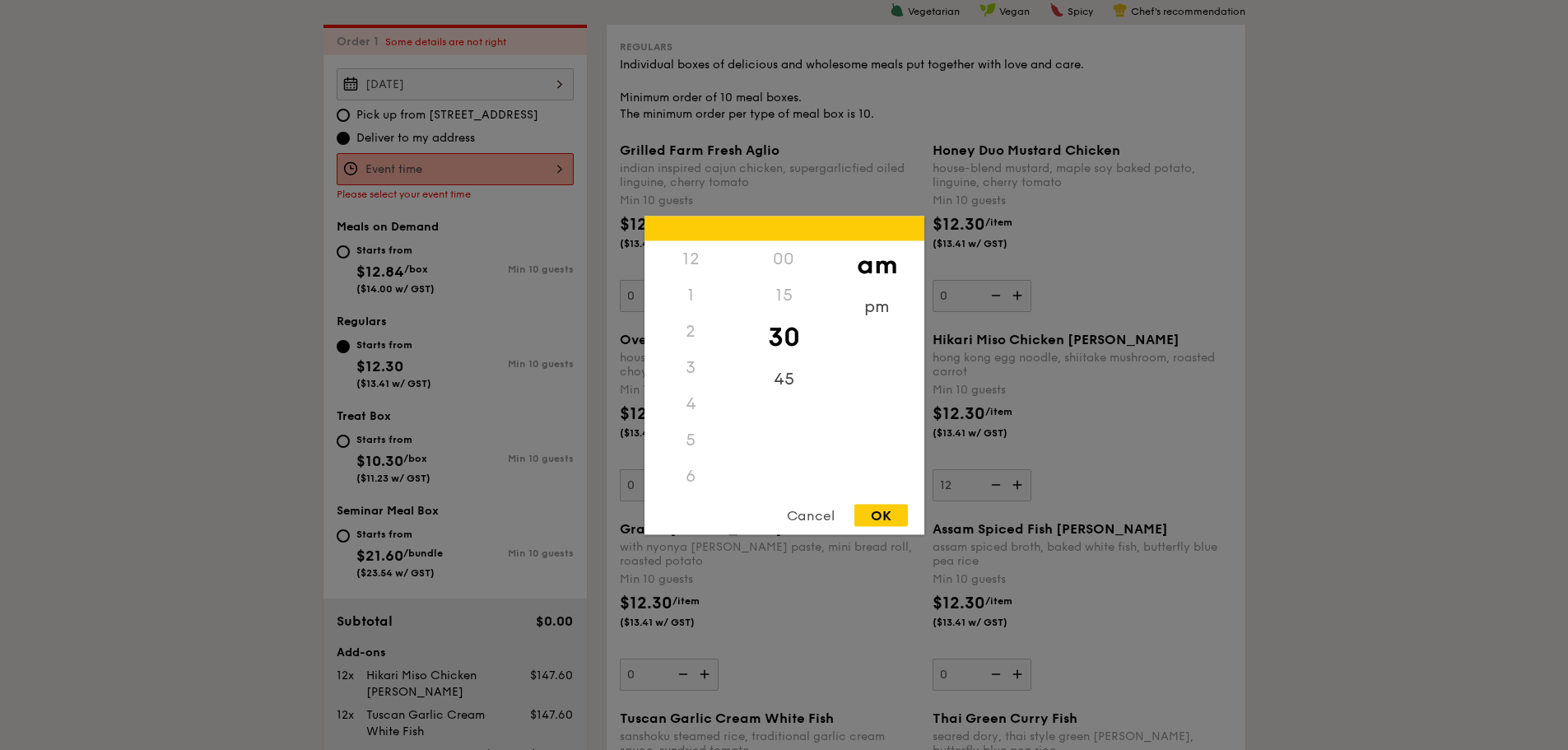
scroll to position [182, 0]
click at [675, 492] on div "12 1 2 3 4 5 6 7 8 9 10 11 00 15 30 45 am pm Cancel OK" at bounding box center [784, 375] width 279 height 319
click at [686, 484] on div "11" at bounding box center [691, 493] width 93 height 48
click at [780, 380] on div "45" at bounding box center [784, 384] width 93 height 48
click at [866, 514] on div "OK" at bounding box center [880, 515] width 54 height 22
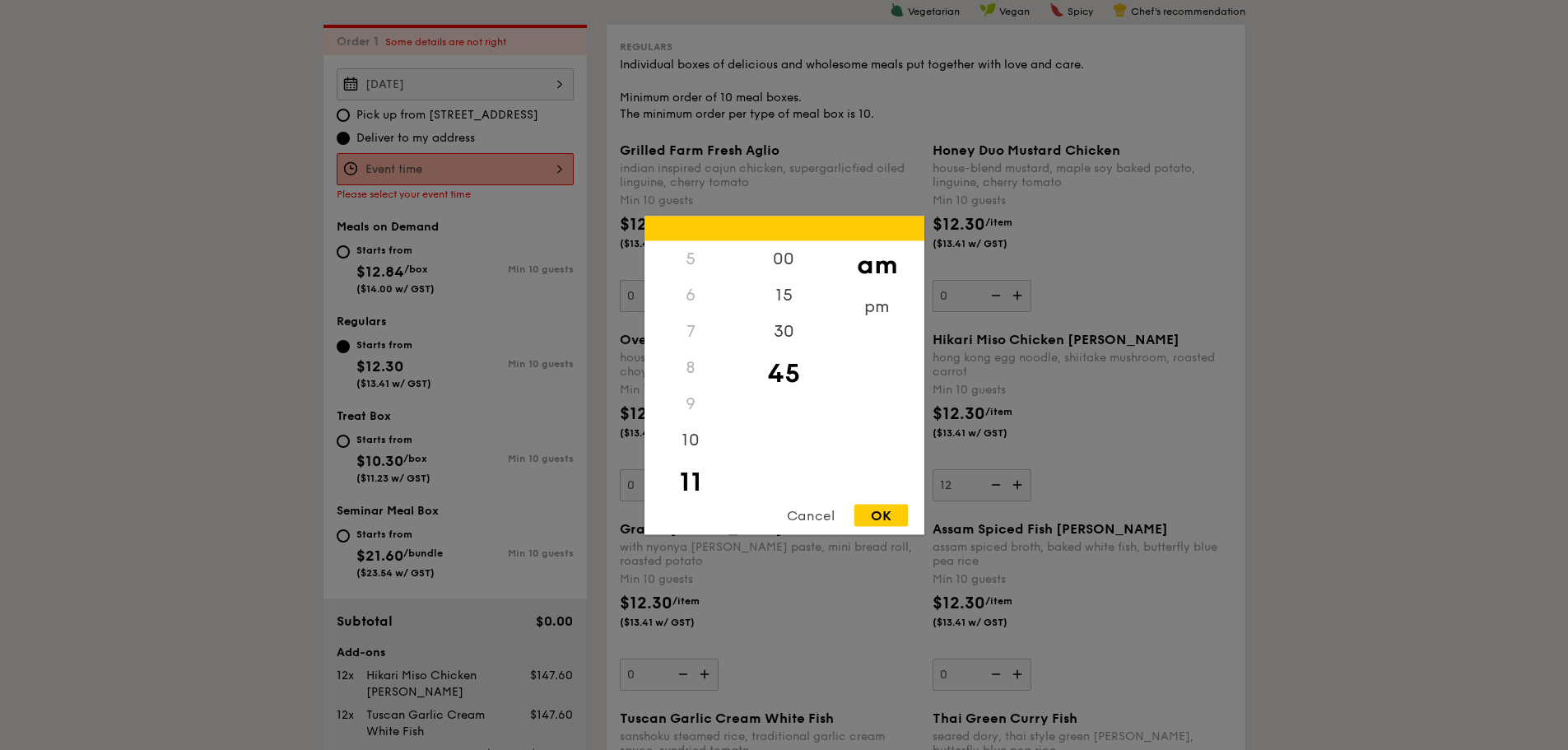
type input "11:45AM"
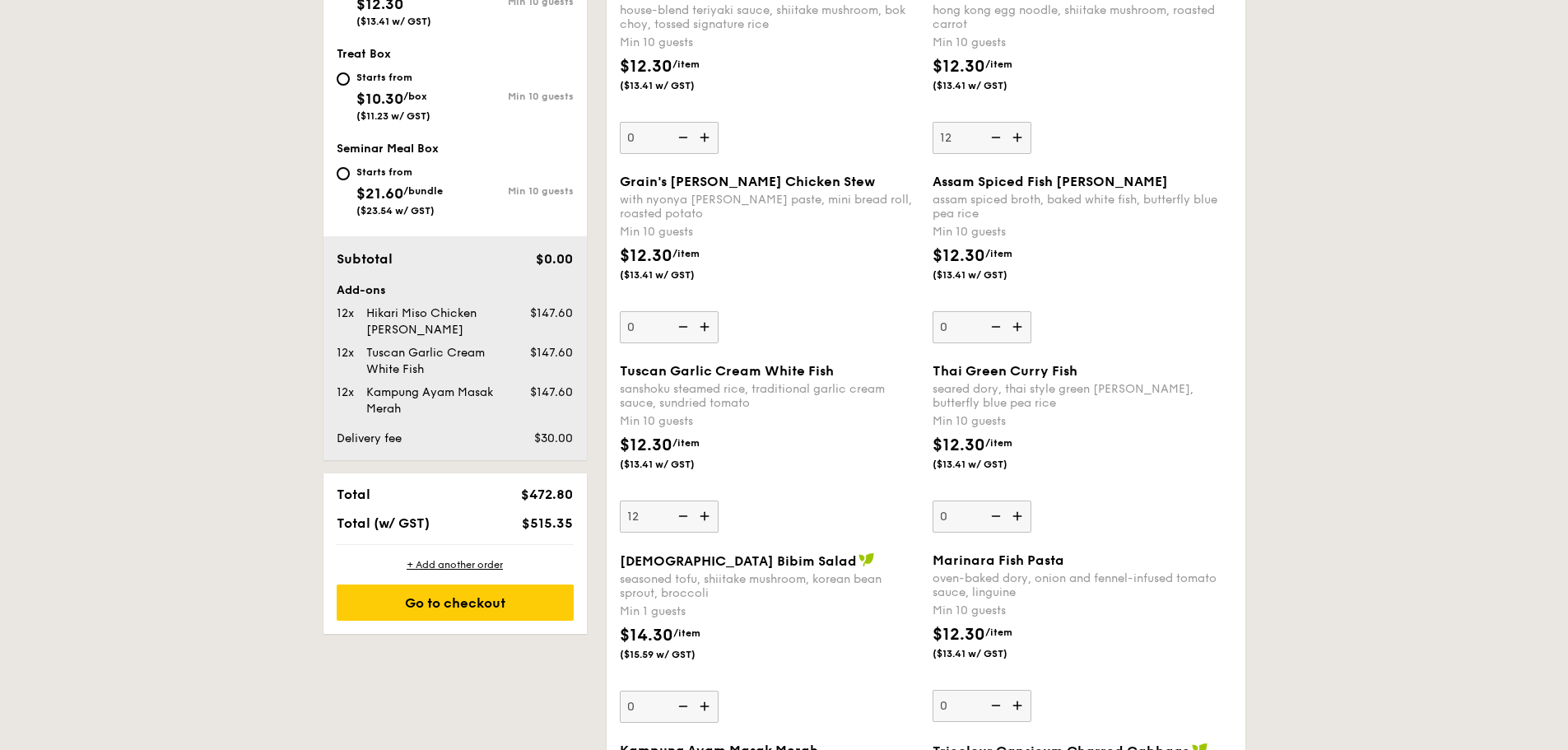
scroll to position [852, 0]
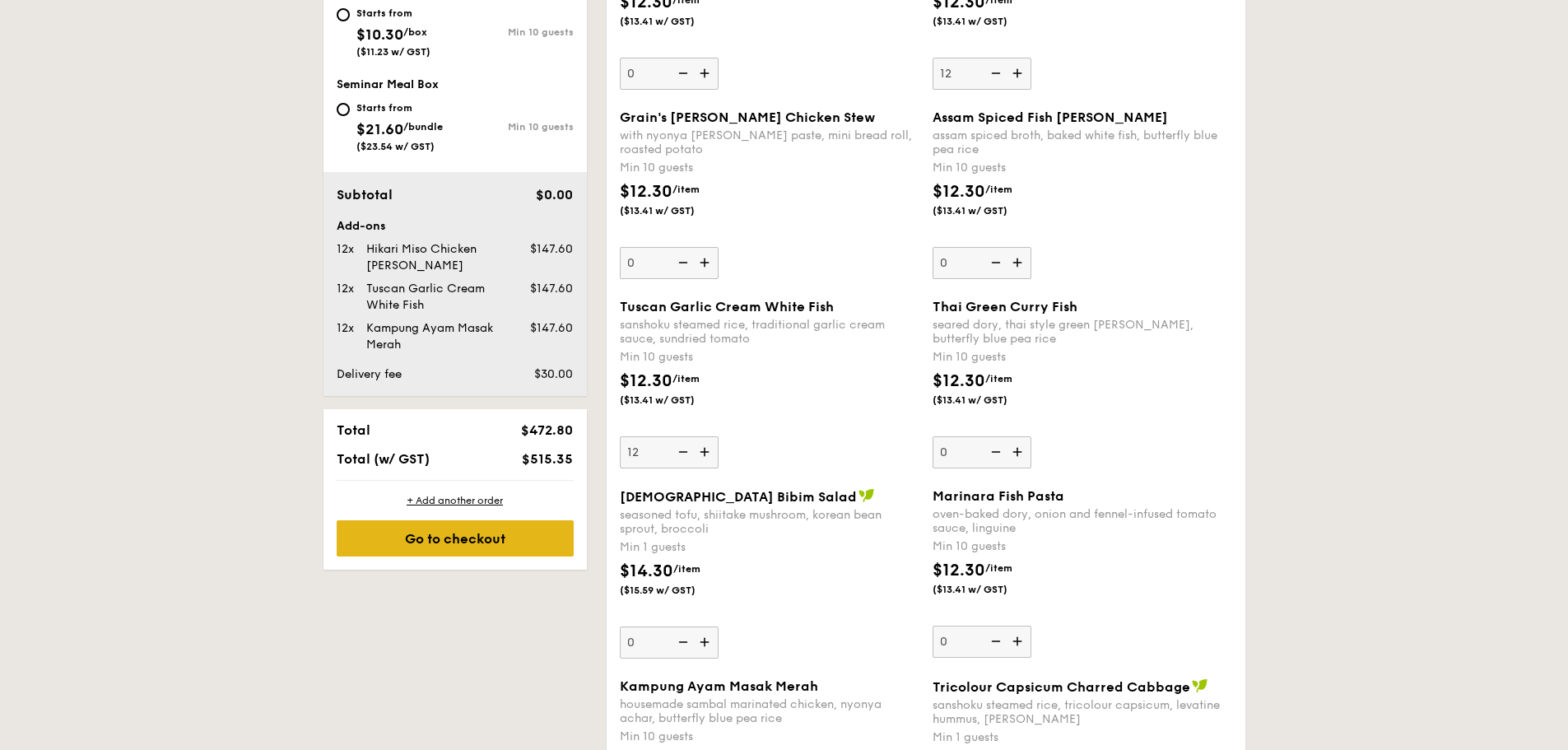
click at [446, 536] on div "Go to checkout" at bounding box center [455, 538] width 237 height 36
